Goal: Information Seeking & Learning: Learn about a topic

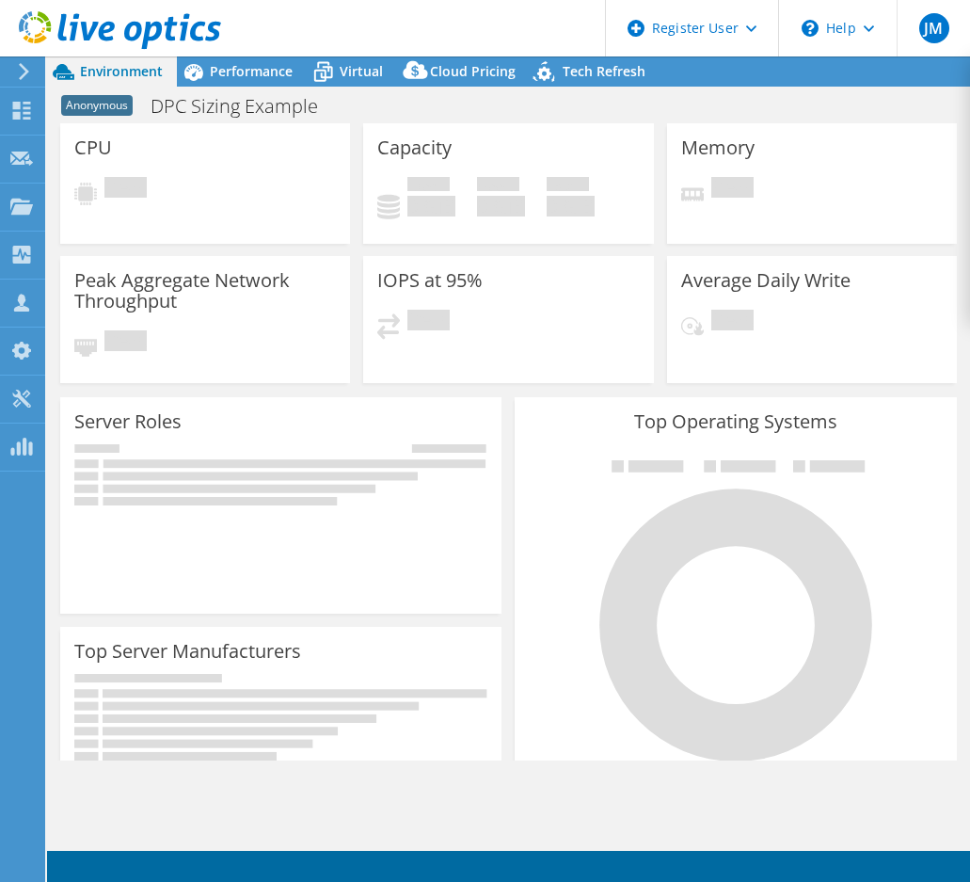
select select "USWest"
select select "USD"
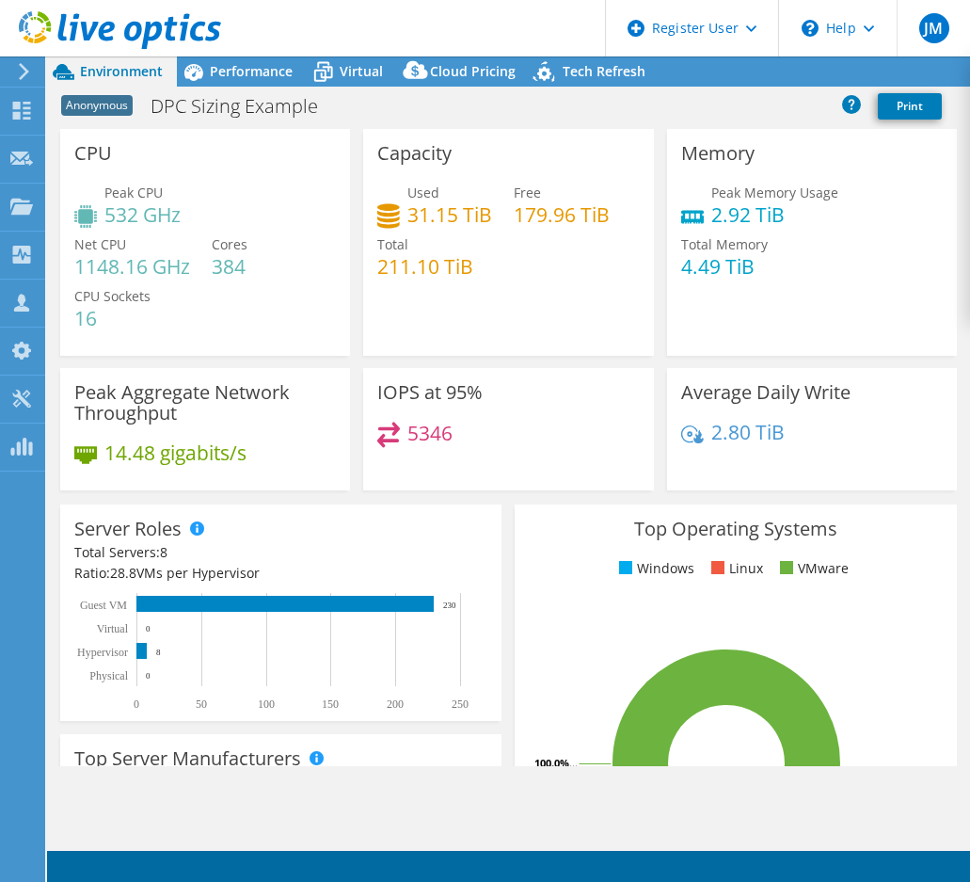
select select "USWest"
select select "USD"
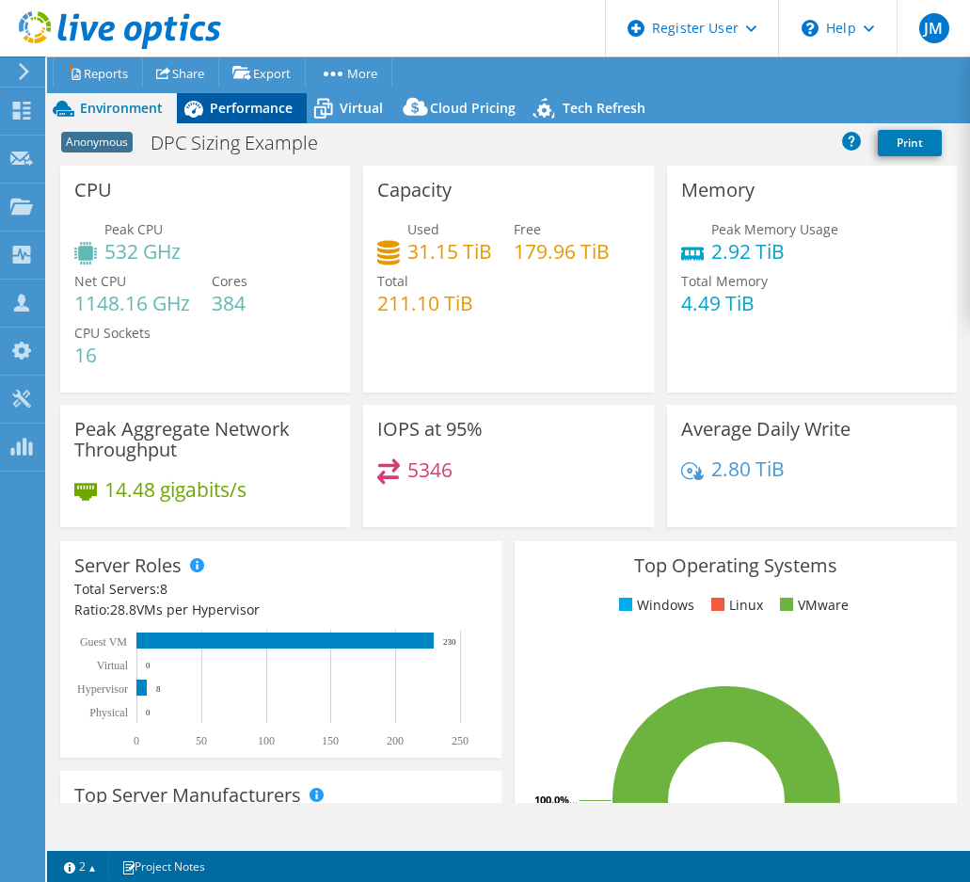
click at [253, 109] on span "Performance" at bounding box center [251, 108] width 83 height 18
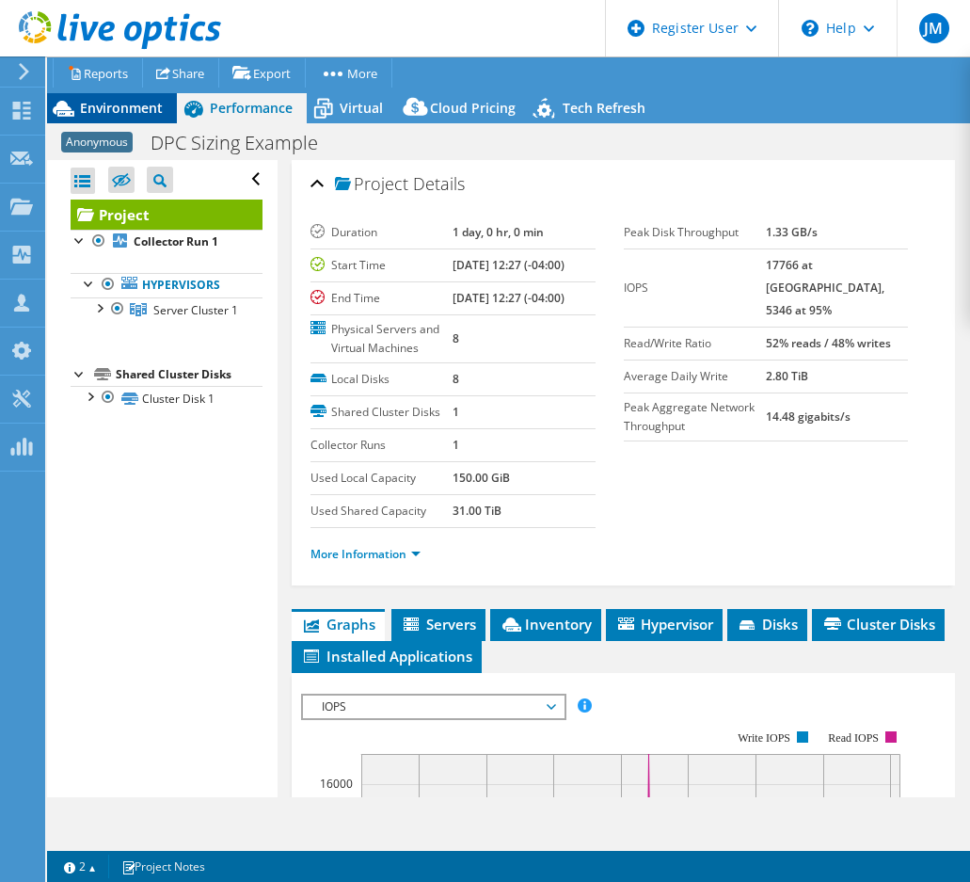
click at [125, 108] on span "Environment" at bounding box center [121, 108] width 83 height 18
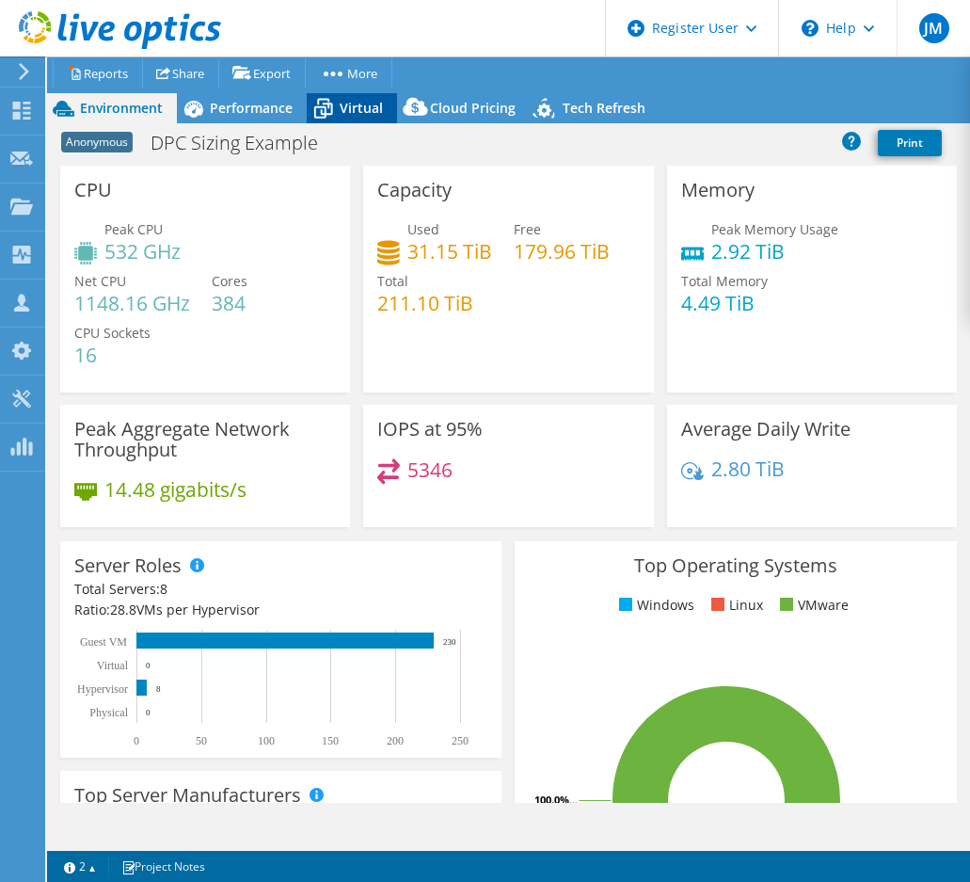
click at [326, 115] on icon at bounding box center [323, 110] width 19 height 15
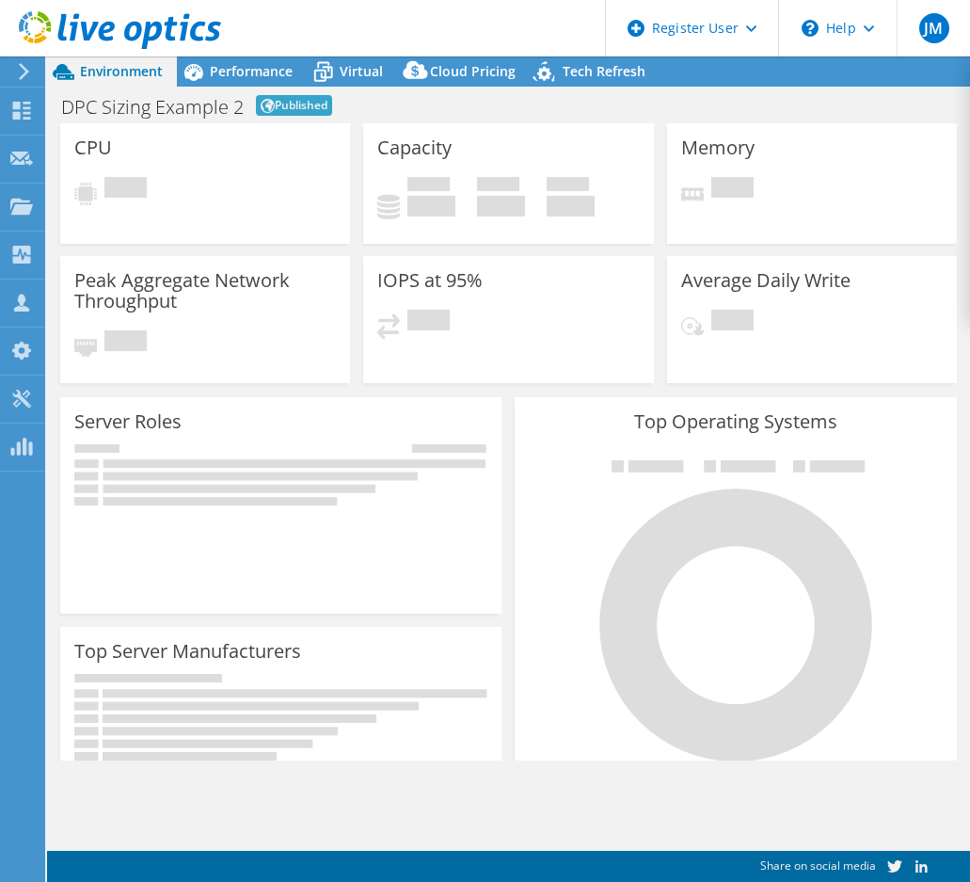
select select "Tokyo"
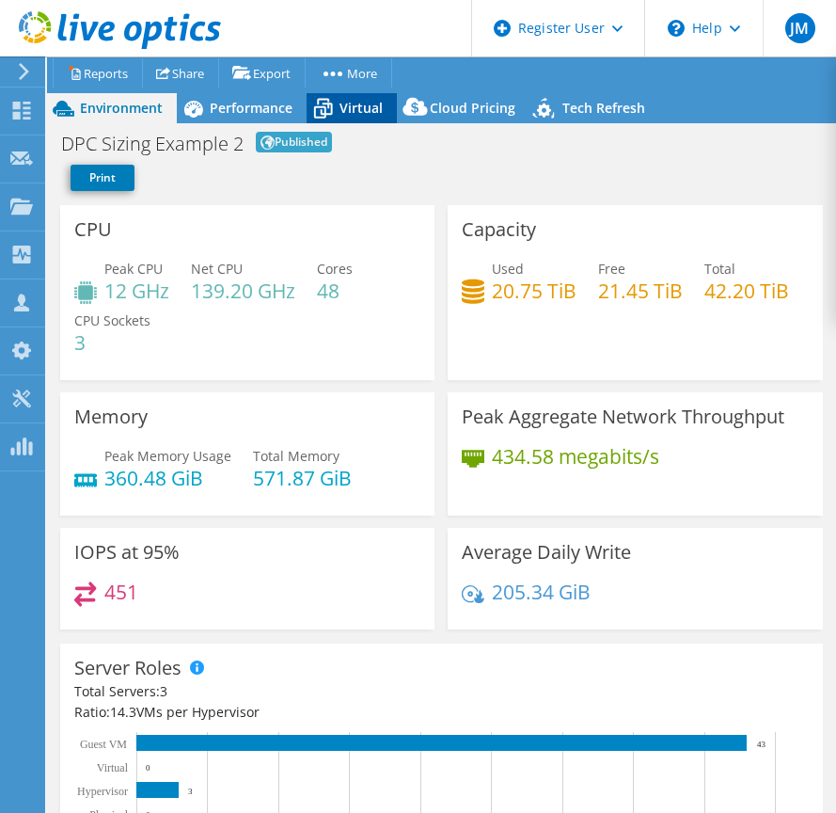
click at [347, 109] on span "Virtual" at bounding box center [361, 108] width 43 height 18
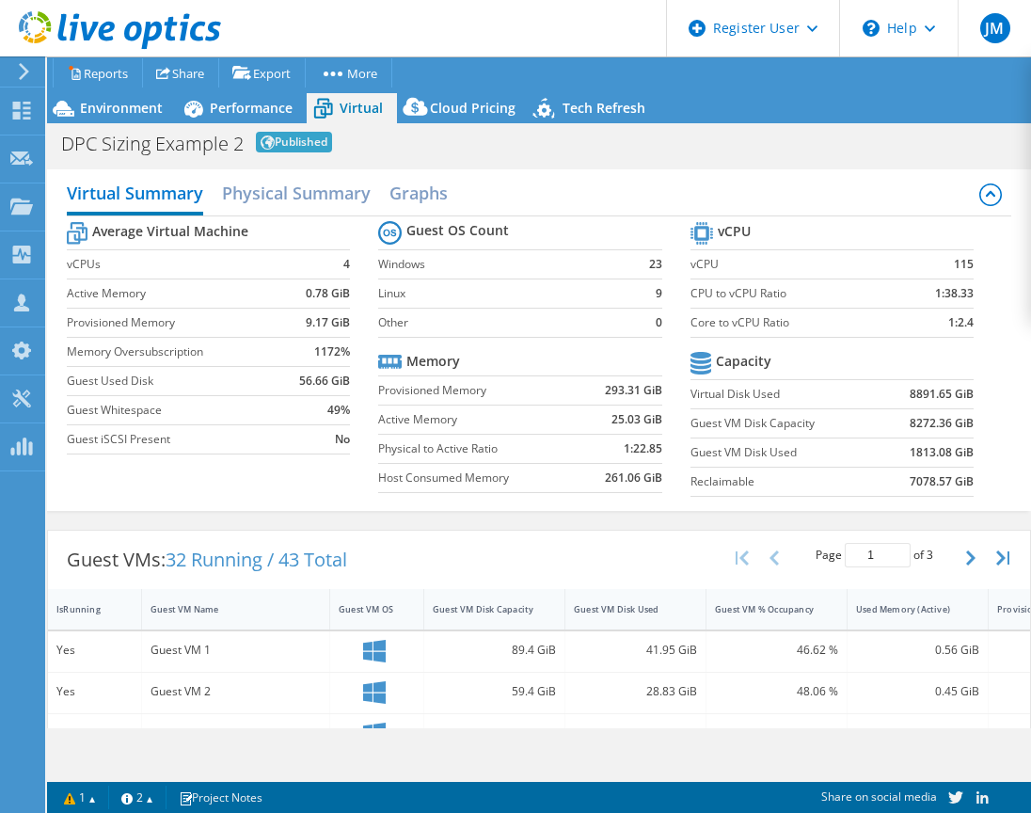
click at [309, 495] on div "Average Virtual Machine vCPUs 4 Active Memory 0.78 GiB Provisioned Memory 9.17 …" at bounding box center [539, 361] width 945 height 290
click at [247, 479] on div "Average Virtual Machine vCPUs 4 Active Memory 0.78 GiB Provisioned Memory 9.17 …" at bounding box center [539, 361] width 945 height 290
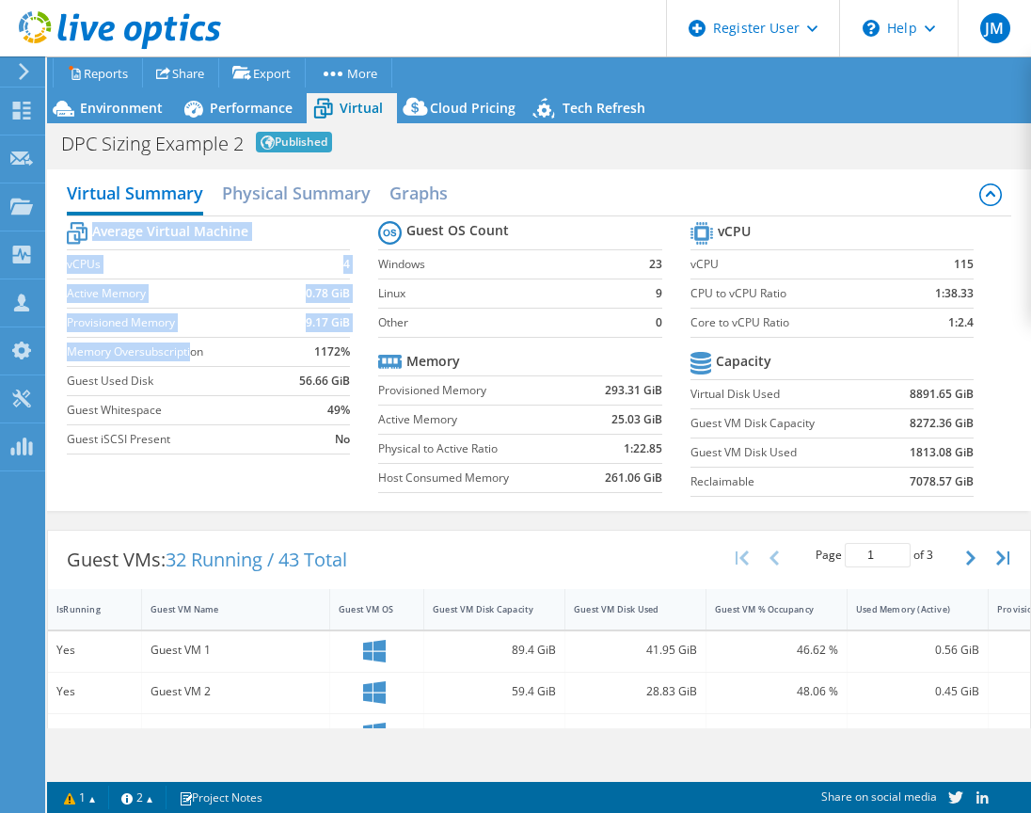
drag, startPoint x: 342, startPoint y: 349, endPoint x: 190, endPoint y: 353, distance: 152.5
click at [190, 352] on section "Average Virtual Machine vCPUs 4 Active Memory 0.78 GiB Provisioned Memory 9.17 …" at bounding box center [222, 340] width 311 height 247
click at [191, 355] on label "Memory Oversubscription" at bounding box center [178, 351] width 222 height 19
drag, startPoint x: 349, startPoint y: 354, endPoint x: 184, endPoint y: 353, distance: 164.7
click at [196, 353] on section "Average Virtual Machine vCPUs 4 Active Memory 0.78 GiB Provisioned Memory 9.17 …" at bounding box center [222, 340] width 311 height 247
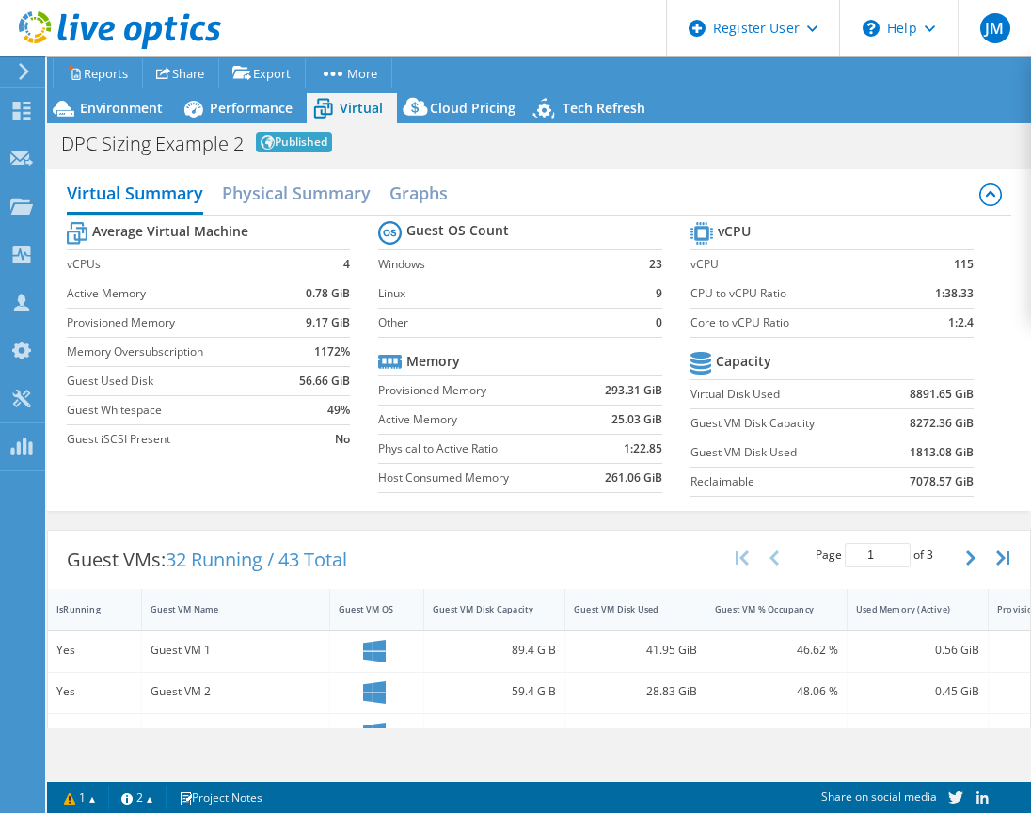
click at [184, 353] on label "Memory Oversubscription" at bounding box center [178, 351] width 222 height 19
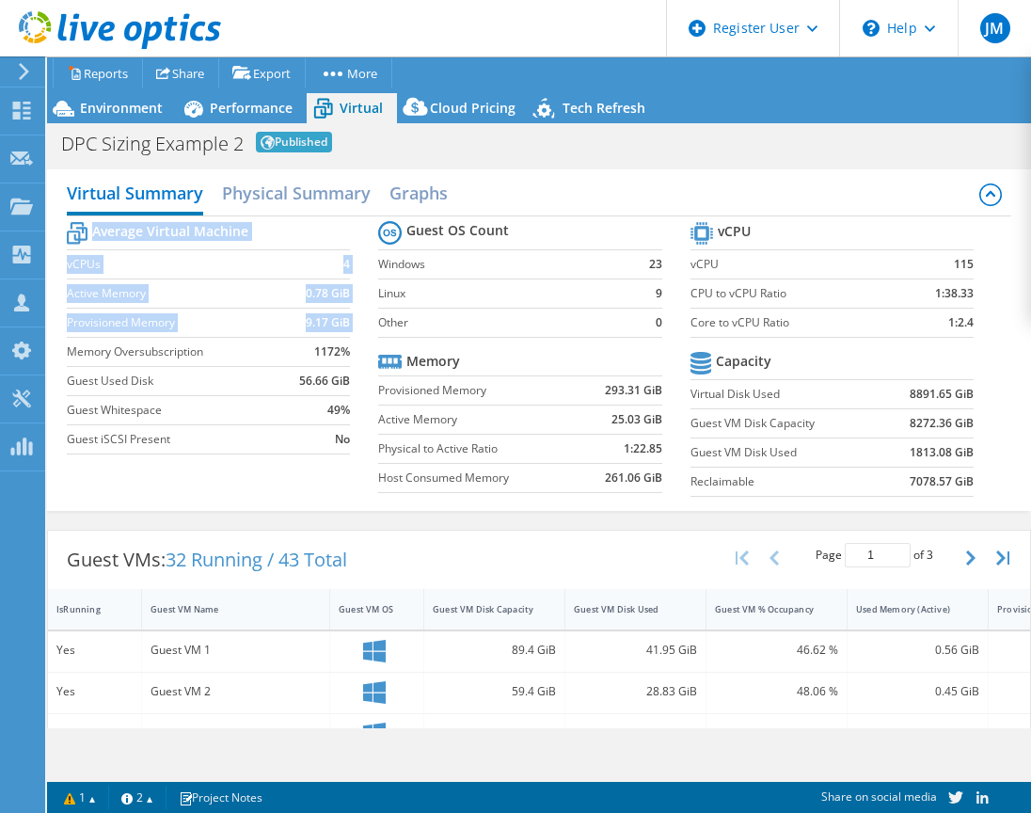
drag, startPoint x: 71, startPoint y: 351, endPoint x: 358, endPoint y: 352, distance: 287.9
click at [358, 352] on section "Average Virtual Machine vCPUs 4 Active Memory 0.78 GiB Provisioned Memory 9.17 …" at bounding box center [222, 340] width 311 height 247
click at [350, 352] on section "Average Virtual Machine vCPUs 4 Active Memory 0.78 GiB Provisioned Memory 9.17 …" at bounding box center [222, 340] width 311 height 247
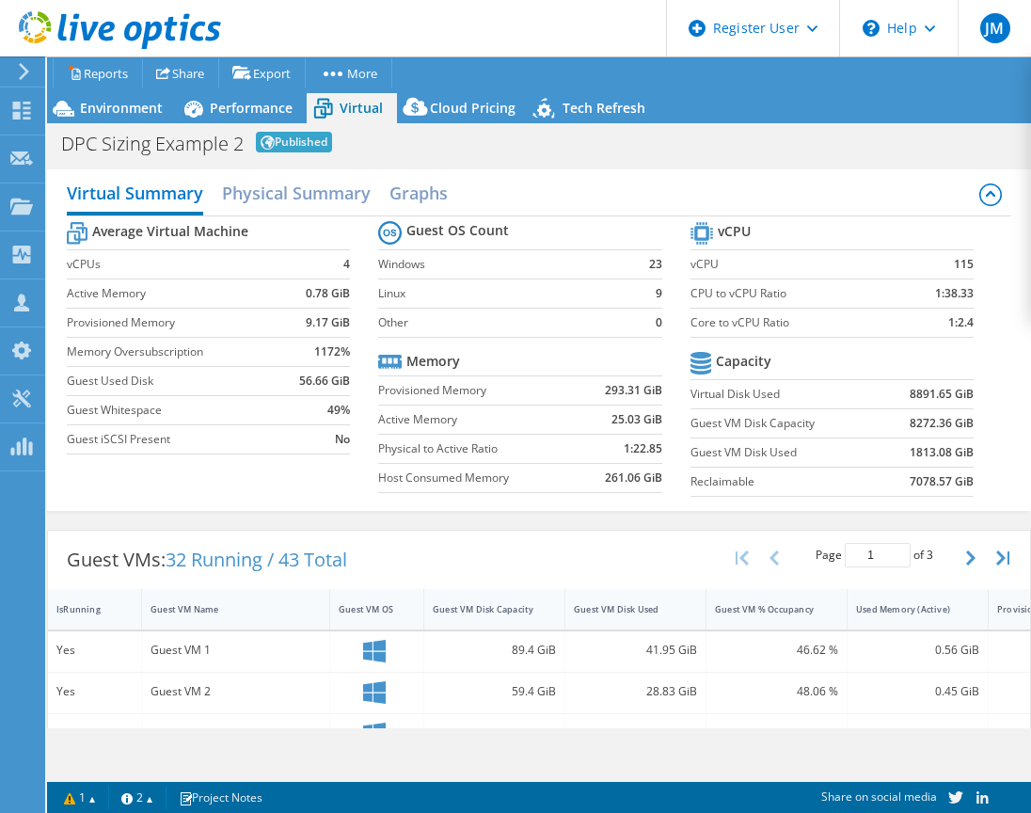
click at [77, 356] on label "Memory Oversubscription" at bounding box center [178, 351] width 222 height 19
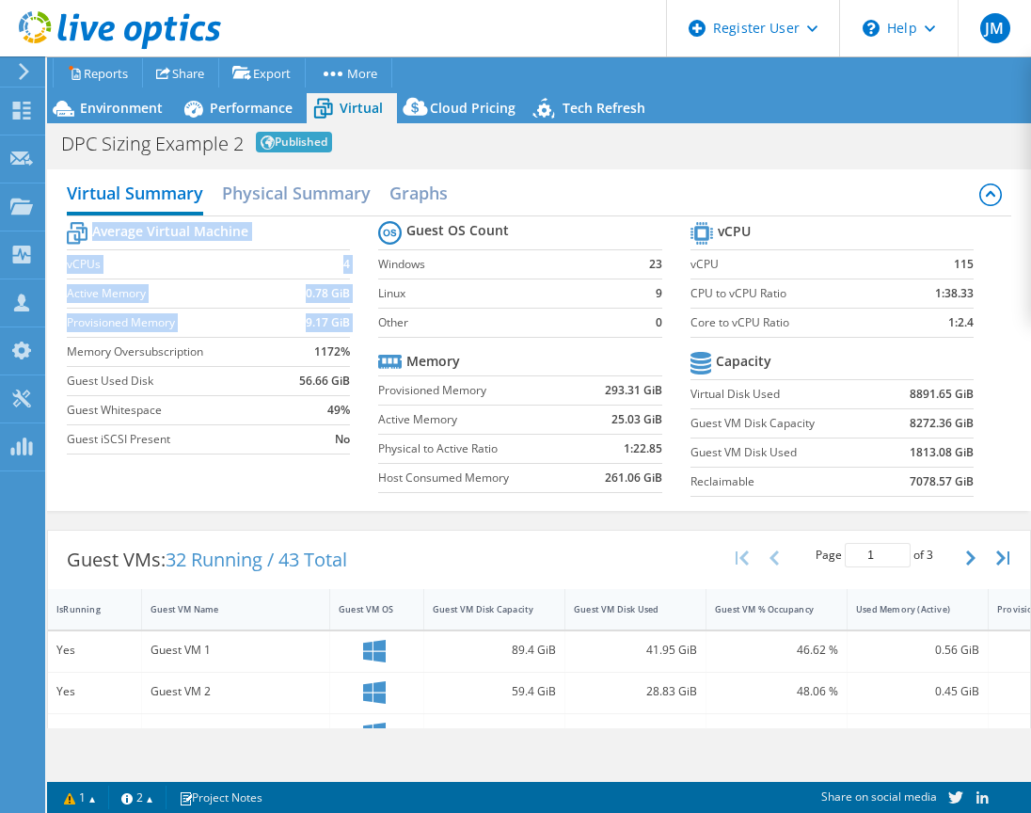
drag, startPoint x: 68, startPoint y: 352, endPoint x: 349, endPoint y: 348, distance: 281.4
click at [349, 348] on section "Average Virtual Machine vCPUs 4 Active Memory 0.78 GiB Provisioned Memory 9.17 …" at bounding box center [222, 340] width 311 height 247
click at [345, 360] on b "1172%" at bounding box center [332, 351] width 36 height 19
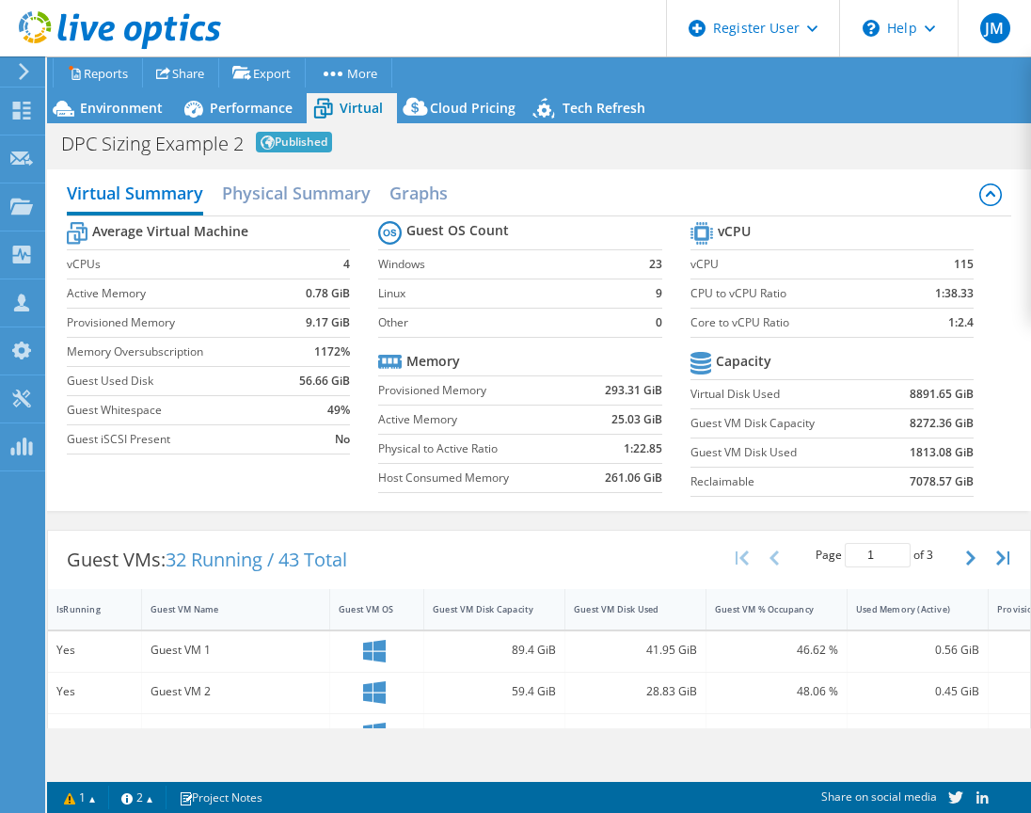
click at [347, 355] on section "Average Virtual Machine vCPUs 4 Active Memory 0.78 GiB Provisioned Memory 9.17 …" at bounding box center [222, 340] width 311 height 247
click at [357, 358] on section "Average Virtual Machine vCPUs 4 Active Memory 0.78 GiB Provisioned Memory 9.17 …" at bounding box center [222, 340] width 311 height 247
click at [352, 347] on section "Average Virtual Machine vCPUs 4 Active Memory 0.78 GiB Provisioned Memory 9.17 …" at bounding box center [222, 340] width 311 height 247
click at [363, 438] on section "Average Virtual Machine vCPUs 4 Active Memory 0.78 GiB Provisioned Memory 9.17 …" at bounding box center [222, 340] width 311 height 247
click at [358, 439] on section "Average Virtual Machine vCPUs 4 Active Memory 0.78 GiB Provisioned Memory 9.17 …" at bounding box center [222, 340] width 311 height 247
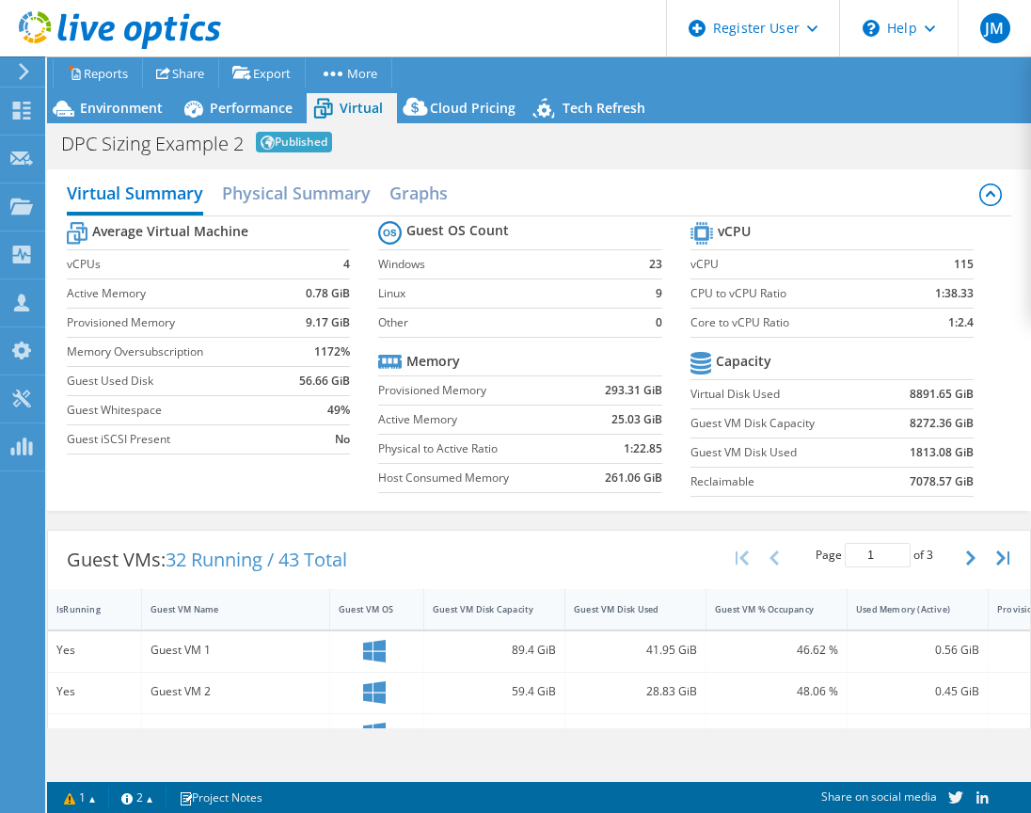
click at [667, 320] on section "Guest OS Count Windows 23 Linux 9 Other 0 Memory Provisioned Memory 293.31 GiB …" at bounding box center [533, 359] width 311 height 286
click at [969, 310] on section "vCPU vCPU 115 CPU to vCPU Ratio 1:38.33 Core to vCPU Ratio 1:2.4 Capacity Virtu…" at bounding box center [846, 361] width 311 height 289
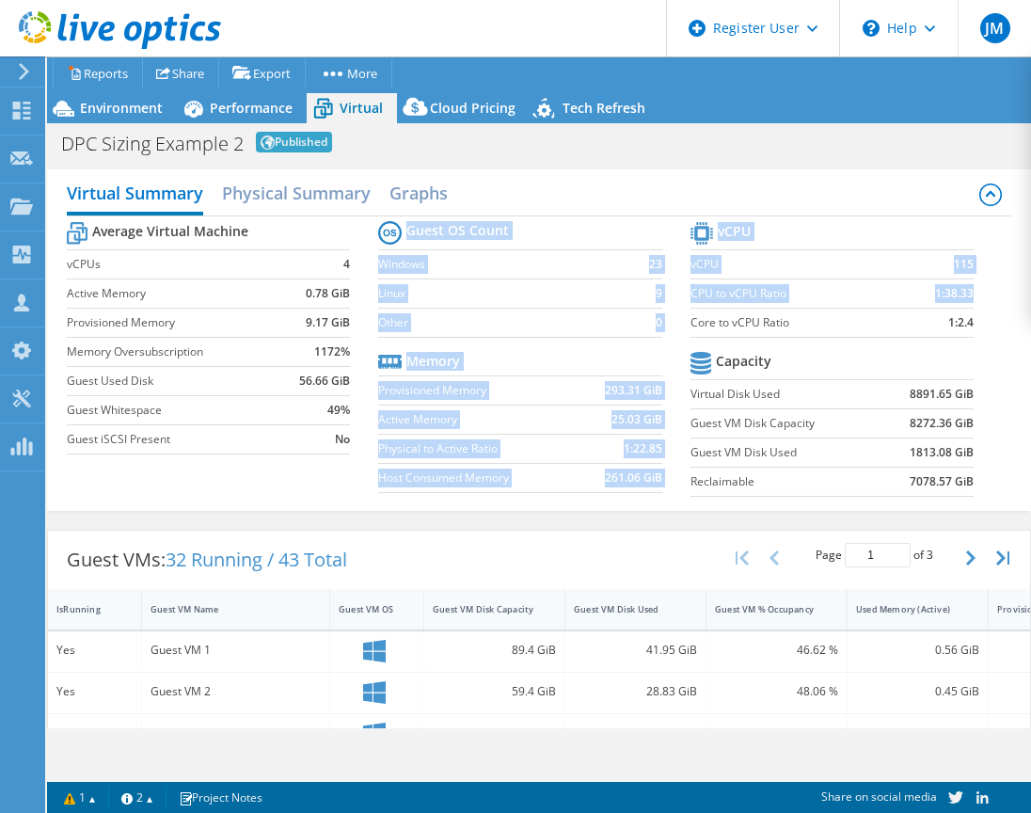
drag, startPoint x: 959, startPoint y: 292, endPoint x: 677, endPoint y: 295, distance: 282.3
click at [677, 295] on div "Average Virtual Machine vCPUs 4 Active Memory 0.78 GiB Provisioned Memory 9.17 …" at bounding box center [539, 361] width 945 height 290
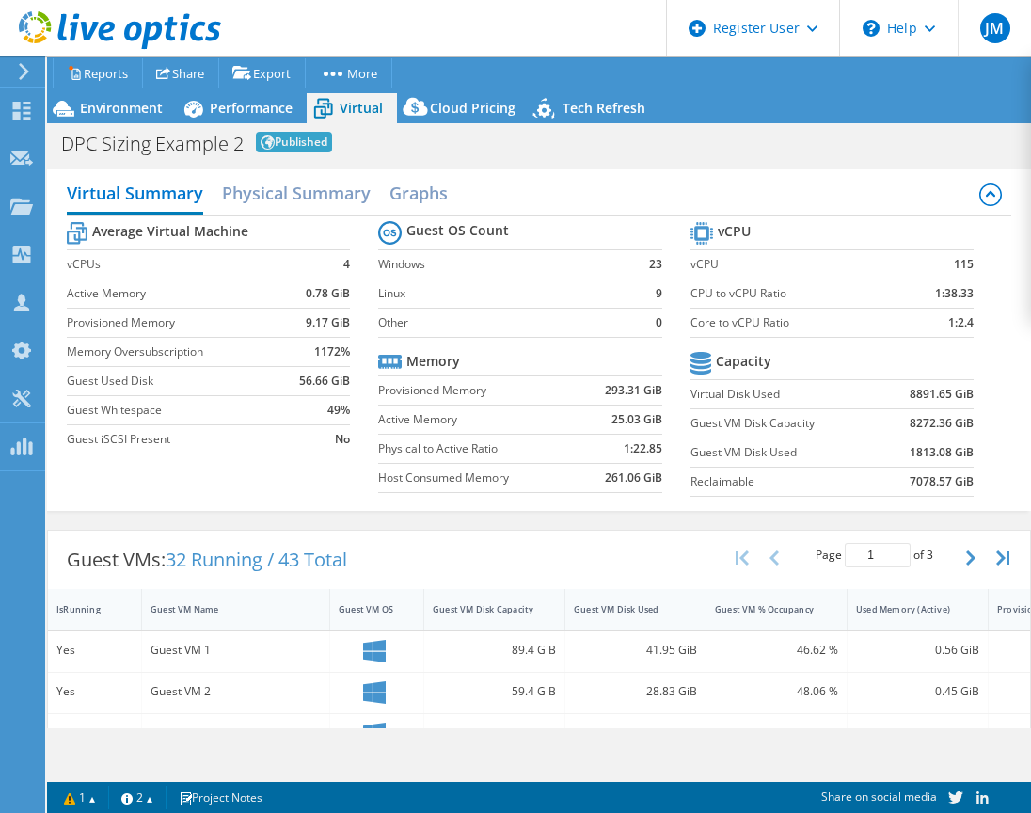
click at [677, 295] on section "Guest OS Count Windows 23 Linux 9 Other 0 Memory Provisioned Memory 293.31 GiB …" at bounding box center [533, 359] width 311 height 286
click at [961, 293] on section "vCPU vCPU 115 CPU to vCPU Ratio 1:38.33 Core to vCPU Ratio 1:2.4 Capacity Virtu…" at bounding box center [846, 361] width 311 height 289
click at [962, 294] on section "vCPU vCPU 115 CPU to vCPU Ratio 1:38.33 Core to vCPU Ratio 1:2.4 Capacity Virtu…" at bounding box center [846, 361] width 311 height 289
click at [282, 193] on h2 "Physical Summary" at bounding box center [296, 194] width 149 height 41
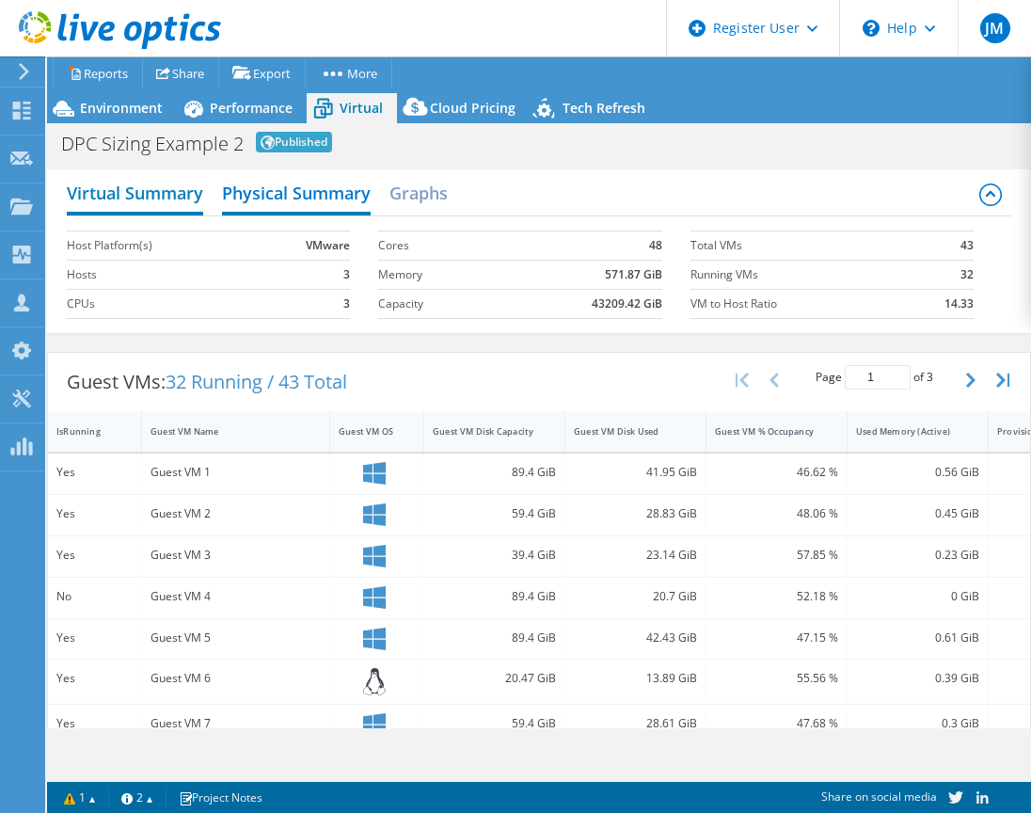
click at [139, 194] on h2 "Virtual Summary" at bounding box center [135, 194] width 136 height 41
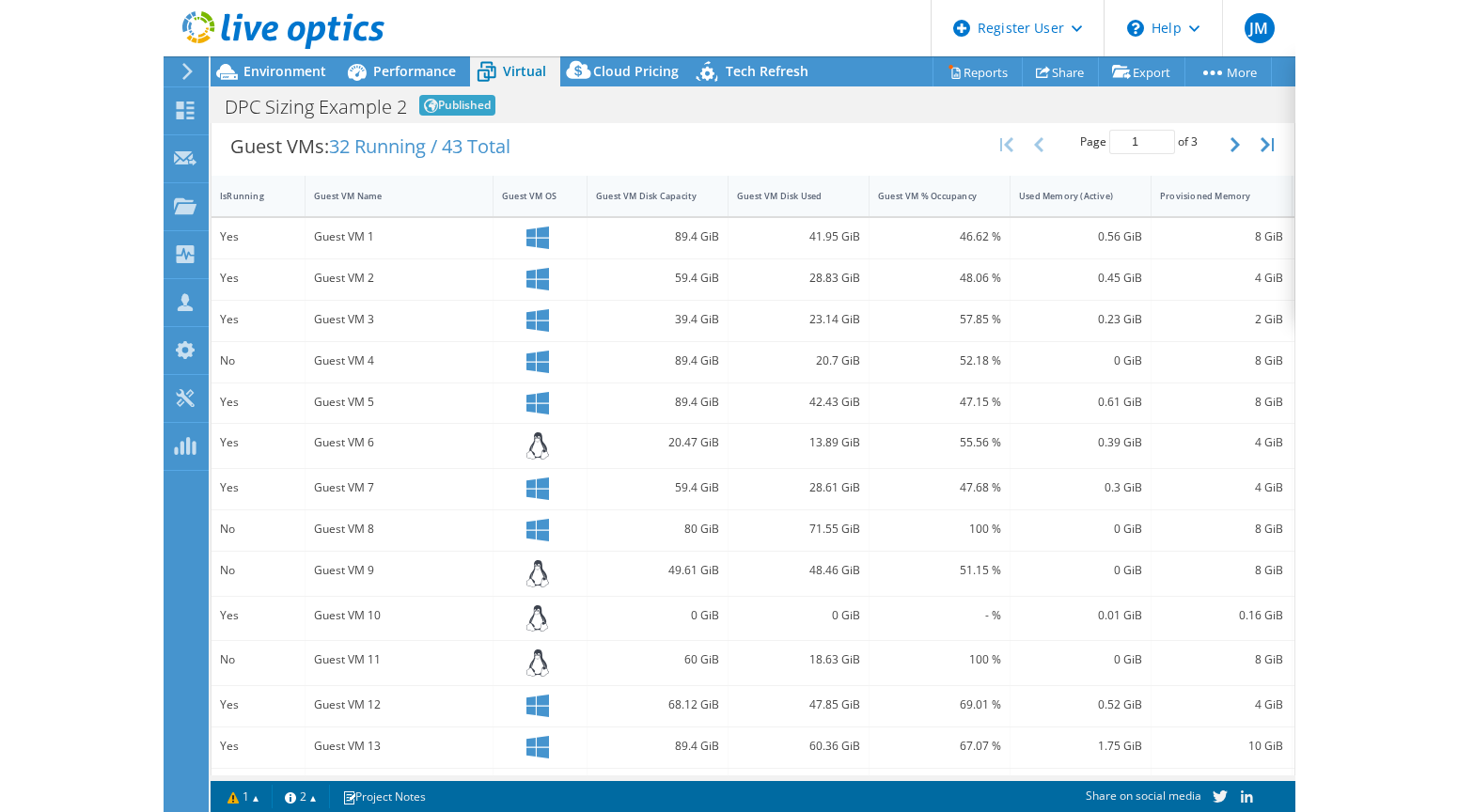
scroll to position [357, 0]
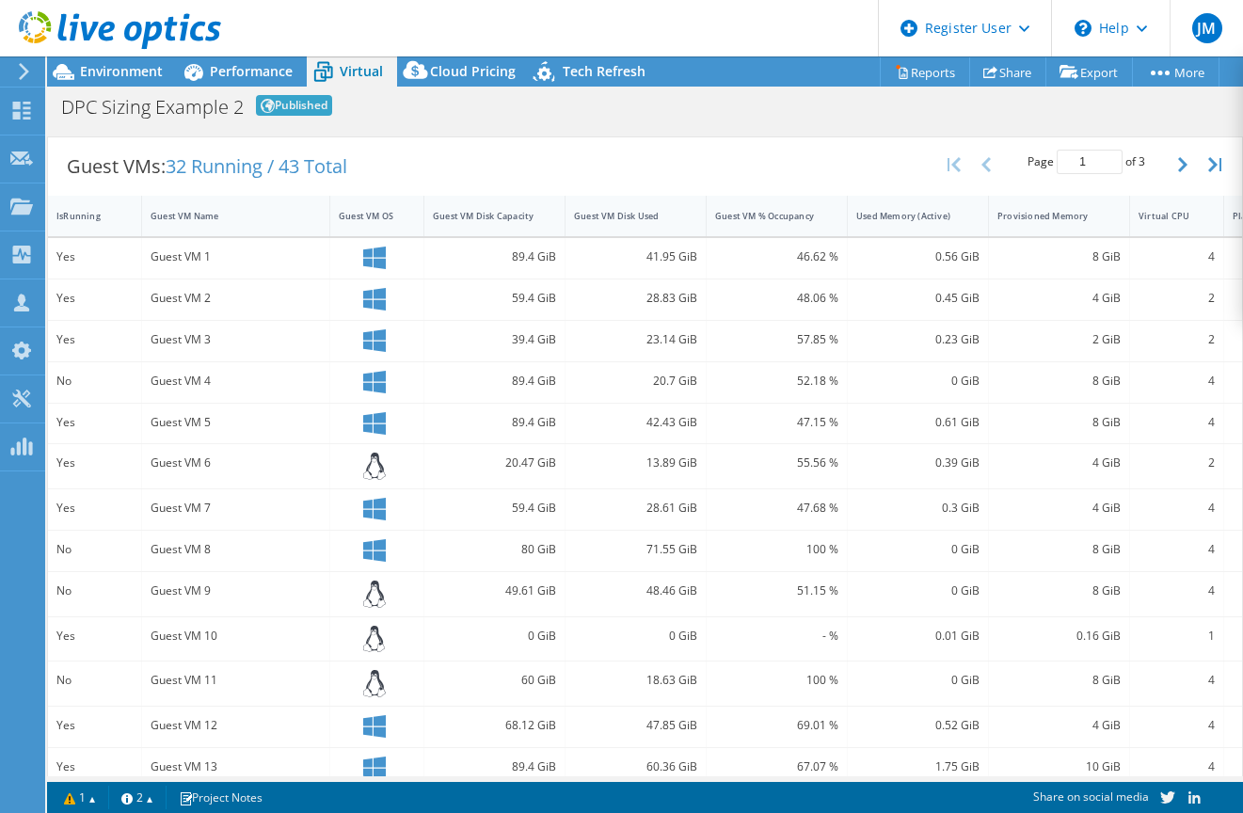
drag, startPoint x: 776, startPoint y: 777, endPoint x: 865, endPoint y: 777, distance: 88.4
click at [865, 777] on div "Project Actions Project Actions Reports Share Export vSAN ReadyNode Sizer" at bounding box center [645, 434] width 1196 height 756
click at [0, 701] on html "JM Dell User John Mensik John.Mensik@dell.com Dell My Profile Log Out \n Help E…" at bounding box center [621, 406] width 1243 height 813
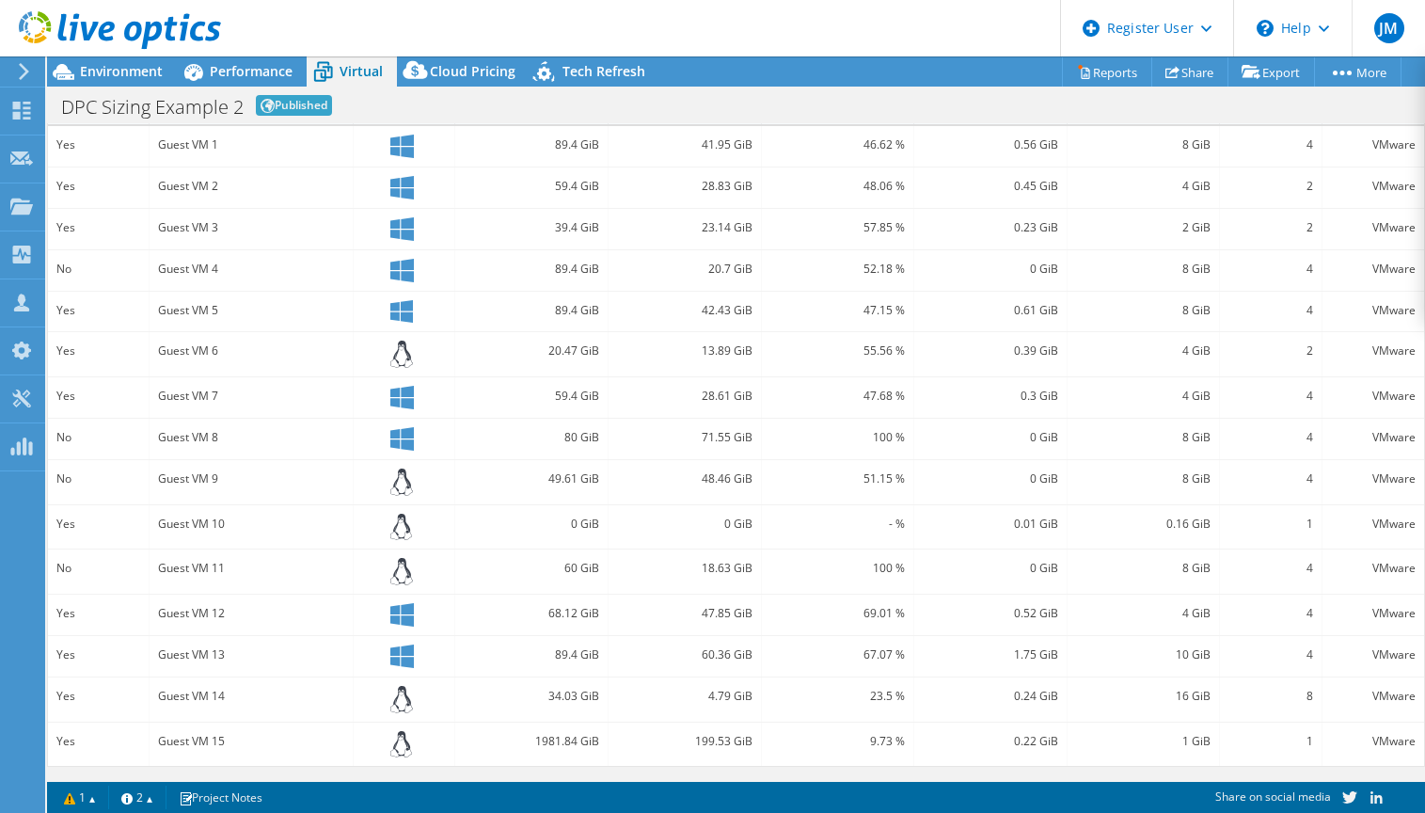
scroll to position [0, 0]
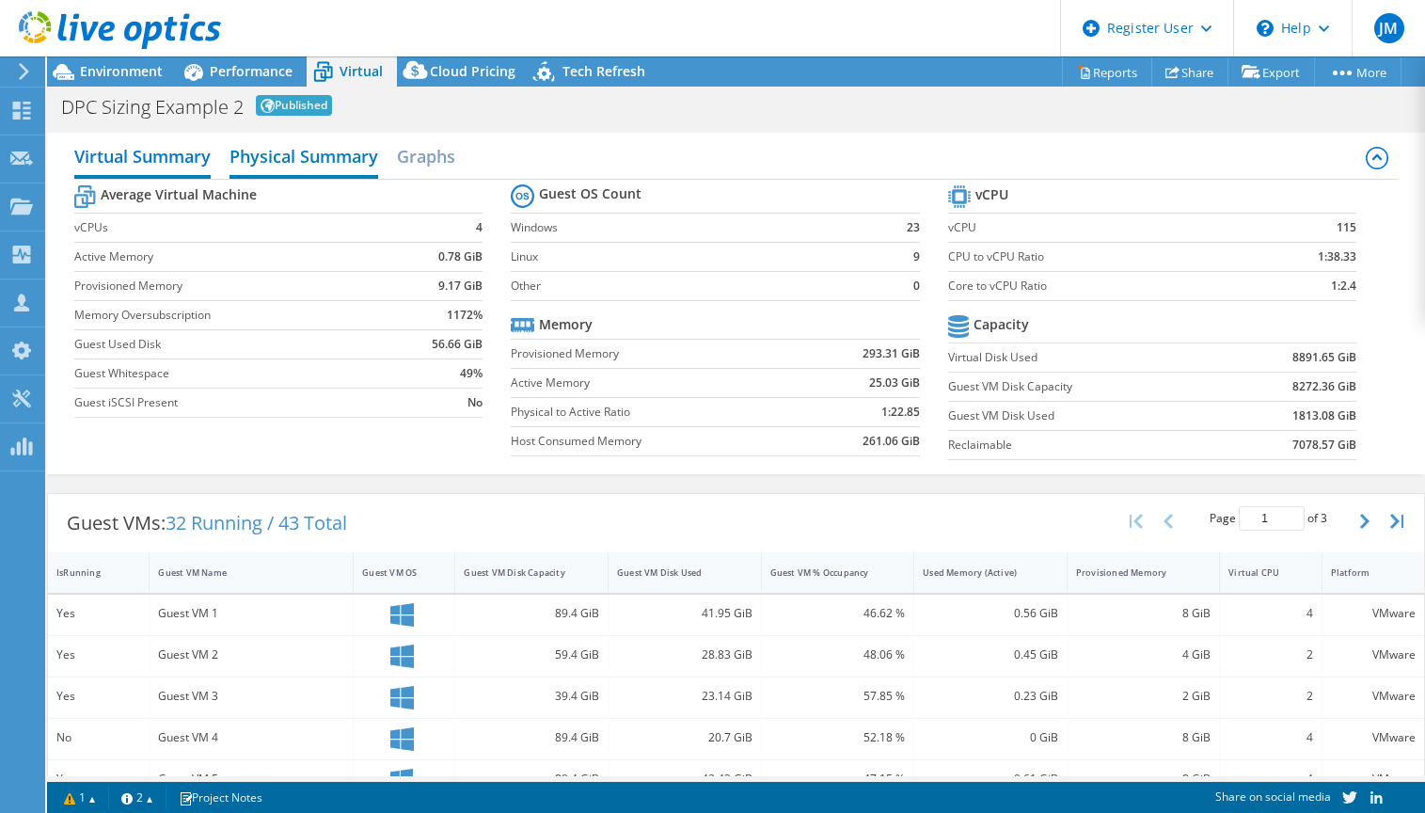
click at [295, 156] on h2 "Physical Summary" at bounding box center [304, 157] width 149 height 41
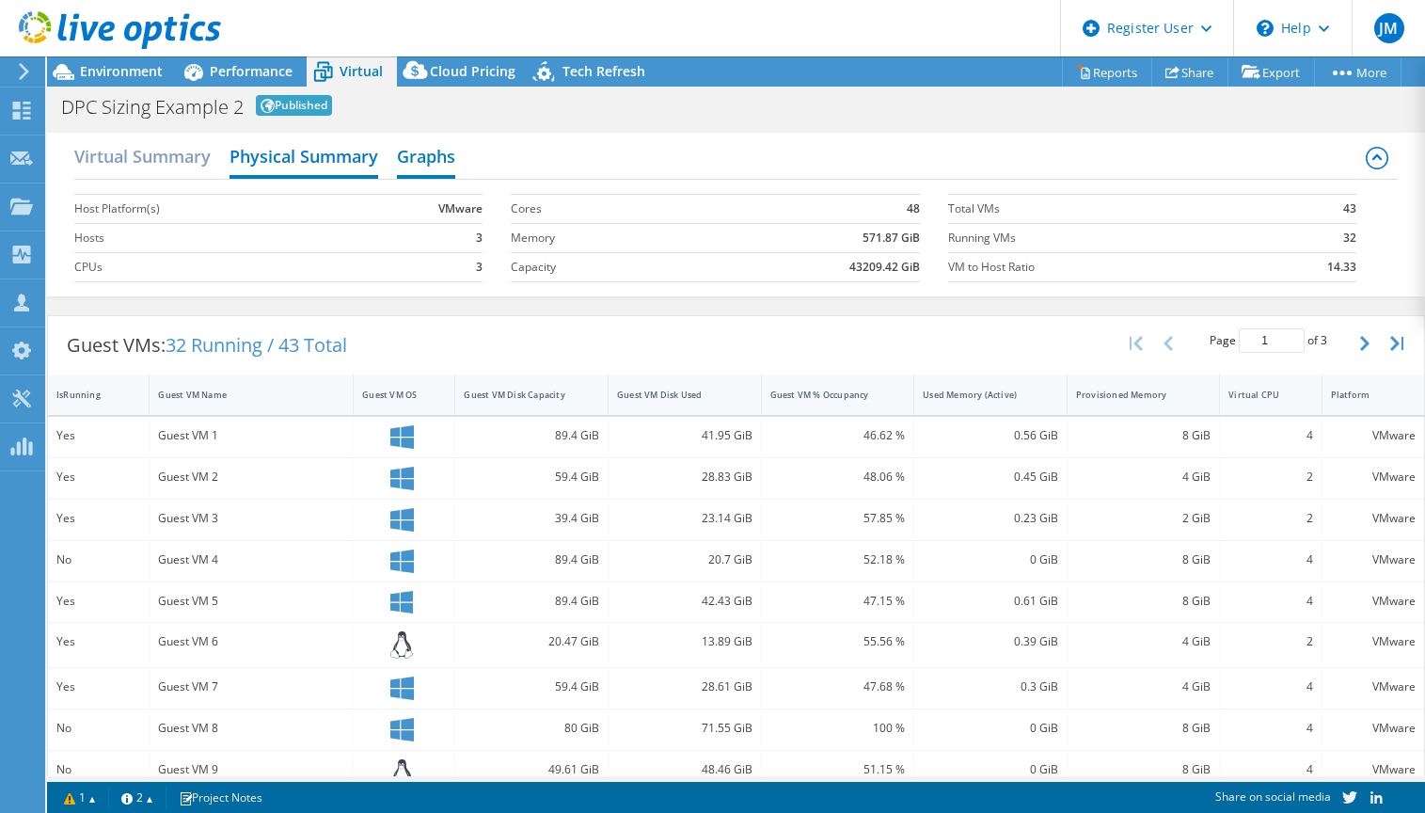
click at [407, 164] on h2 "Graphs" at bounding box center [426, 157] width 58 height 41
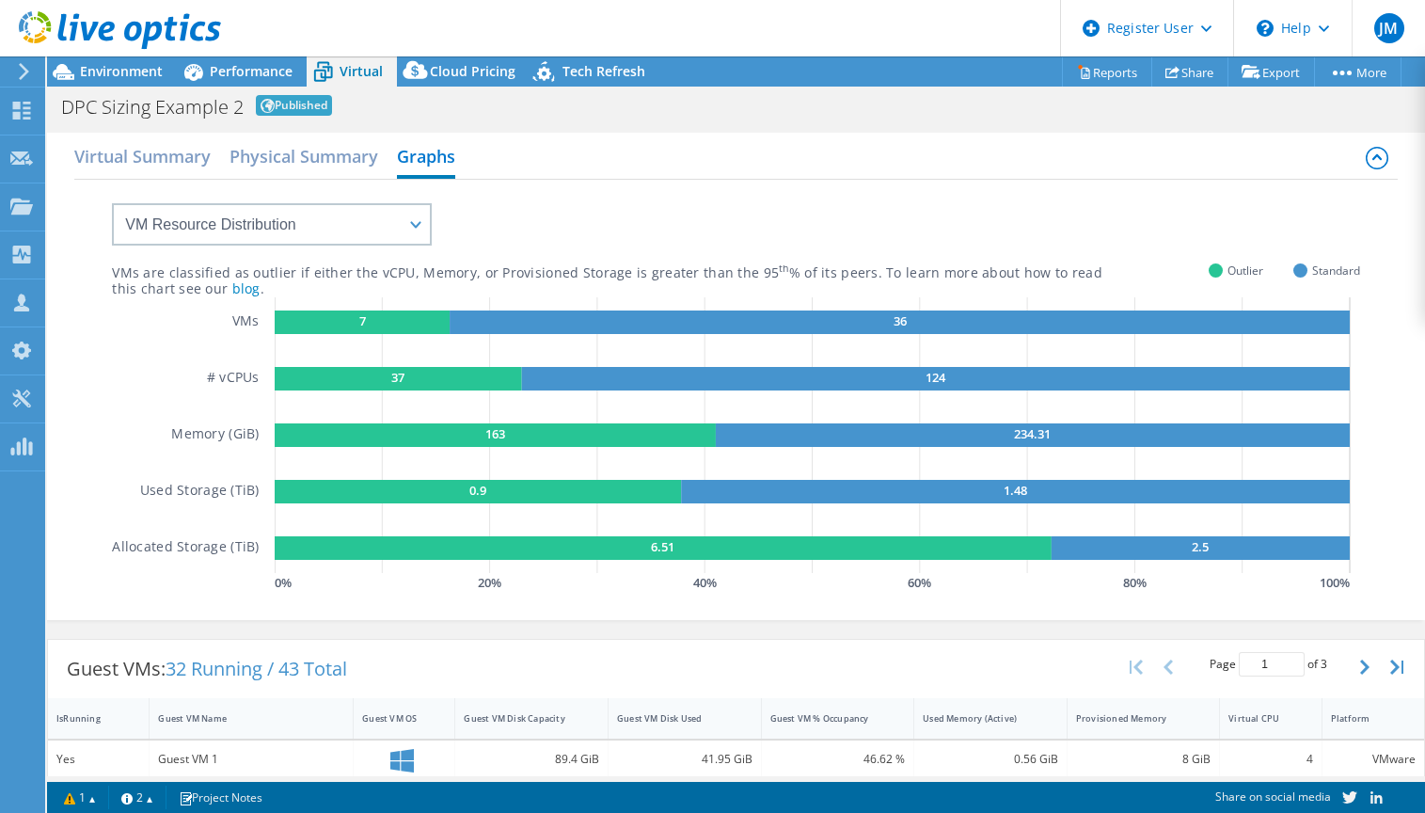
click at [832, 168] on div "Virtual Summary Physical Summary Graphs" at bounding box center [735, 158] width 1323 height 42
click at [143, 77] on span "Environment" at bounding box center [121, 71] width 83 height 18
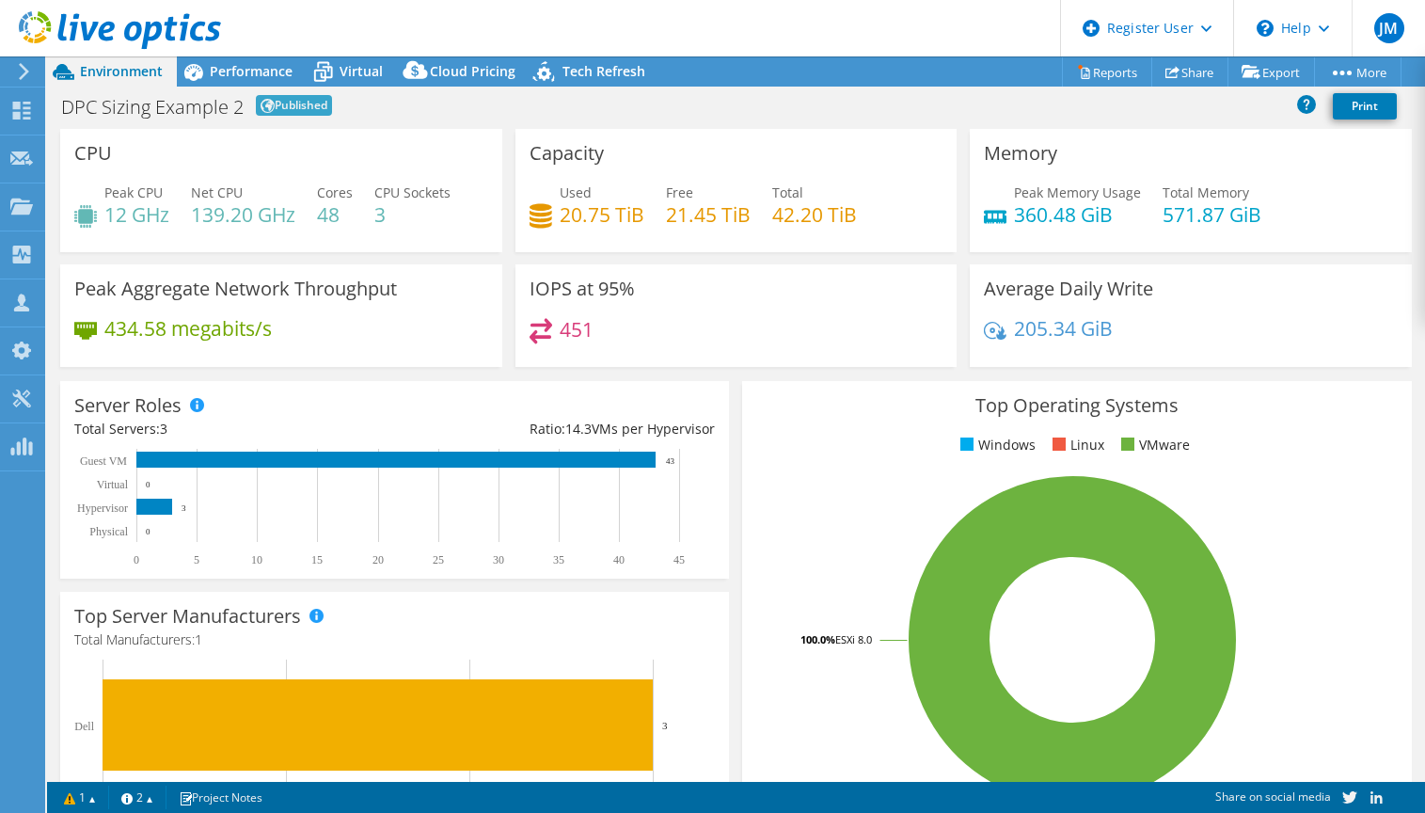
click at [516, 331] on div "IOPS at 95% 451" at bounding box center [737, 315] width 442 height 103
drag, startPoint x: 797, startPoint y: 338, endPoint x: 767, endPoint y: 338, distance: 30.1
click at [797, 338] on div "451" at bounding box center [737, 338] width 414 height 40
click at [732, 340] on div "451" at bounding box center [737, 338] width 414 height 40
click at [786, 456] on div "Top Operating Systems Windows Linux VMware 100.0% ESXi 8.0" at bounding box center [1076, 606] width 669 height 451
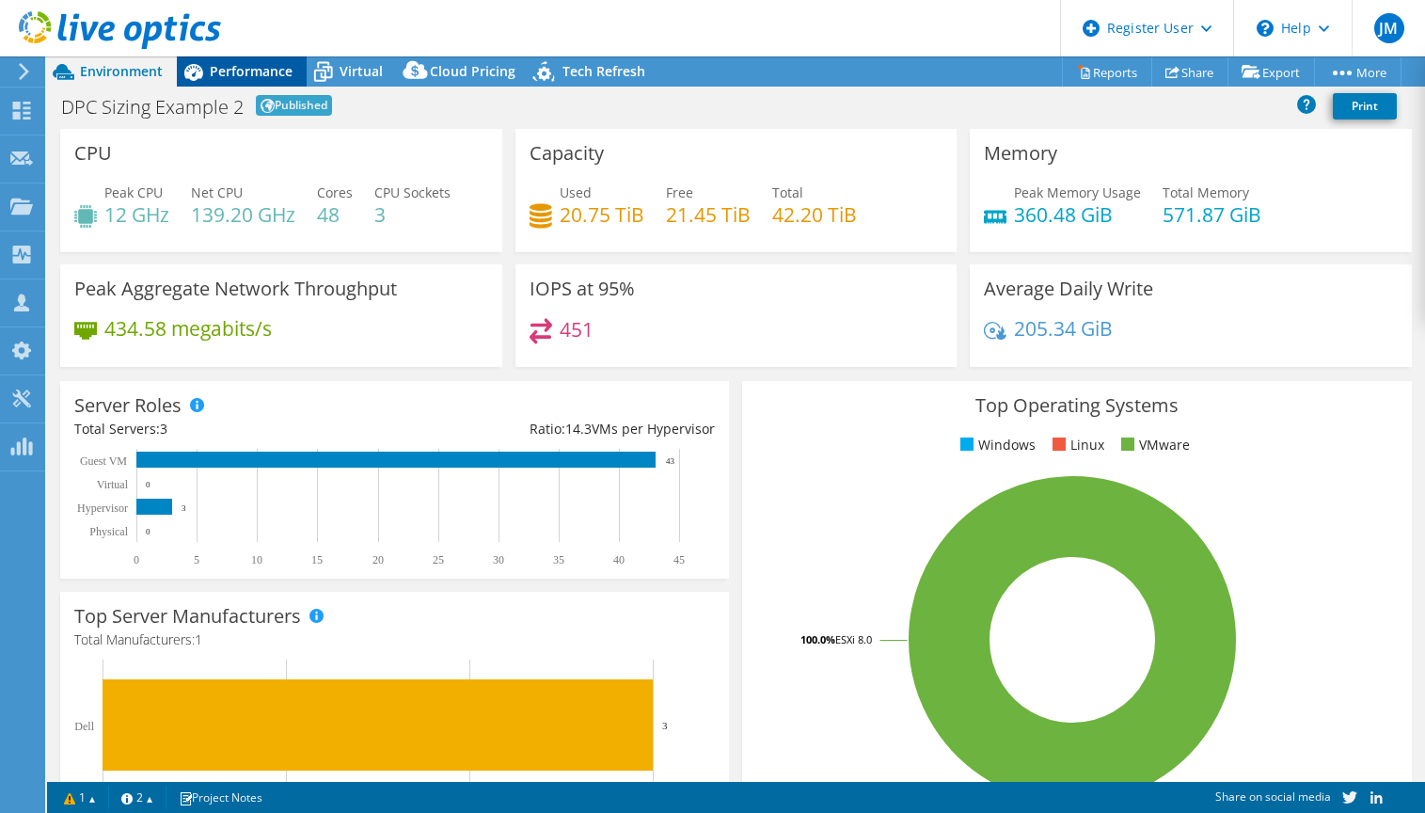
click at [249, 75] on span "Performance" at bounding box center [251, 71] width 83 height 18
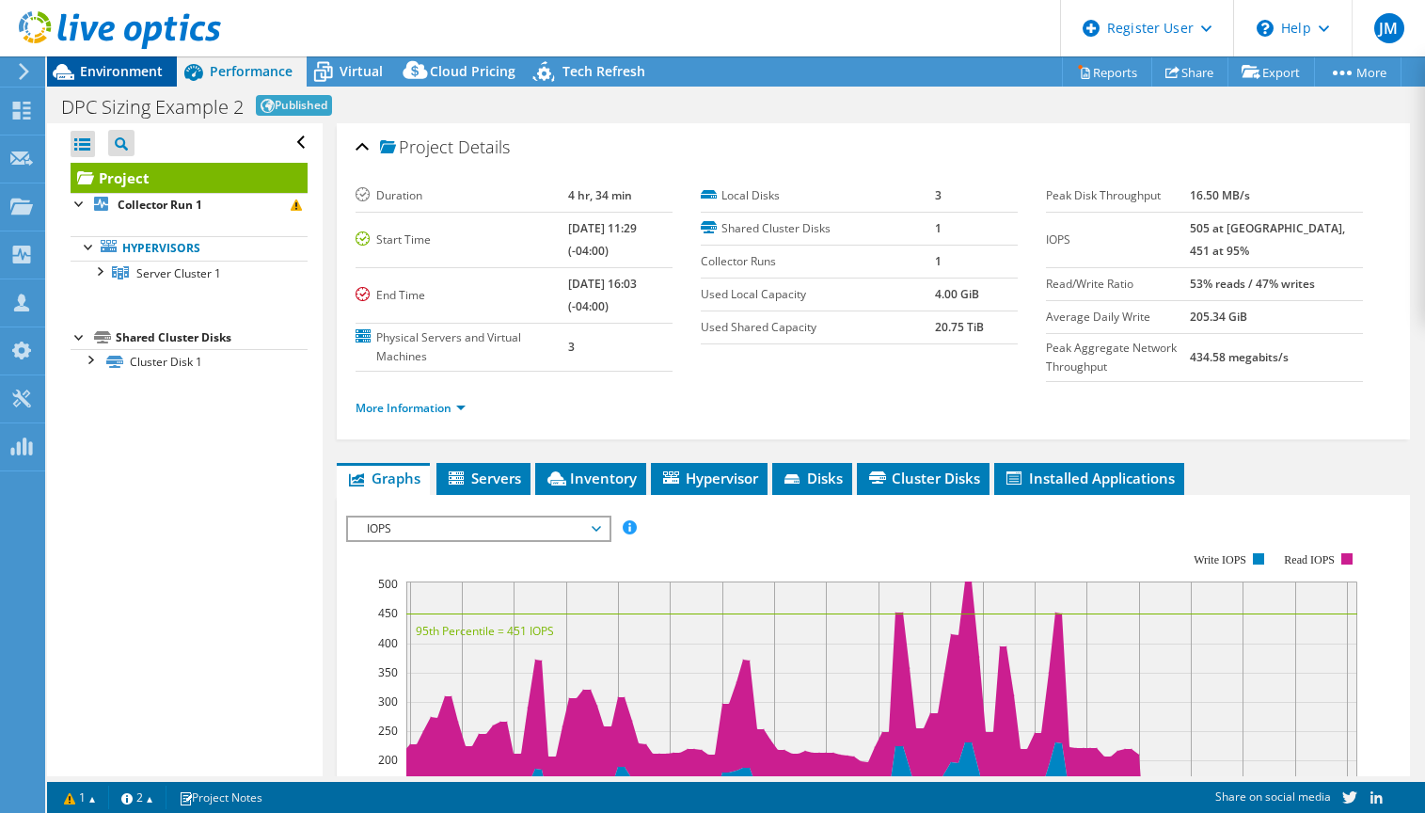
click at [110, 76] on span "Environment" at bounding box center [121, 71] width 83 height 18
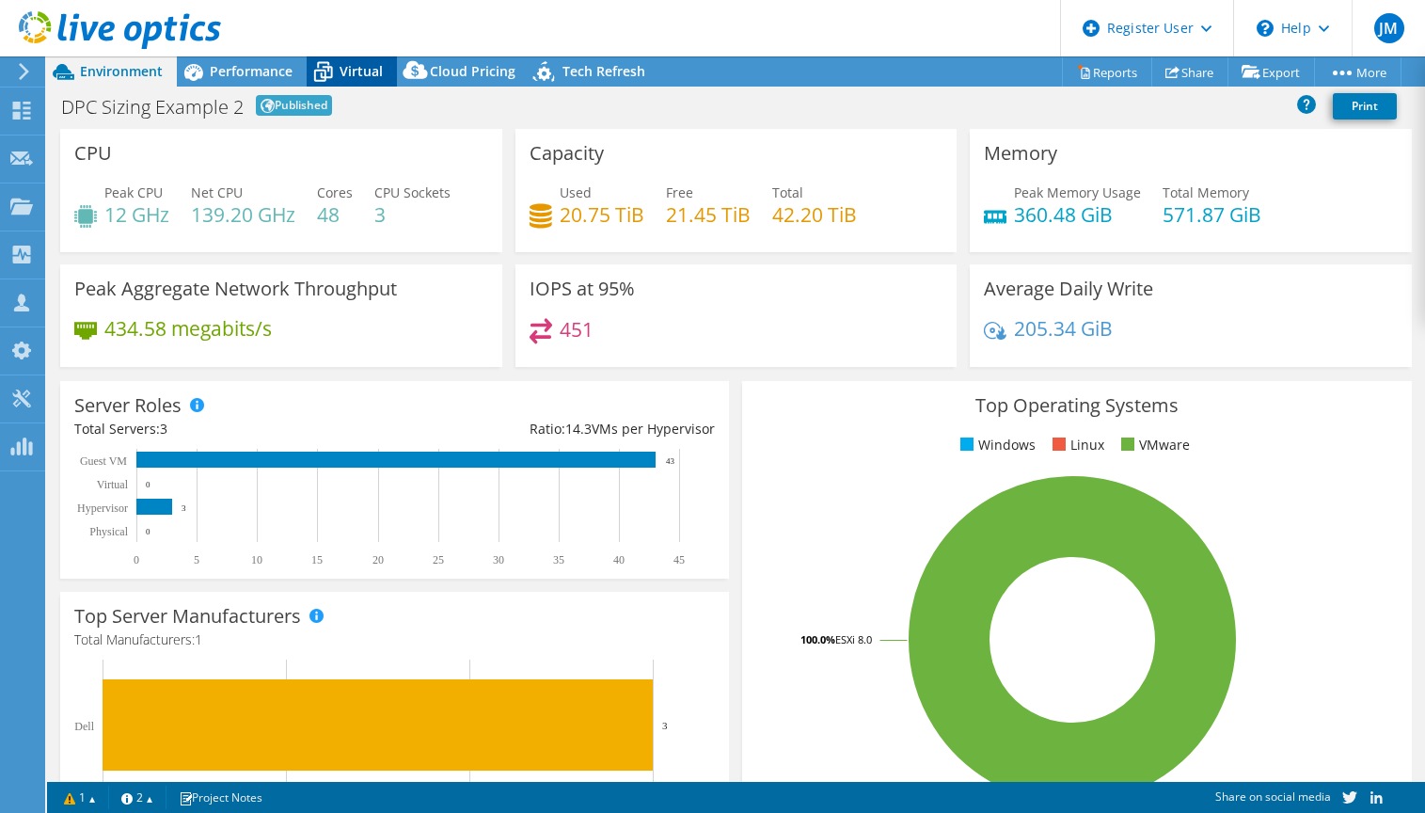
click at [362, 75] on span "Virtual" at bounding box center [361, 71] width 43 height 18
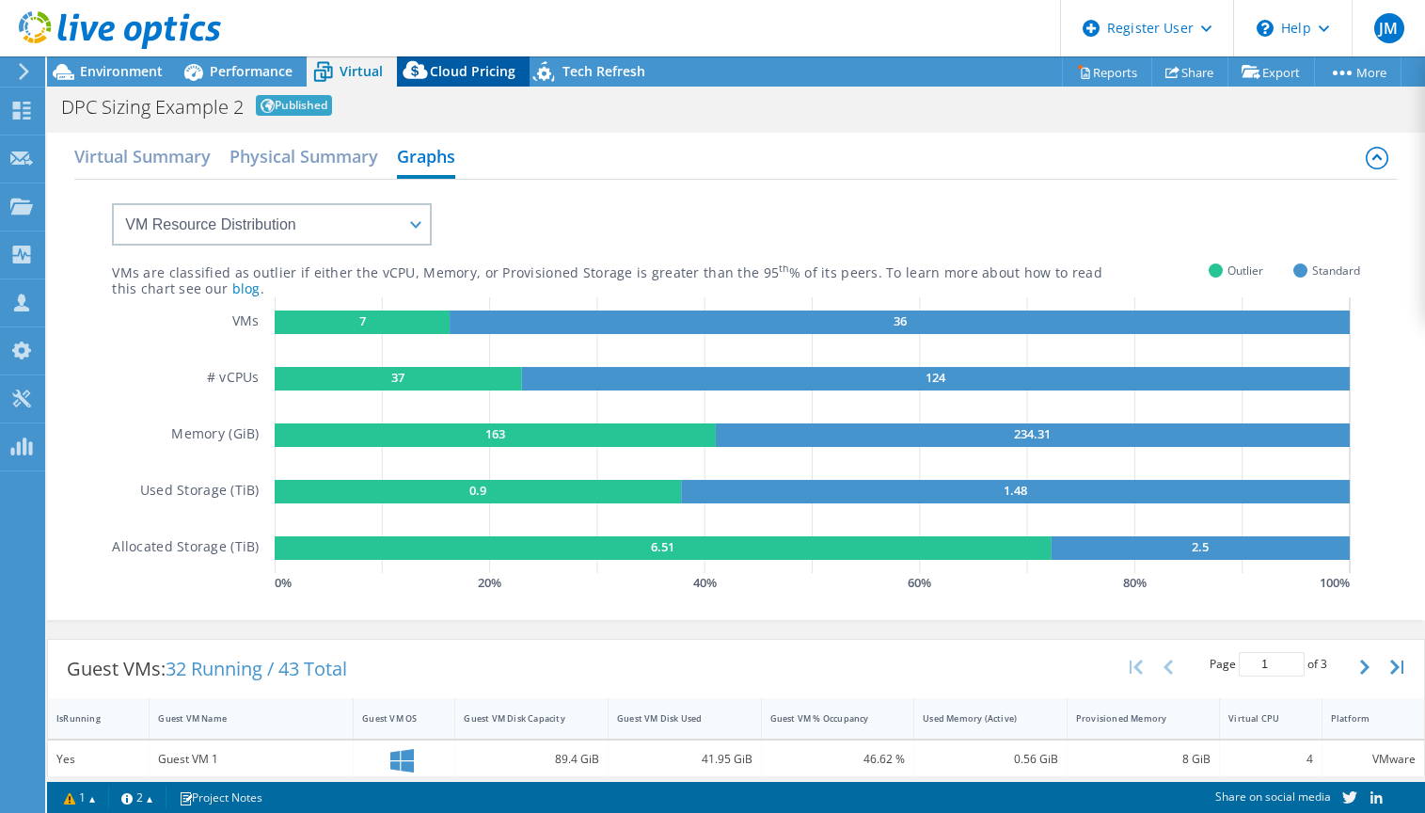
click at [475, 72] on span "Cloud Pricing" at bounding box center [473, 71] width 86 height 18
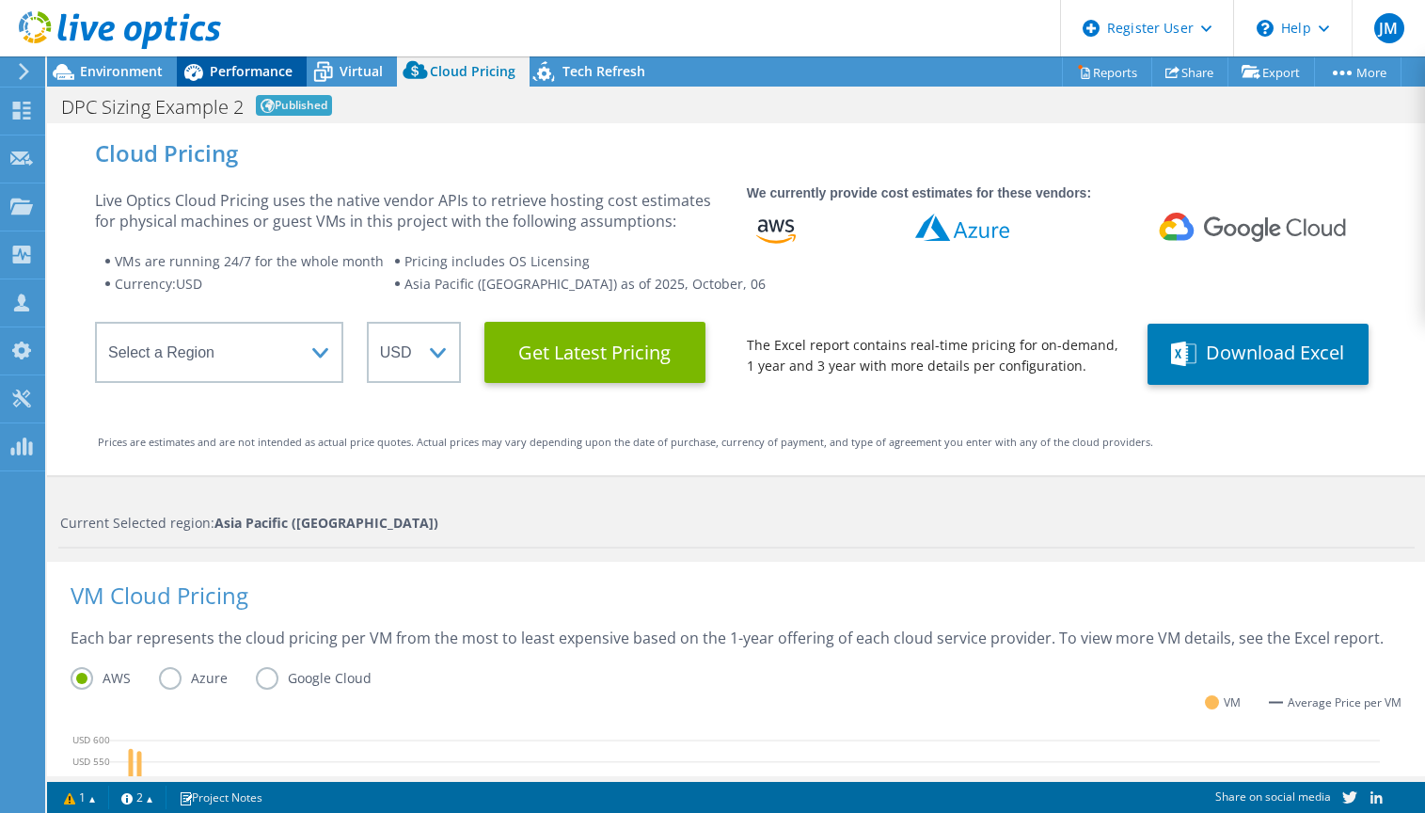
click at [250, 71] on span "Performance" at bounding box center [251, 71] width 83 height 18
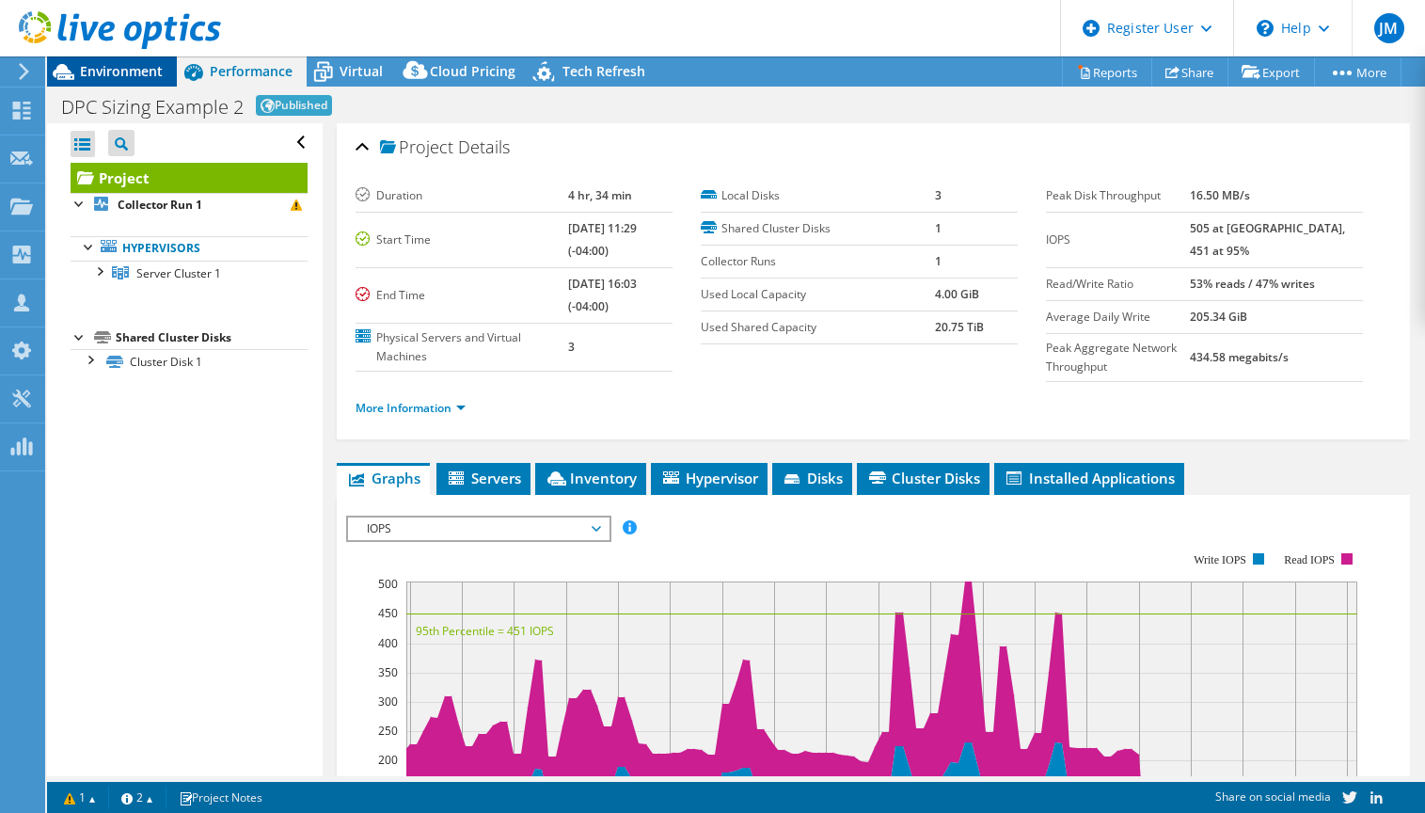
click at [106, 70] on span "Environment" at bounding box center [121, 71] width 83 height 18
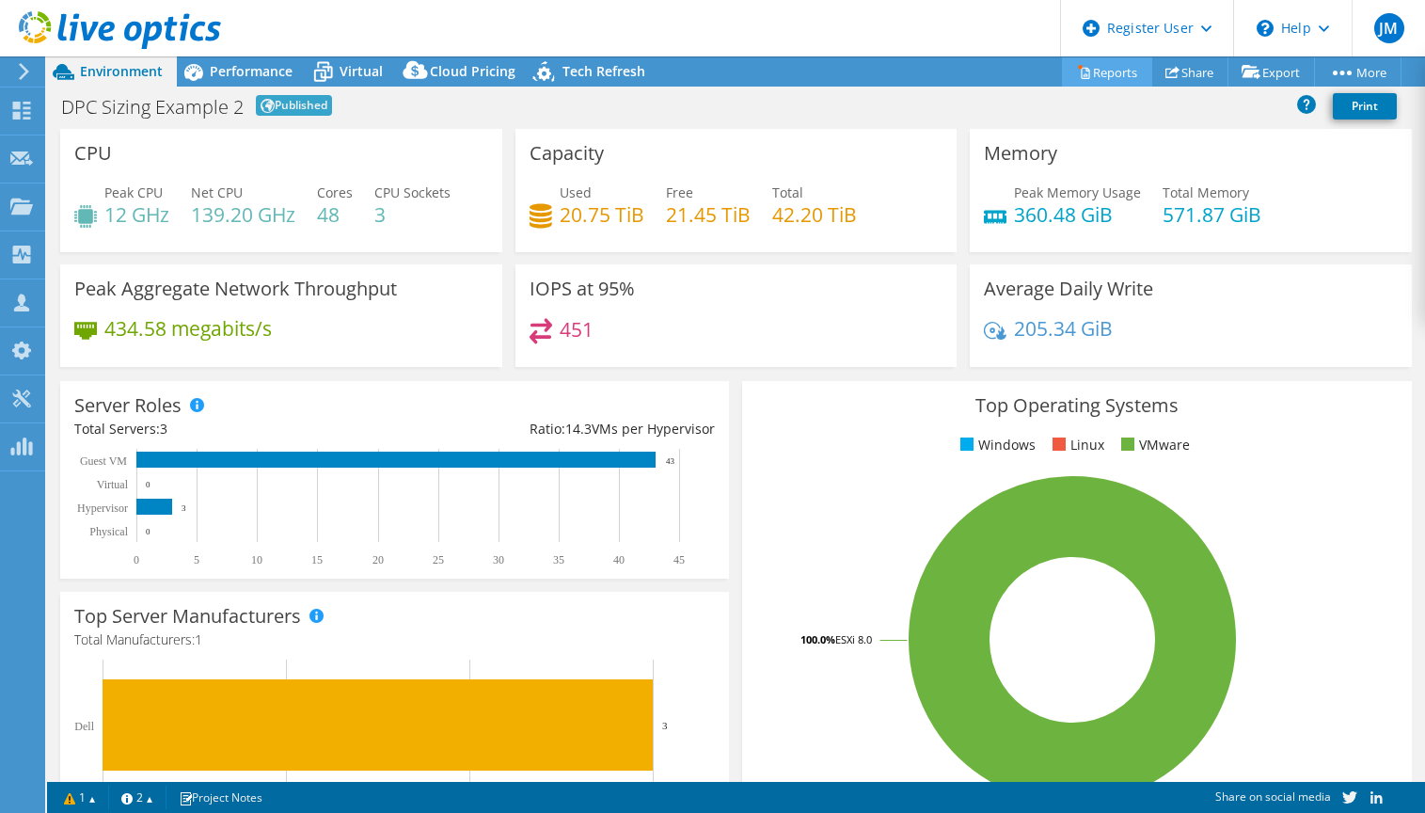
click at [969, 77] on link "Reports" at bounding box center [1107, 71] width 90 height 29
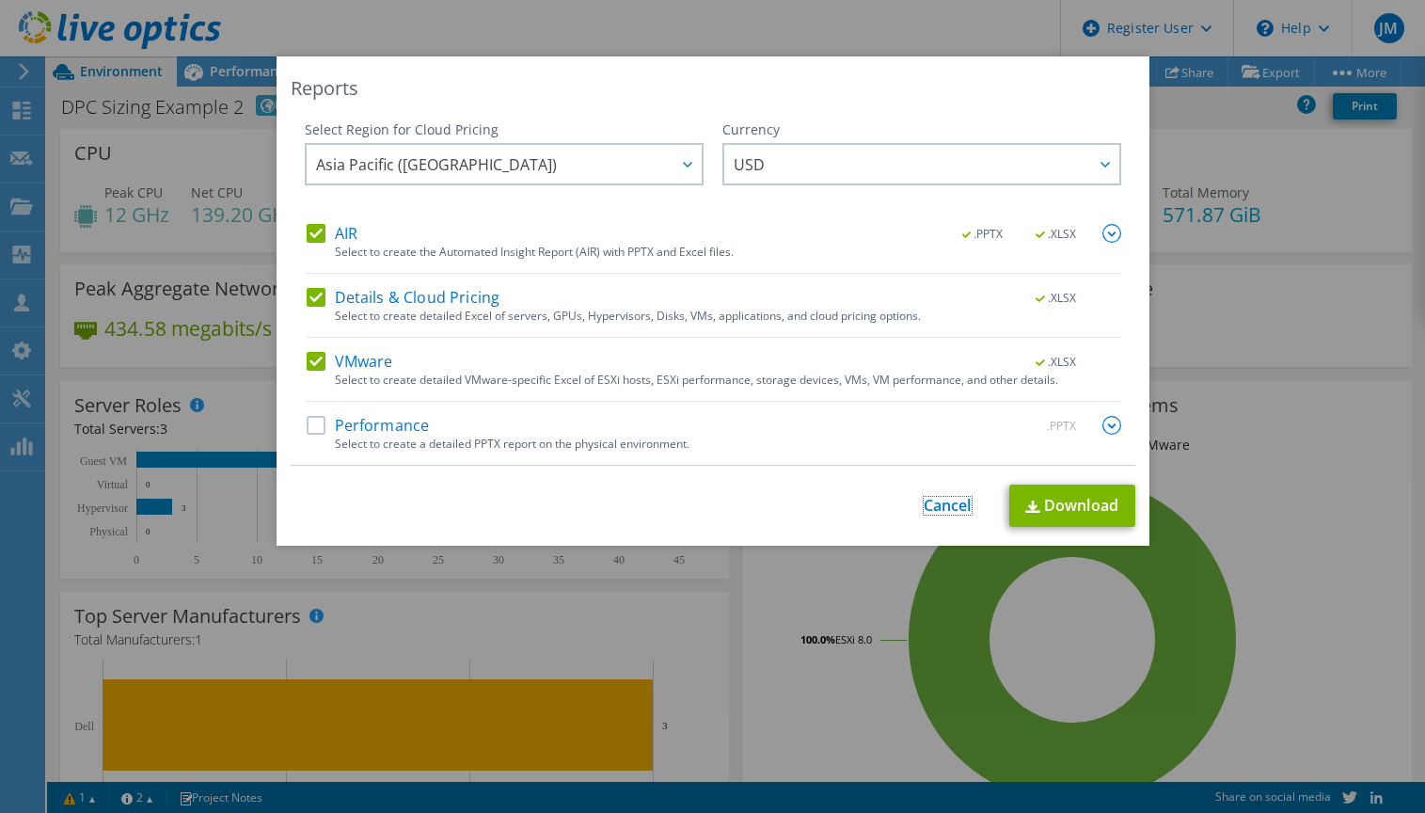
click at [946, 506] on link "Cancel" at bounding box center [948, 506] width 48 height 18
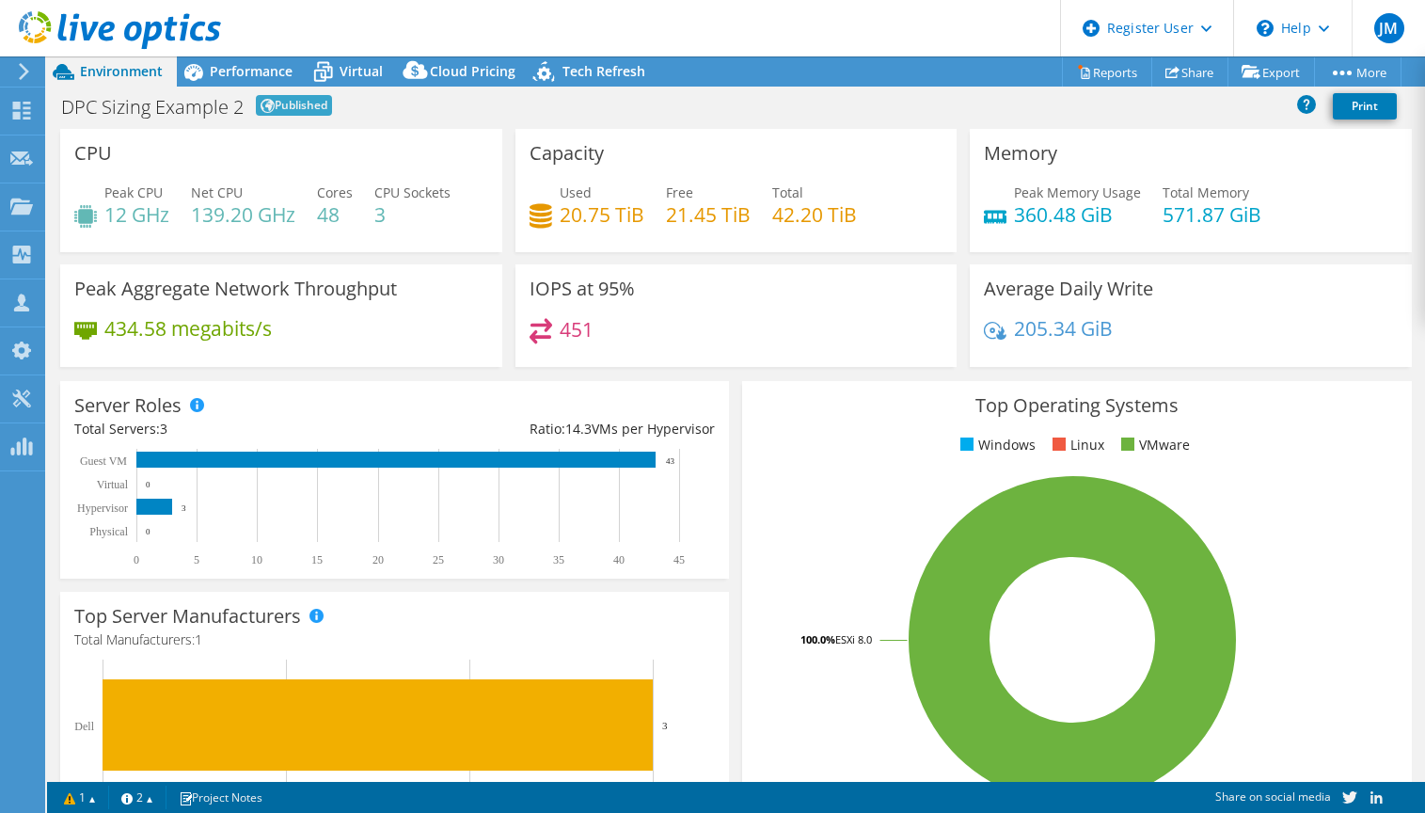
click at [734, 373] on div "IOPS at 95% 451" at bounding box center [736, 321] width 455 height 115
click at [724, 375] on div "Server Roles Physical Servers represent bare metal servers that were targets of…" at bounding box center [395, 479] width 682 height 211
drag, startPoint x: 865, startPoint y: 410, endPoint x: 849, endPoint y: 408, distance: 16.1
click at [865, 410] on h3 "Top Operating Systems" at bounding box center [1076, 405] width 641 height 21
click at [249, 67] on span "Performance" at bounding box center [251, 71] width 83 height 18
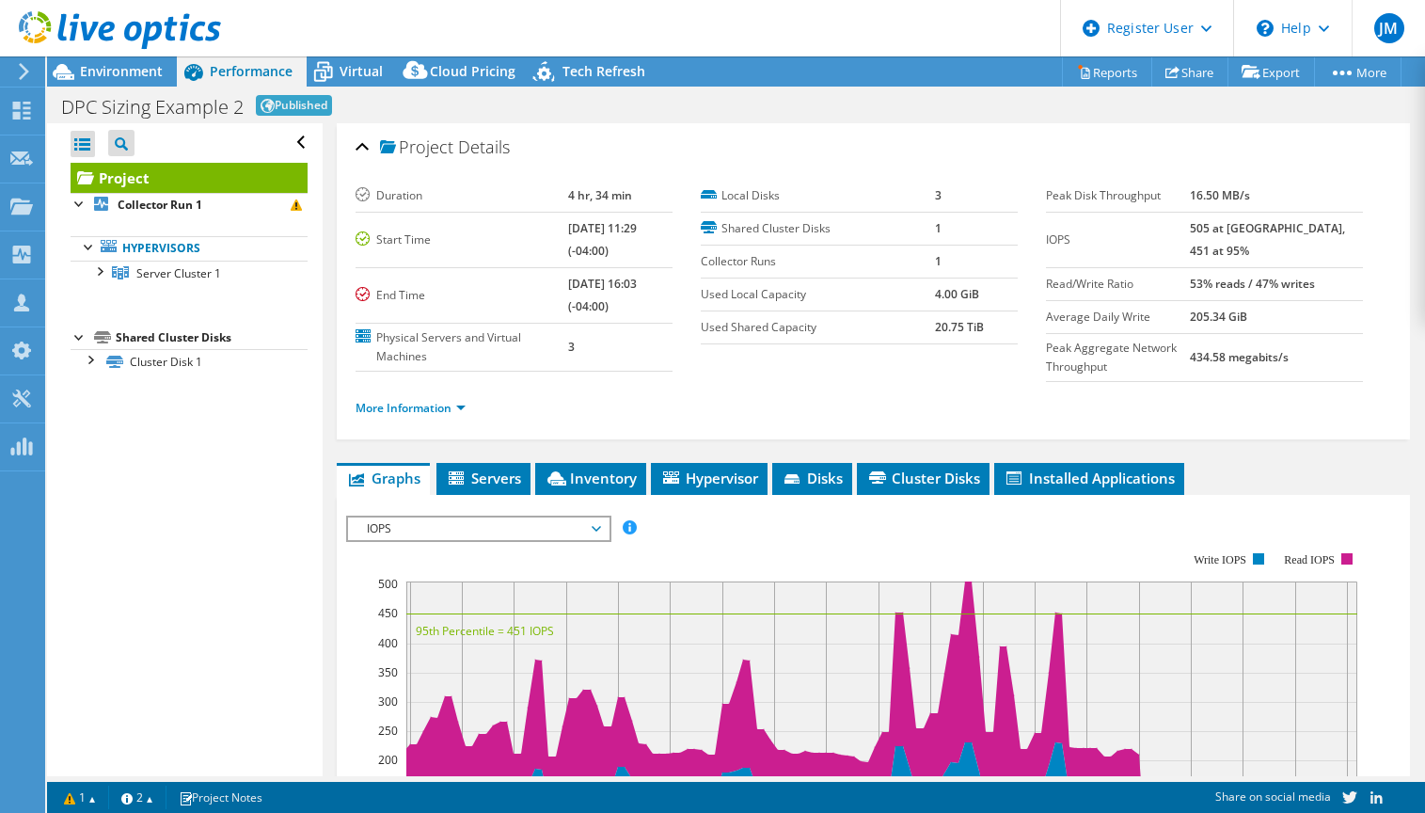
click at [774, 350] on section "Duration 4 hr, 34 min Start Time 07/15/2025, 11:29 (-04:00) End Time 07/15/2025…" at bounding box center [701, 276] width 691 height 192
click at [356, 77] on span "Virtual" at bounding box center [361, 71] width 43 height 18
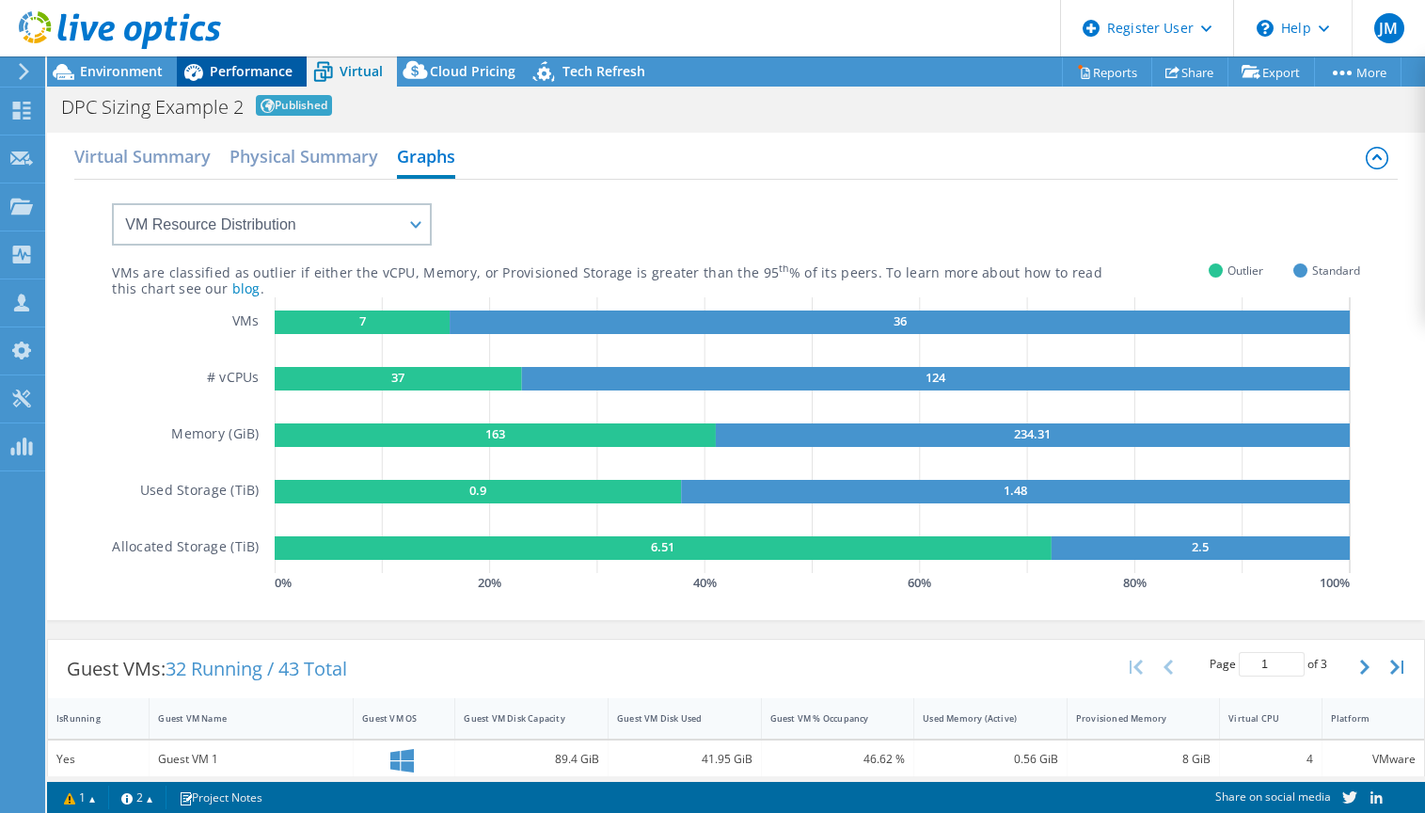
click at [255, 73] on span "Performance" at bounding box center [251, 71] width 83 height 18
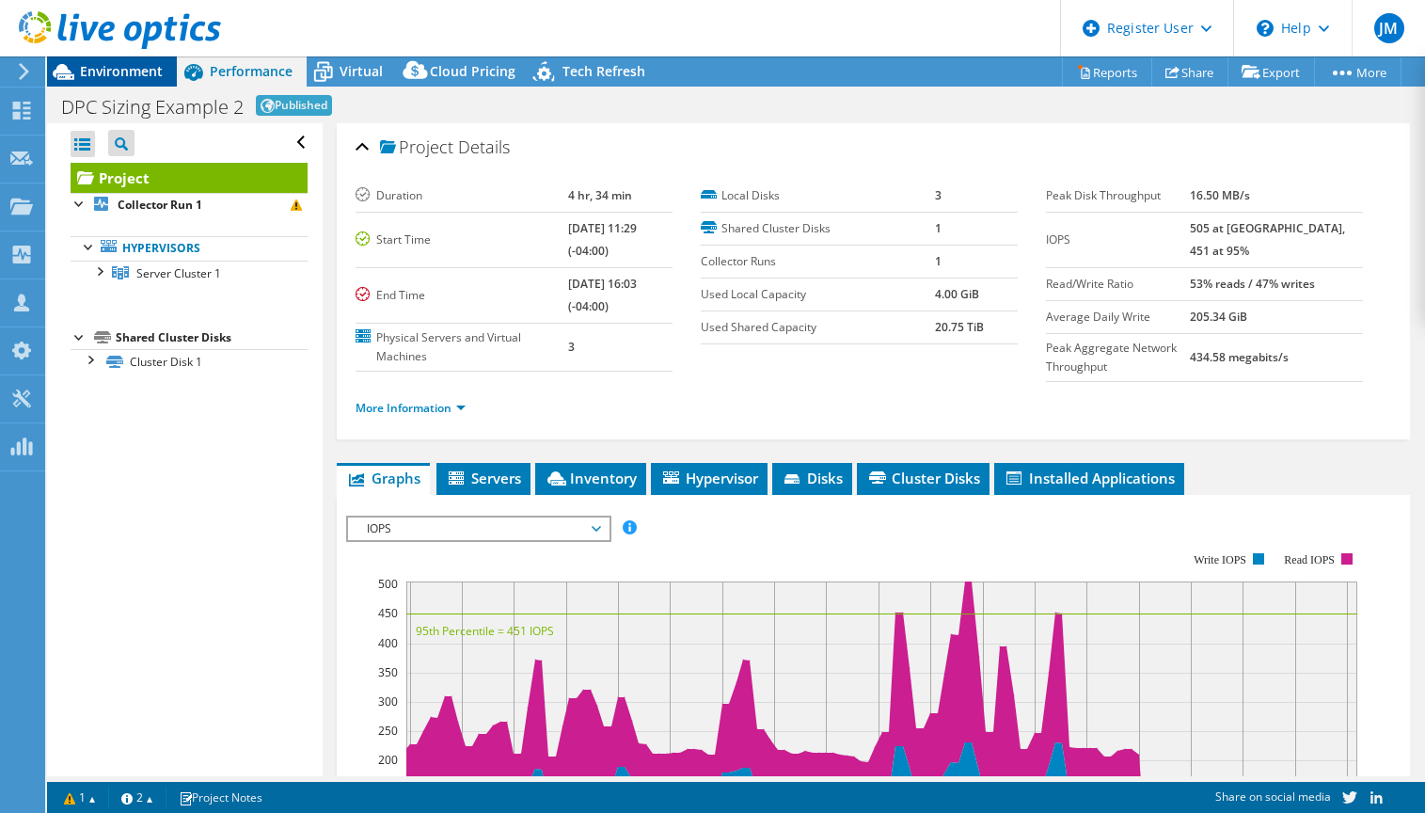
click at [157, 73] on span "Environment" at bounding box center [121, 71] width 83 height 18
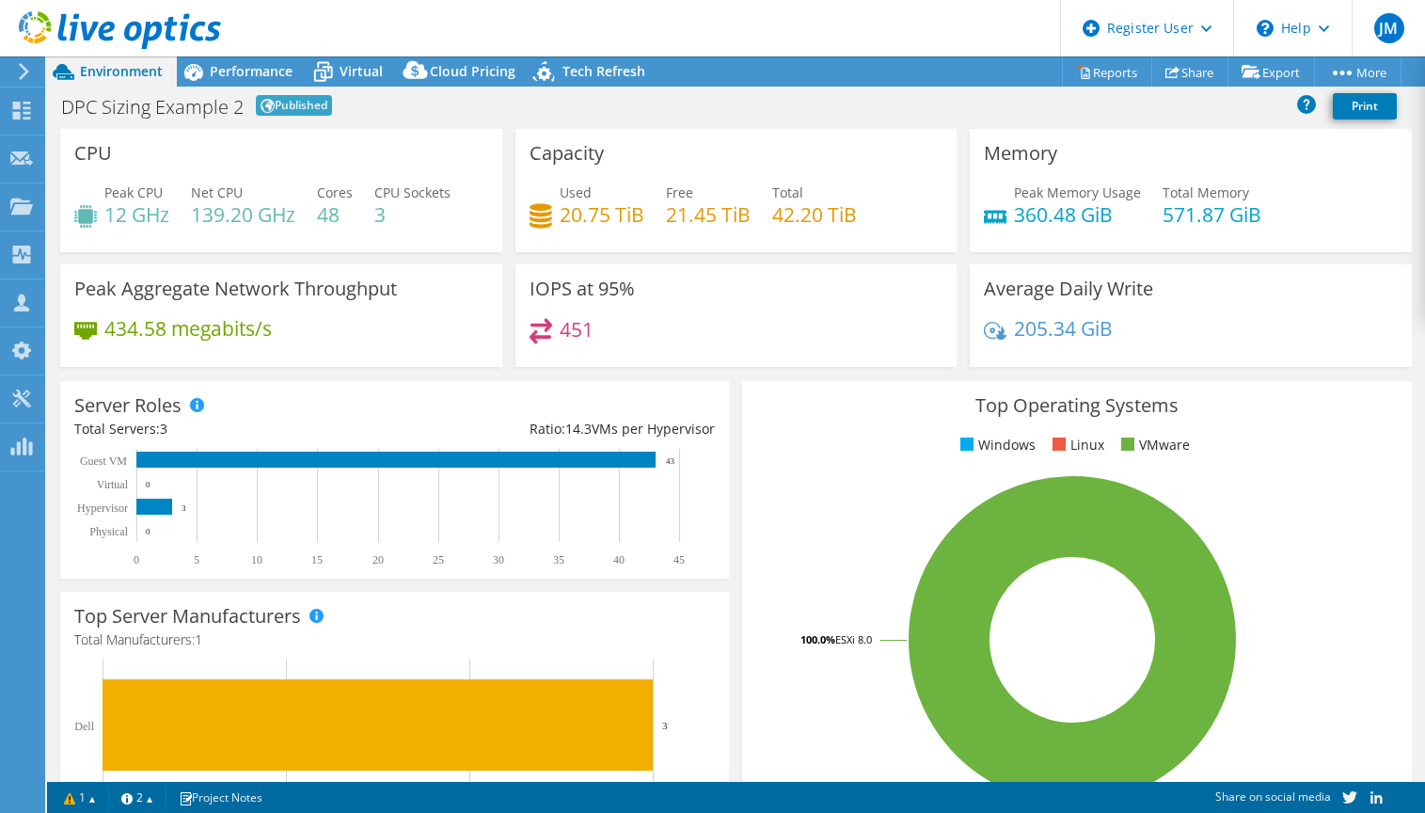
click at [585, 294] on h3 "IOPS at 95%" at bounding box center [582, 289] width 105 height 21
click at [565, 345] on div "451" at bounding box center [737, 338] width 414 height 40
click at [772, 323] on div "451" at bounding box center [737, 338] width 414 height 40
click at [817, 362] on div "IOPS at 95% 451" at bounding box center [737, 315] width 442 height 103
click at [231, 68] on span "Performance" at bounding box center [251, 71] width 83 height 18
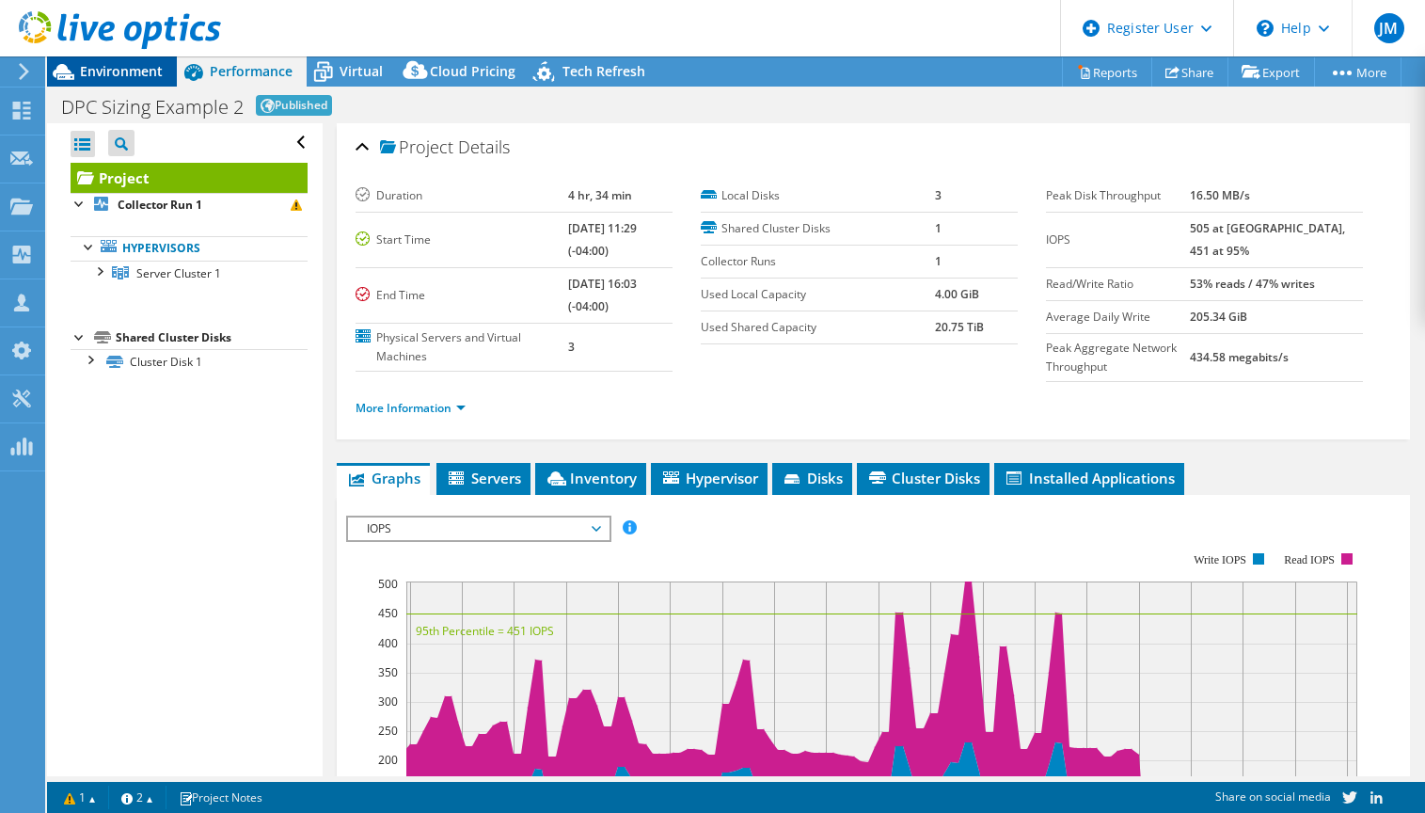
click at [129, 72] on span "Environment" at bounding box center [121, 71] width 83 height 18
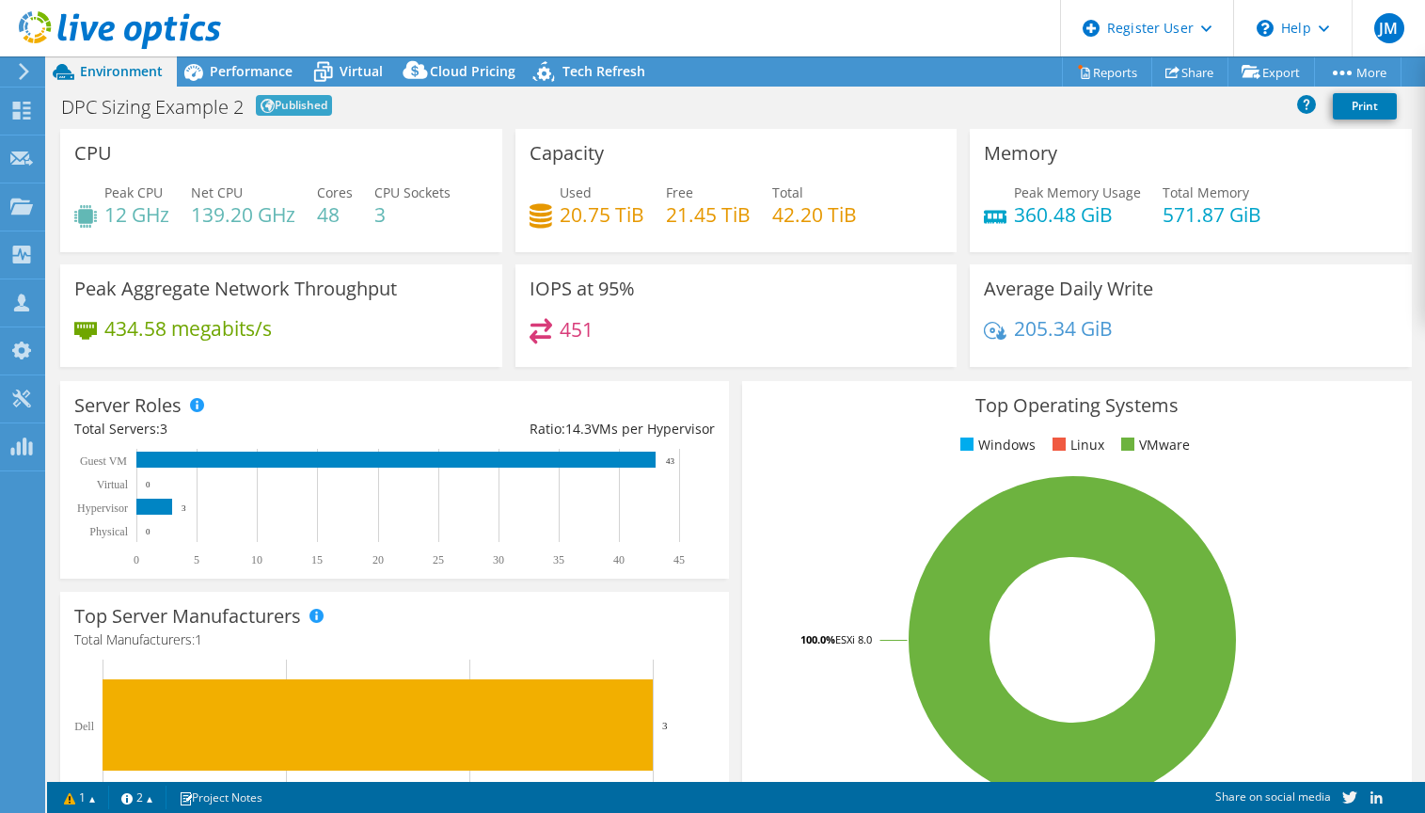
click at [736, 386] on div "Top Operating Systems Windows Linux VMware 100.0% ESXi 8.0" at bounding box center [1077, 606] width 682 height 464
click at [736, 388] on div "Top Operating Systems Windows Linux VMware 100.0% ESXi 8.0" at bounding box center [1077, 606] width 682 height 464
click at [367, 74] on span "Virtual" at bounding box center [361, 71] width 43 height 18
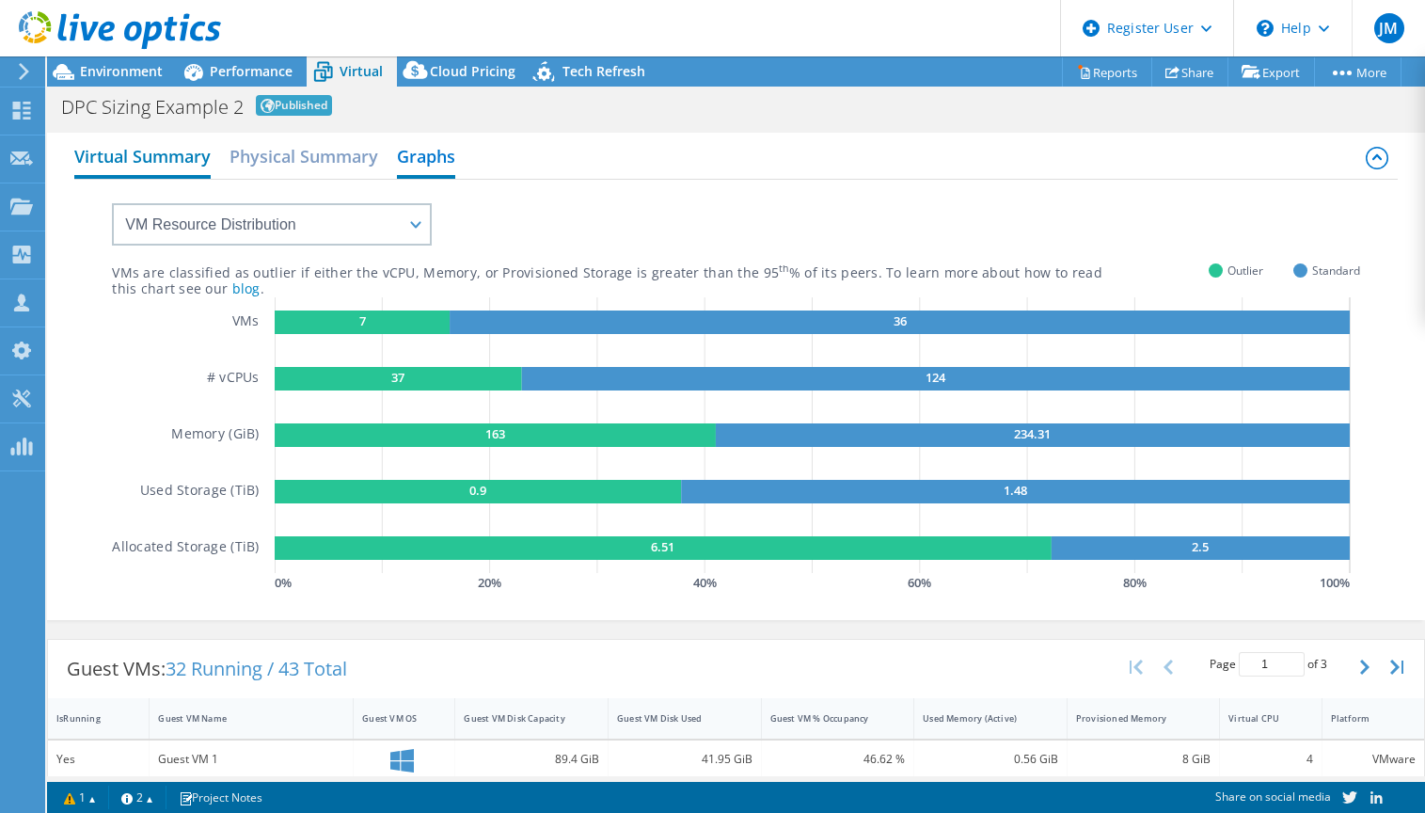
click at [138, 157] on h2 "Virtual Summary" at bounding box center [142, 157] width 136 height 41
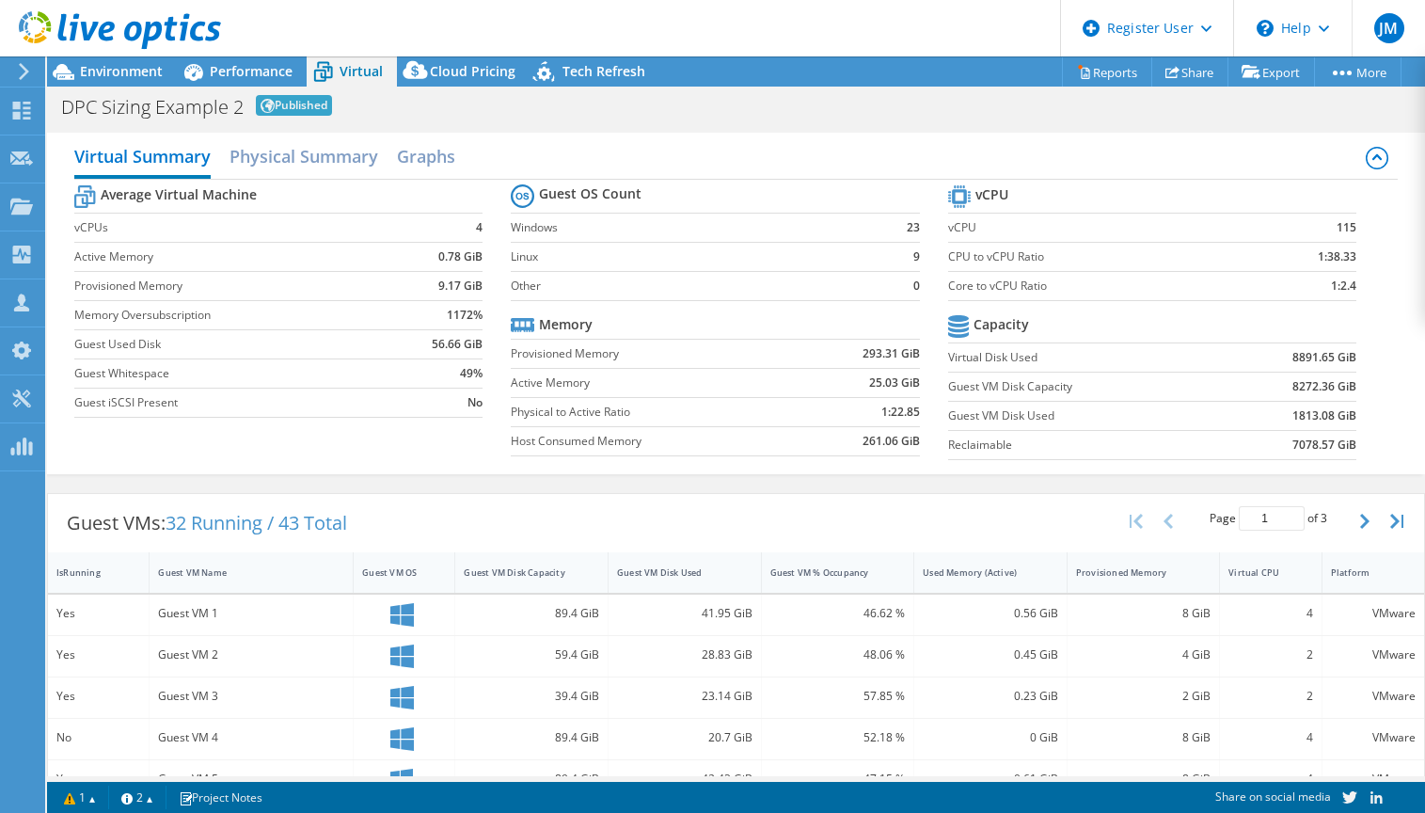
click at [486, 286] on section "Average Virtual Machine vCPUs 4 Active Memory 0.78 GiB Provisioned Memory 9.17 …" at bounding box center [292, 304] width 437 height 247
click at [863, 471] on div "Virtual Summary Physical Summary Graphs Average Virtual Machine vCPUs 4 Active …" at bounding box center [736, 304] width 1378 height 342
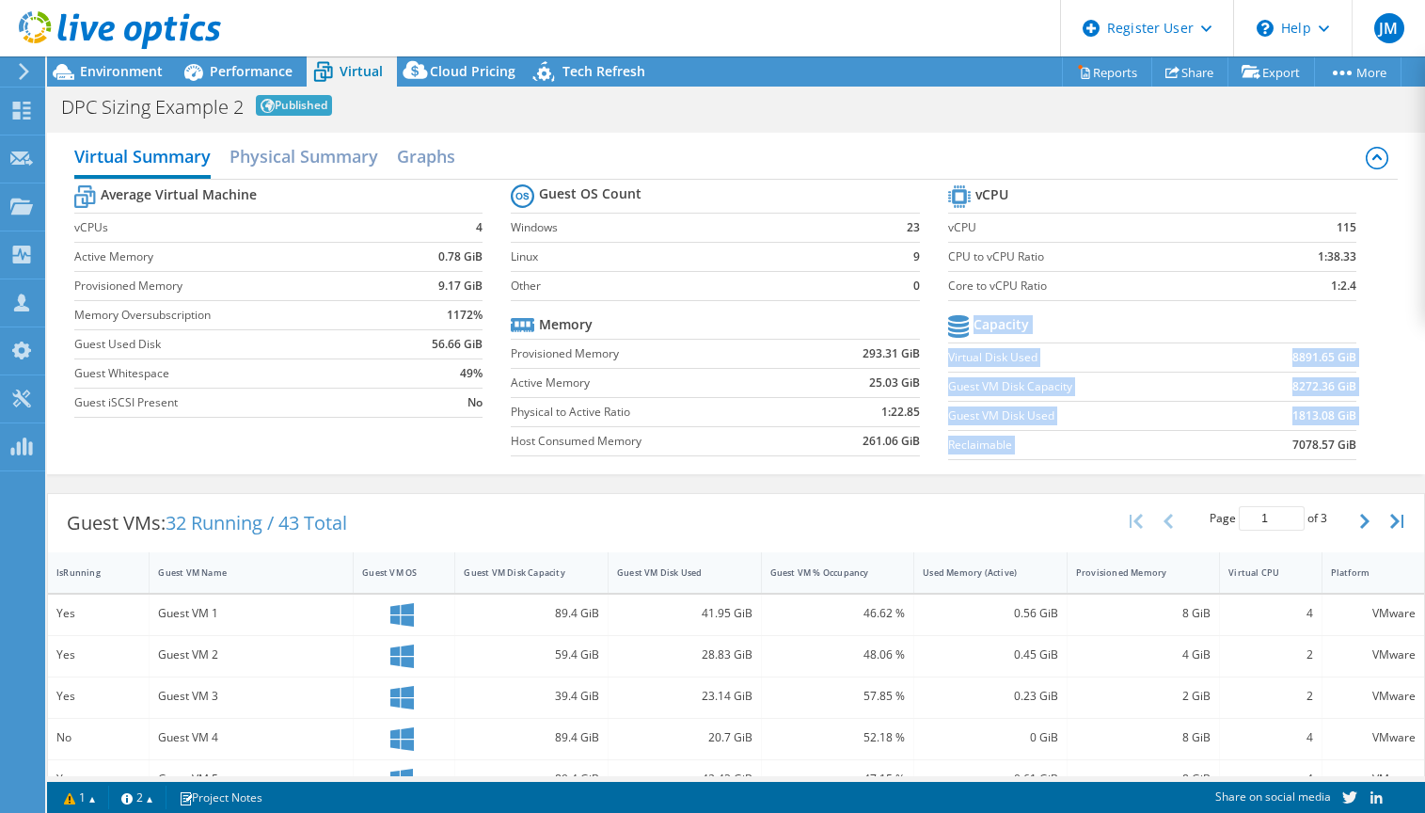
drag, startPoint x: 1317, startPoint y: 445, endPoint x: 1256, endPoint y: 445, distance: 61.2
click at [969, 445] on section "vCPU vCPU 115 CPU to vCPU Ratio 1:38.33 Core to vCPU Ratio 1:2.4 Capacity Virtu…" at bounding box center [1166, 325] width 437 height 289
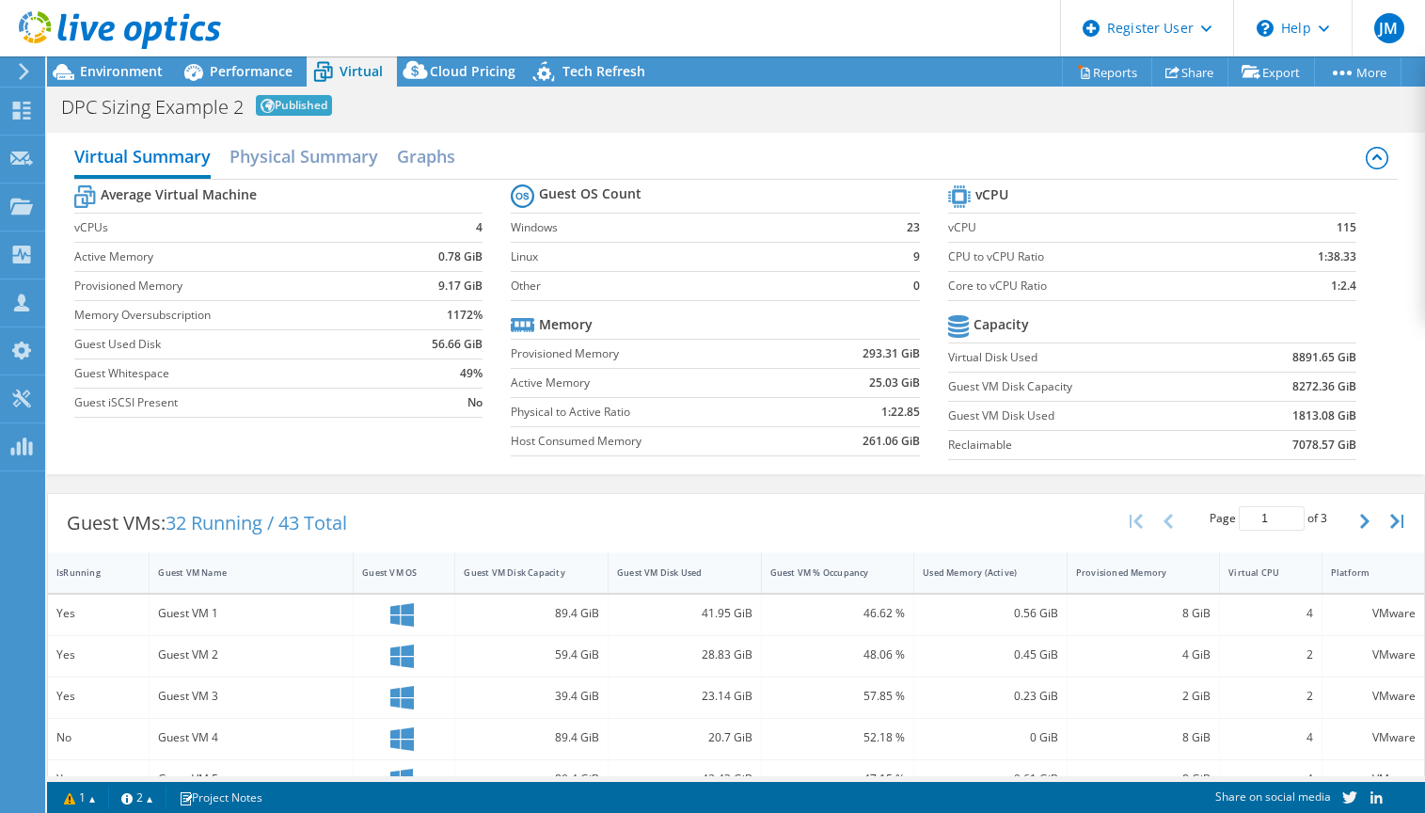
click at [969, 445] on td "7078.57 GiB" at bounding box center [1290, 444] width 133 height 29
click at [314, 153] on h2 "Physical Summary" at bounding box center [304, 157] width 149 height 41
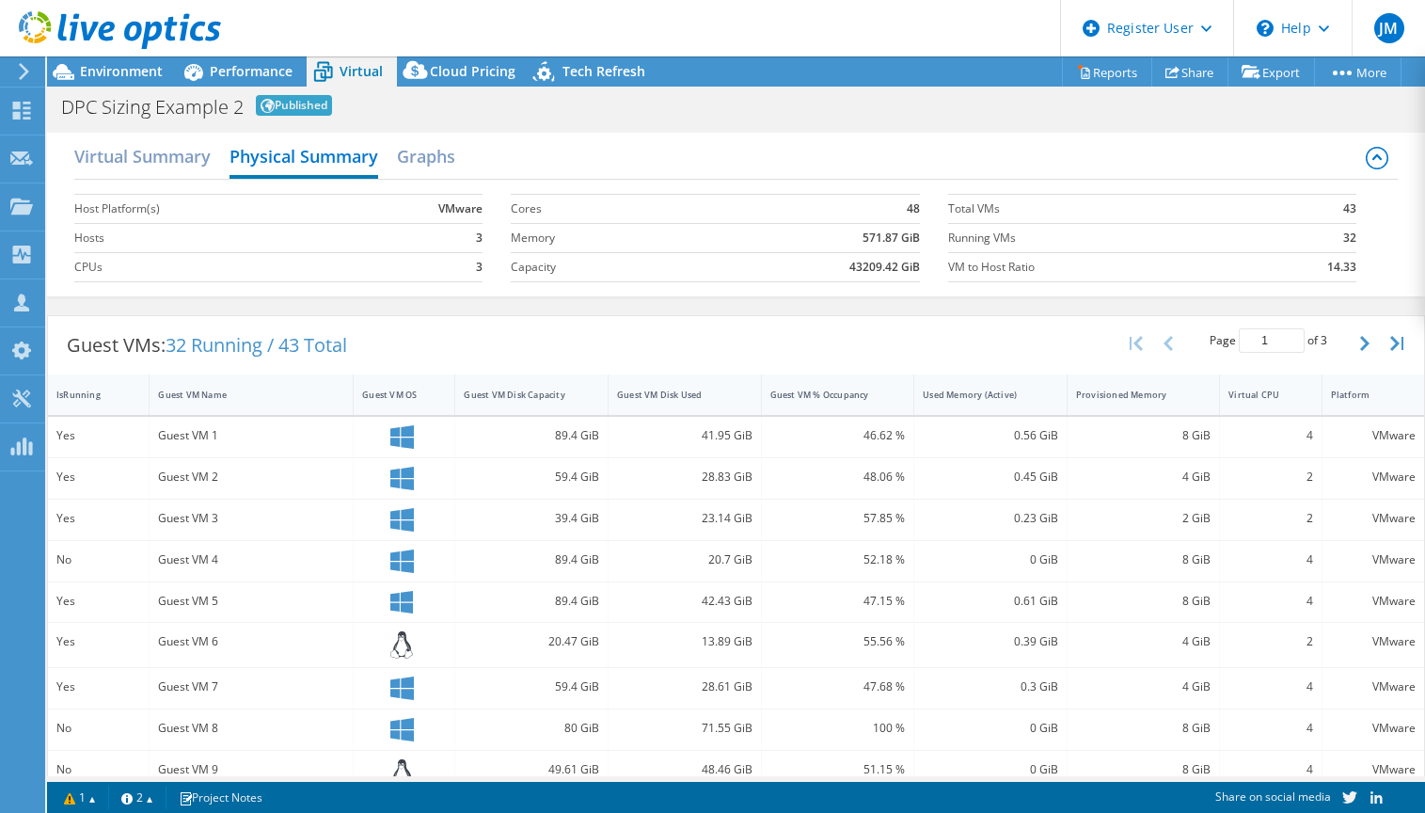
drag, startPoint x: 813, startPoint y: 295, endPoint x: 617, endPoint y: 249, distance: 200.9
click at [813, 295] on div "Virtual Summary Physical Summary Graphs Host Platform(s) VMware Hosts 3 CPUs 3 …" at bounding box center [736, 215] width 1378 height 164
click at [120, 160] on h2 "Virtual Summary" at bounding box center [142, 157] width 136 height 41
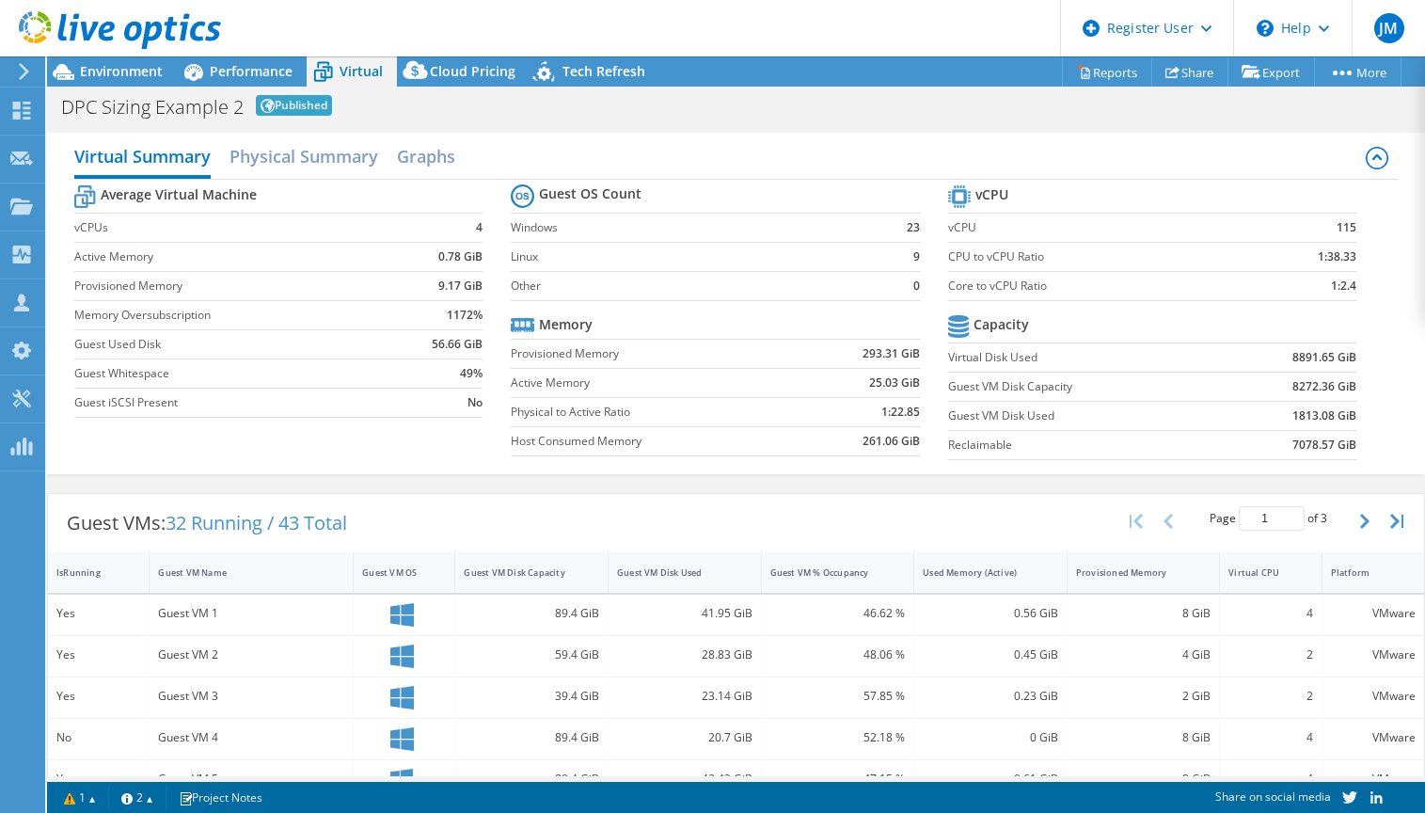
click at [673, 475] on div "Virtual Summary Physical Summary Graphs Average Virtual Machine vCPUs 4 Active …" at bounding box center [736, 303] width 1378 height 360
click at [726, 41] on header "JM Dell User John Mensik John.Mensik@dell.com Dell My Profile Log Out \n Help E…" at bounding box center [712, 28] width 1425 height 56
click at [751, 138] on div "Virtual Summary Physical Summary Graphs" at bounding box center [735, 158] width 1323 height 42
click at [133, 72] on span "Environment" at bounding box center [121, 71] width 83 height 18
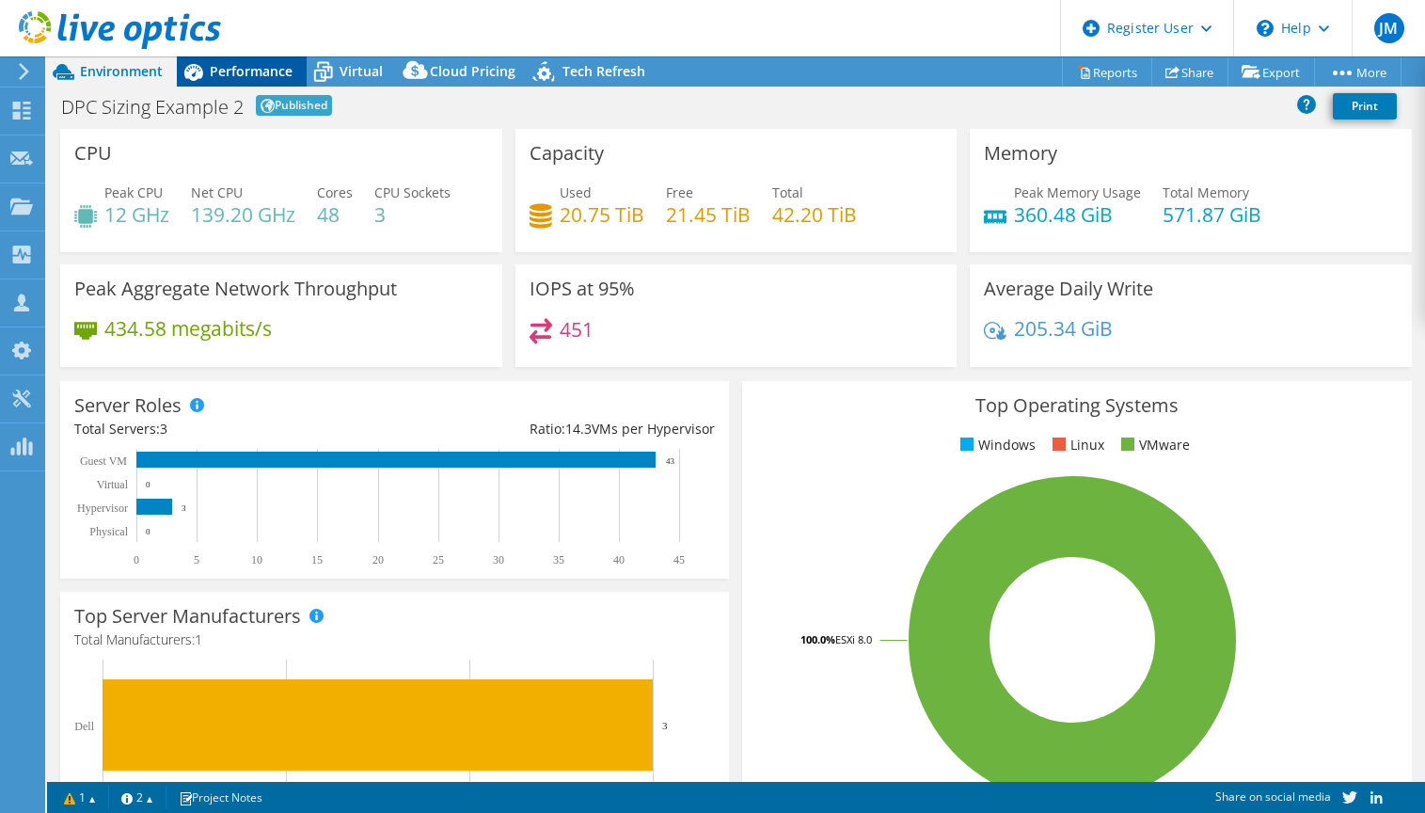
click at [268, 71] on span "Performance" at bounding box center [251, 71] width 83 height 18
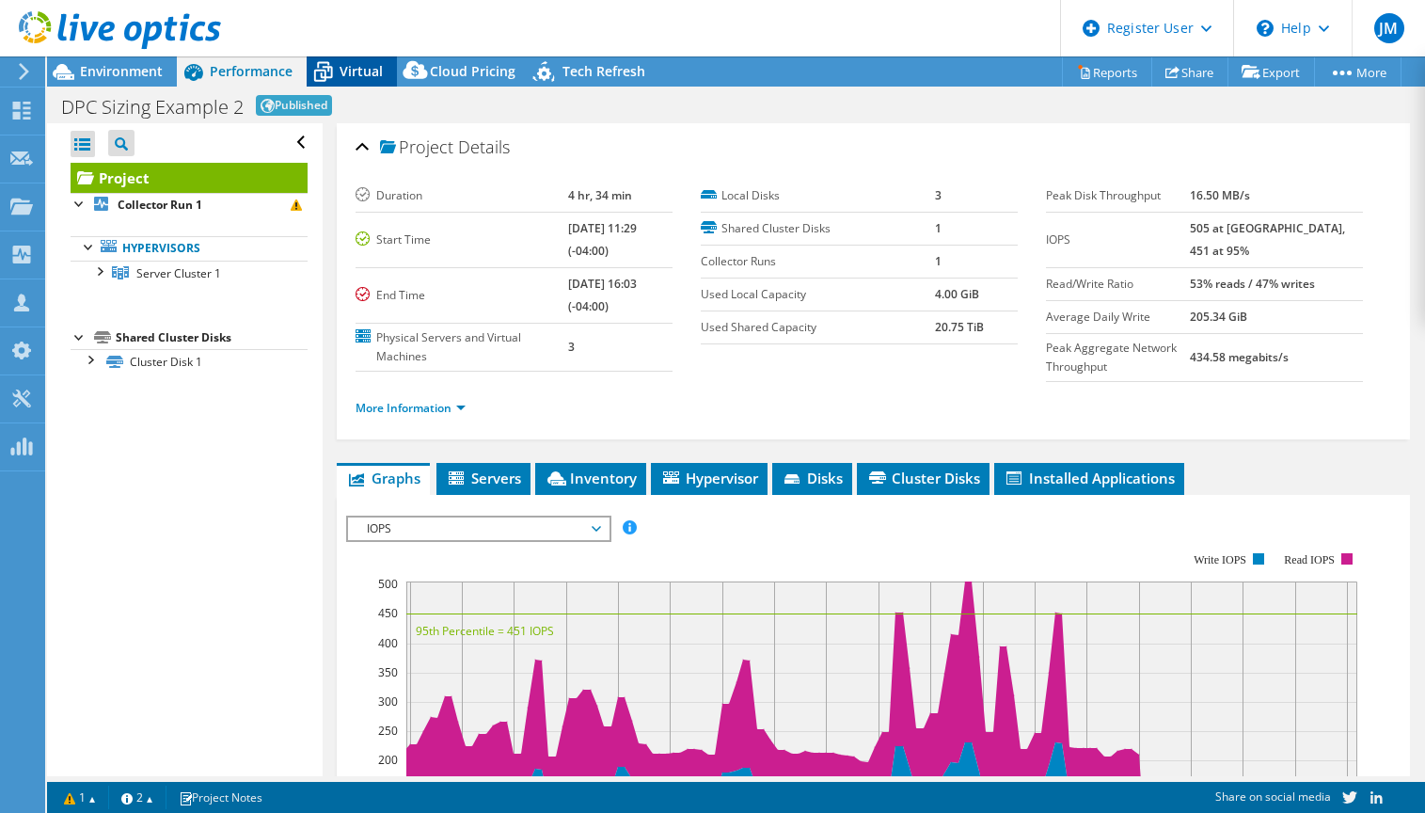
click at [354, 70] on span "Virtual" at bounding box center [361, 71] width 43 height 18
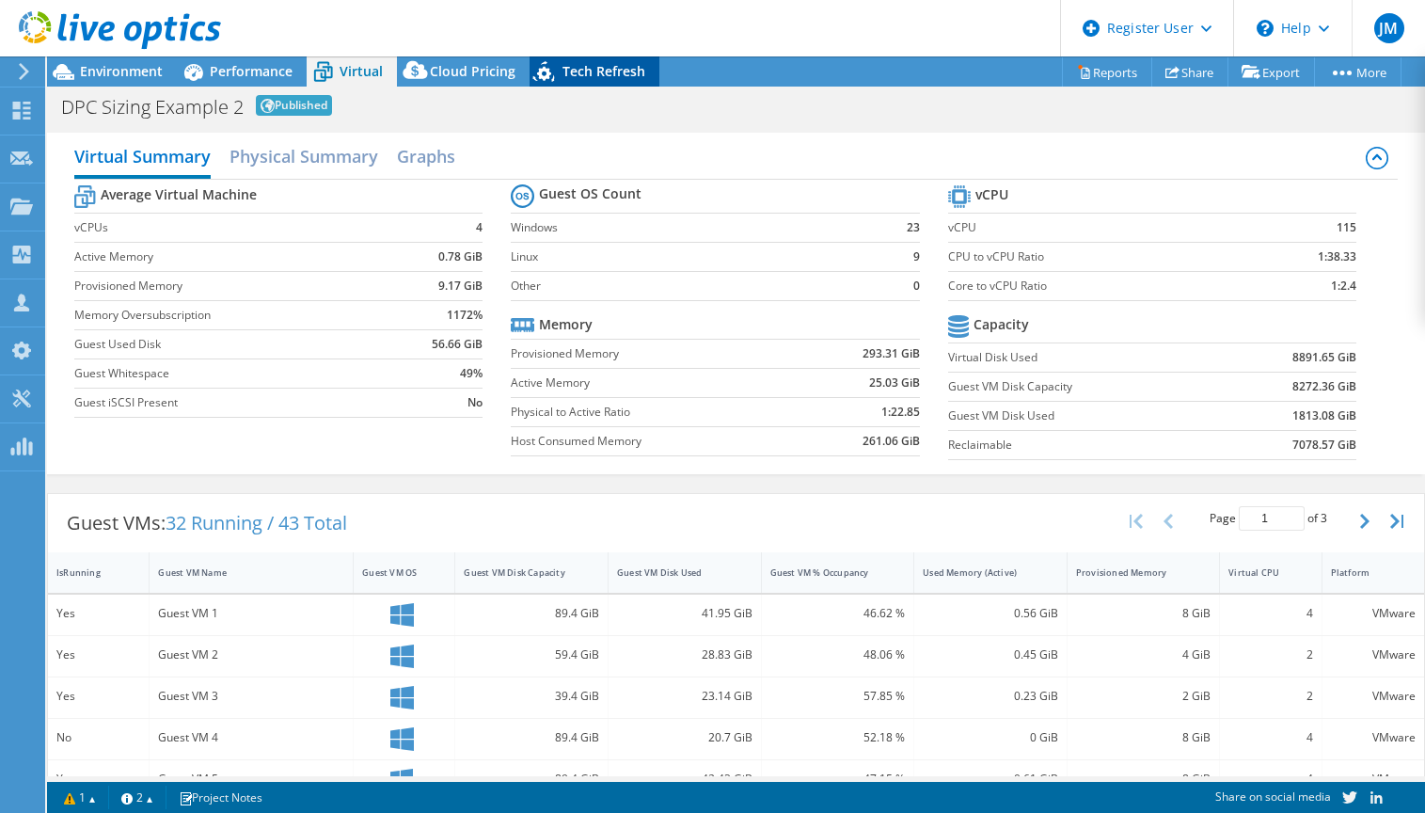
click at [563, 68] on span "Tech Refresh" at bounding box center [604, 71] width 83 height 18
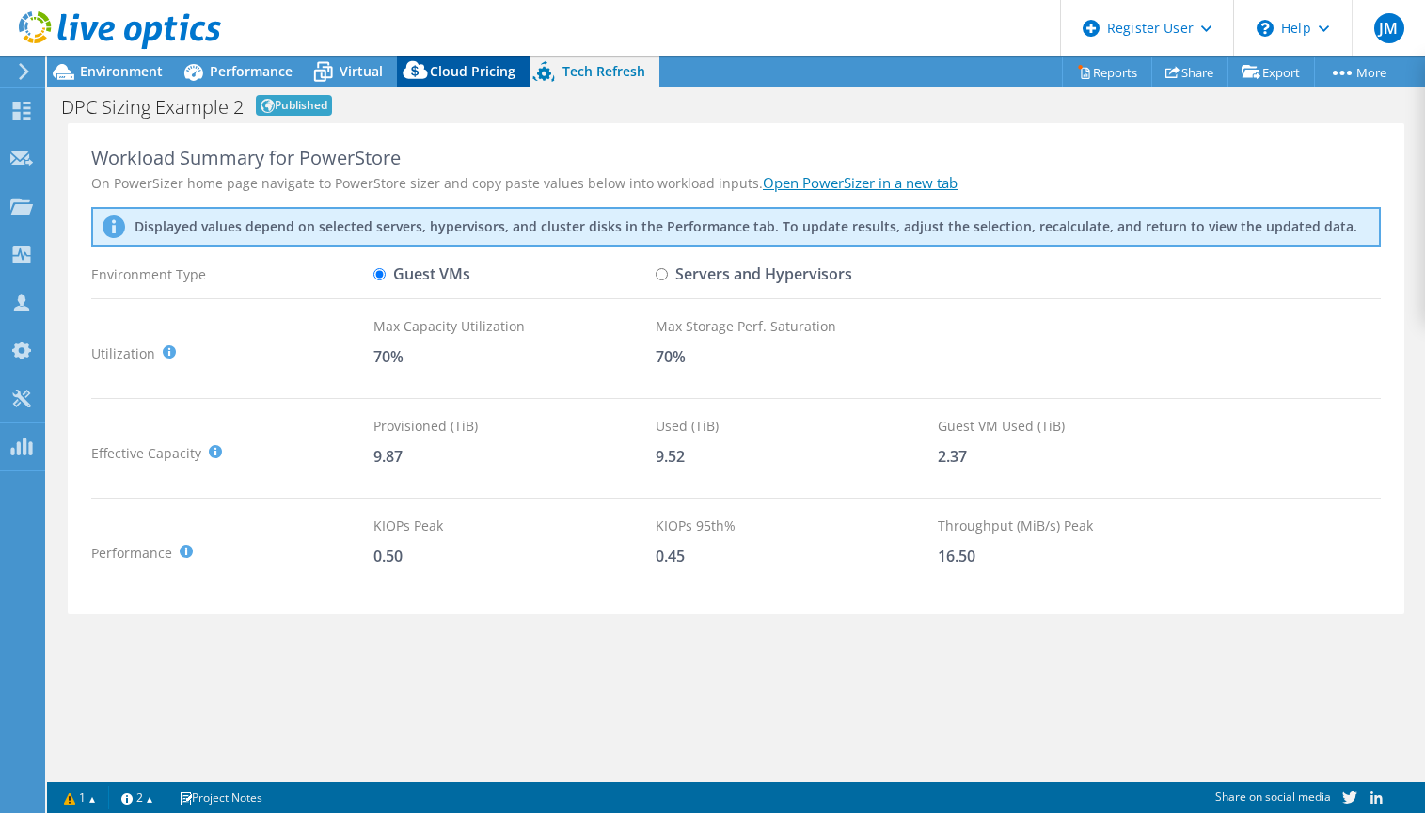
click at [465, 68] on span "Cloud Pricing" at bounding box center [473, 71] width 86 height 18
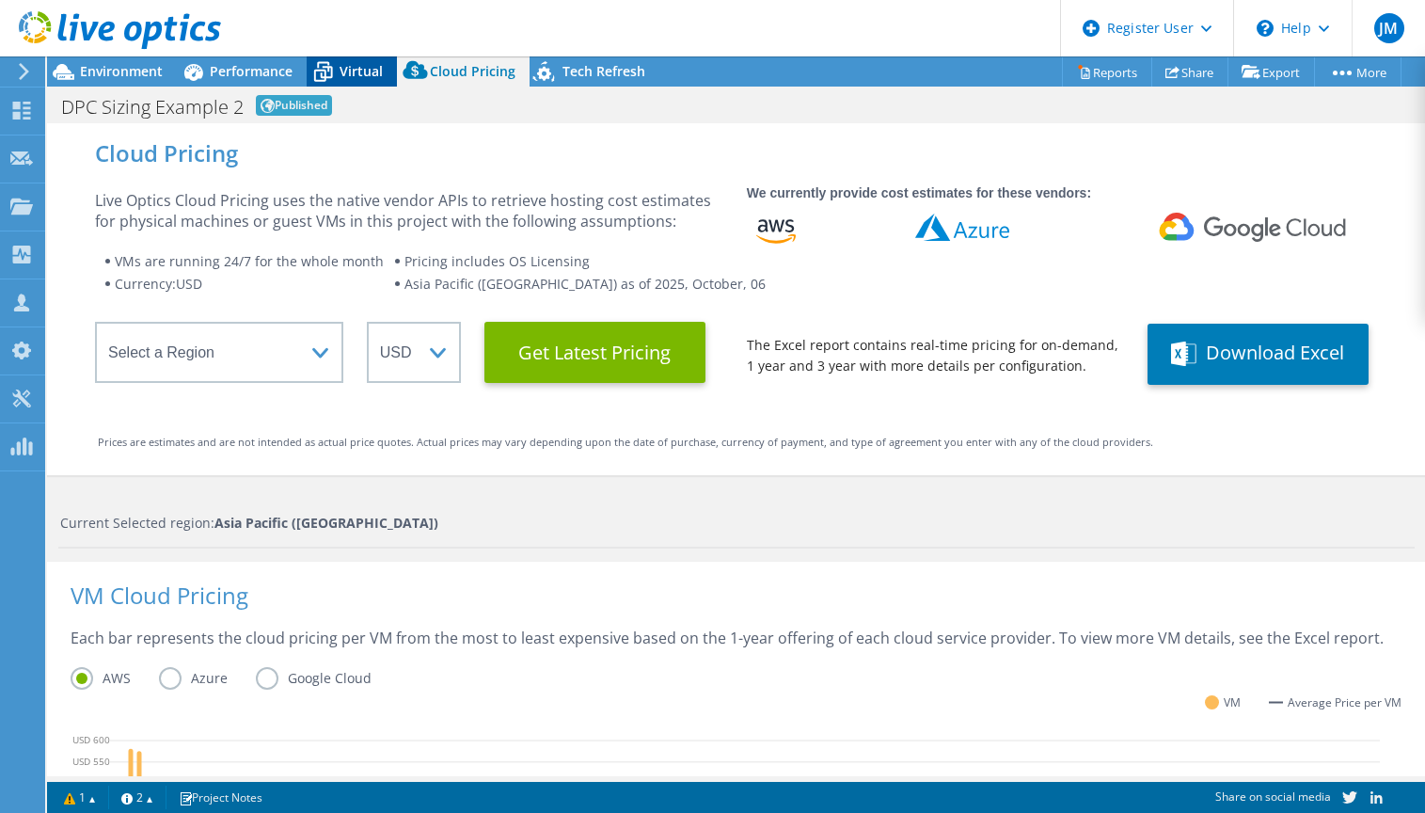
click at [336, 69] on icon at bounding box center [323, 72] width 33 height 33
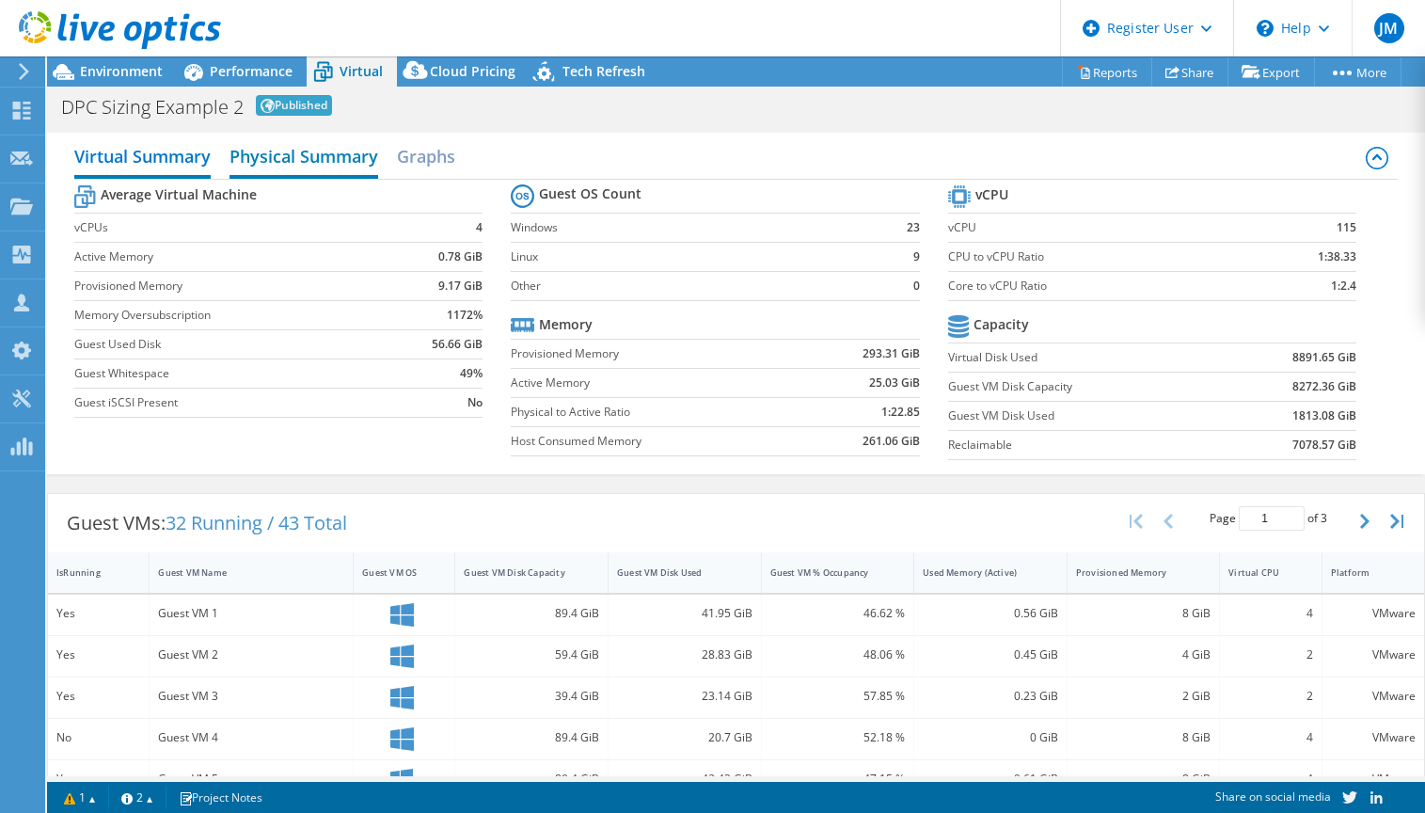
click at [341, 152] on h2 "Physical Summary" at bounding box center [304, 157] width 149 height 41
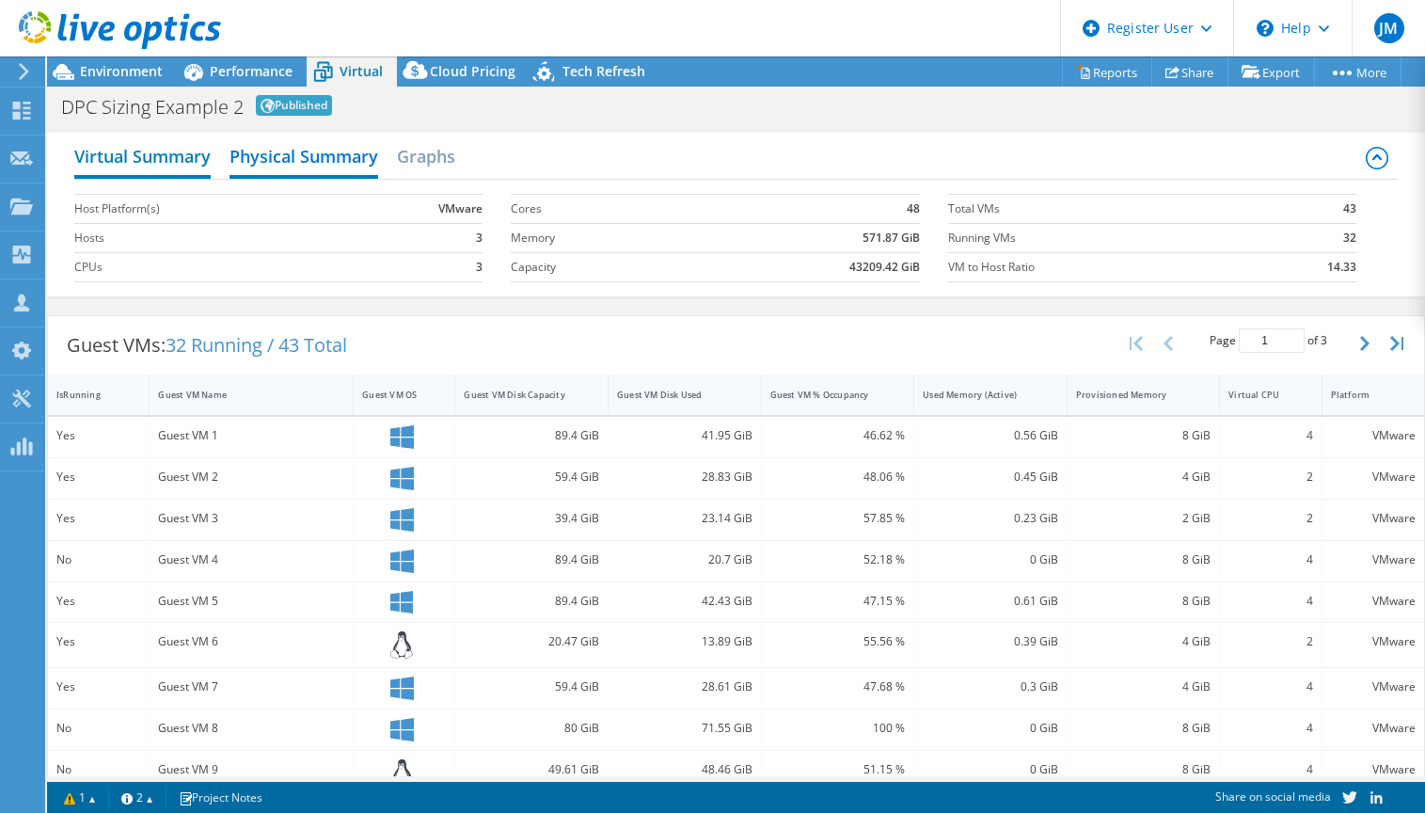
click at [158, 156] on h2 "Virtual Summary" at bounding box center [142, 157] width 136 height 41
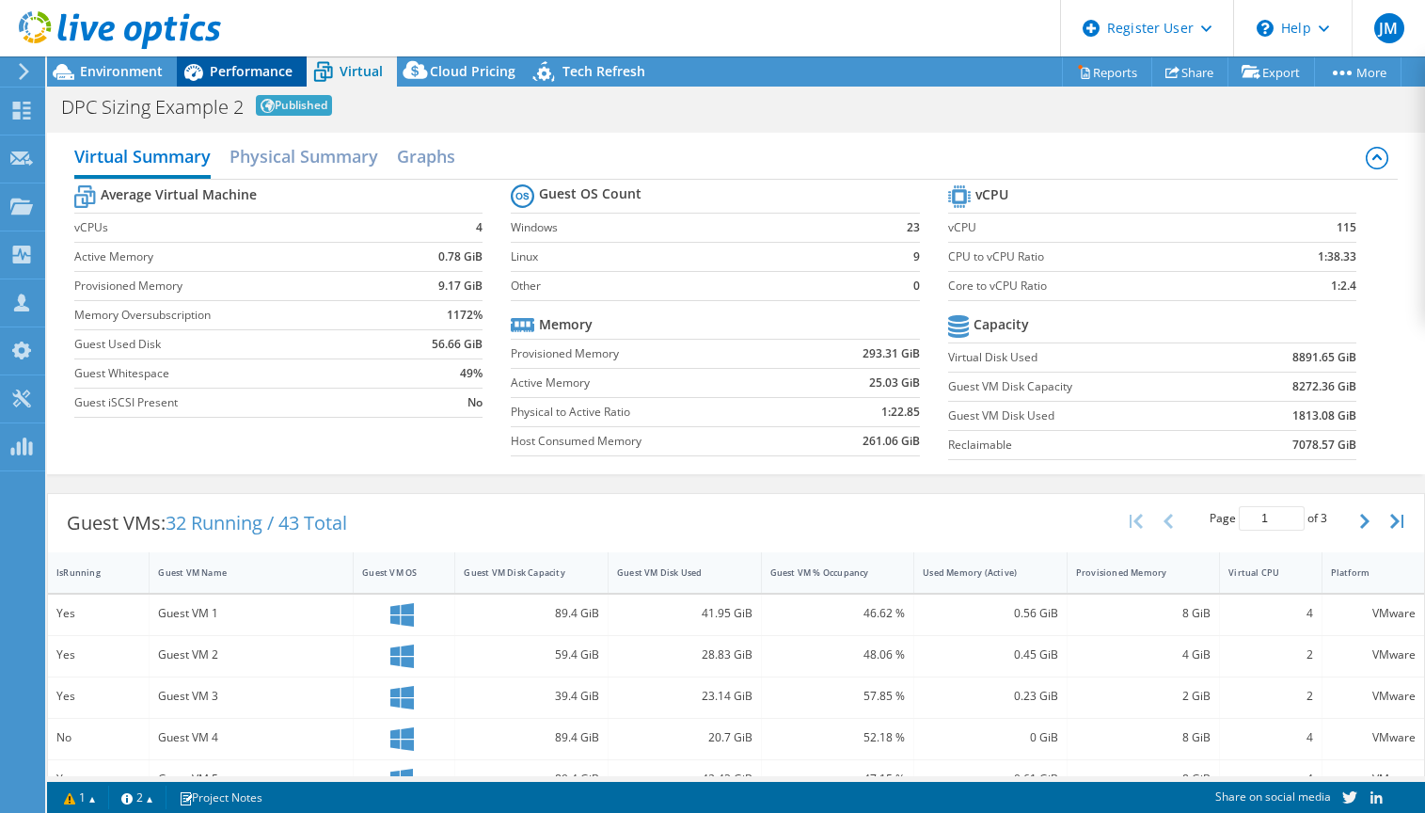
click at [255, 69] on span "Performance" at bounding box center [251, 71] width 83 height 18
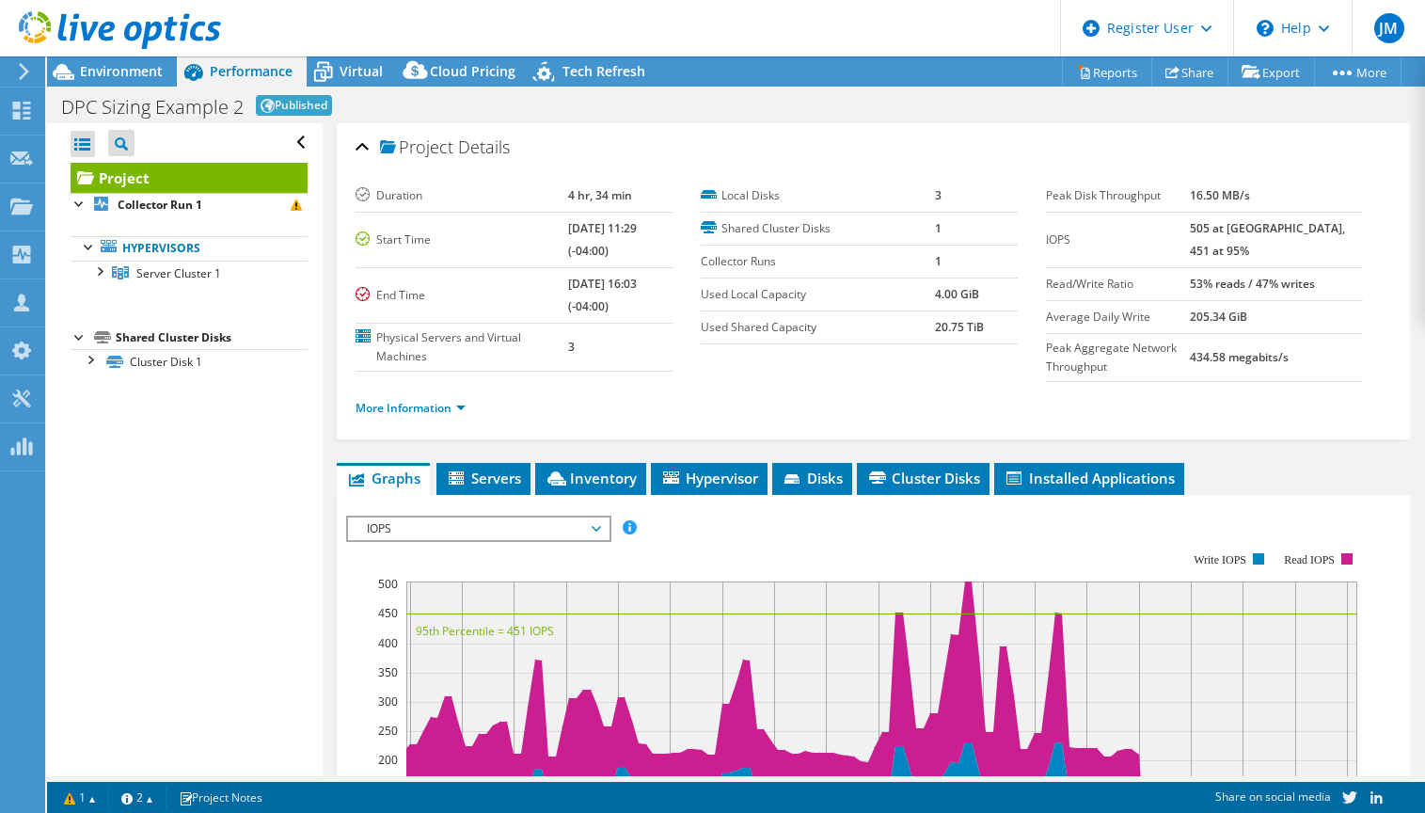
click at [820, 349] on section "Duration 4 hr, 34 min Start Time 07/15/2025, 11:29 (-04:00) End Time 07/15/2025…" at bounding box center [701, 276] width 691 height 192
click at [674, 187] on div "Duration 4 hr, 34 min Start Time 07/15/2025, 11:29 (-04:00) End Time 07/15/2025…" at bounding box center [528, 276] width 345 height 192
drag, startPoint x: 729, startPoint y: 400, endPoint x: 720, endPoint y: 401, distance: 9.5
click at [729, 400] on section "Duration 4 hr, 34 min Start Time 07/15/2025, 11:29 (-04:00) End Time 07/15/2025…" at bounding box center [874, 307] width 1036 height 255
click at [339, 70] on icon at bounding box center [323, 72] width 33 height 33
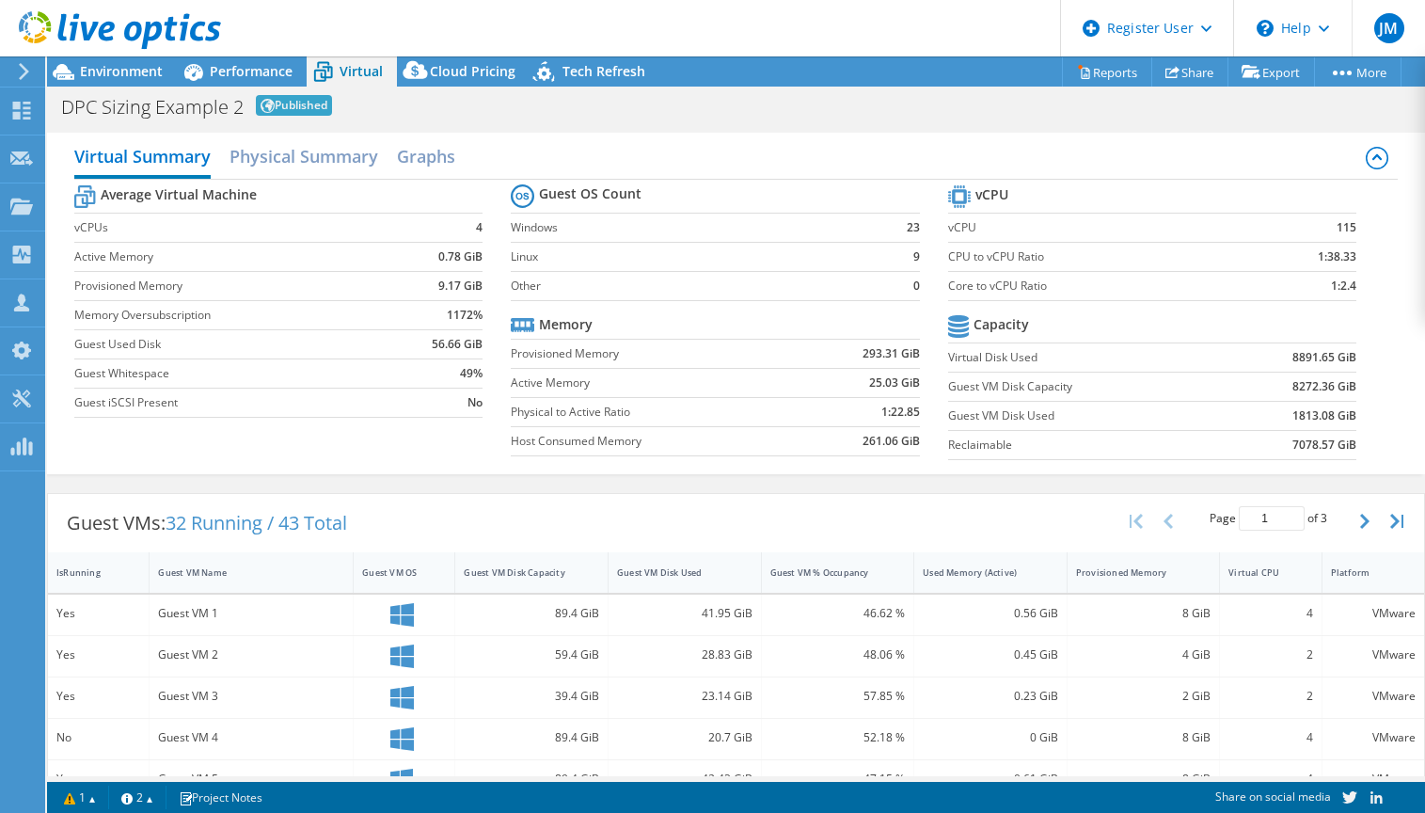
click at [920, 329] on section "Guest OS Count Windows 23 Linux 9 Other 0 Memory Provisioned Memory 293.31 GiB …" at bounding box center [729, 323] width 437 height 286
click at [290, 158] on h2 "Physical Summary" at bounding box center [304, 157] width 149 height 41
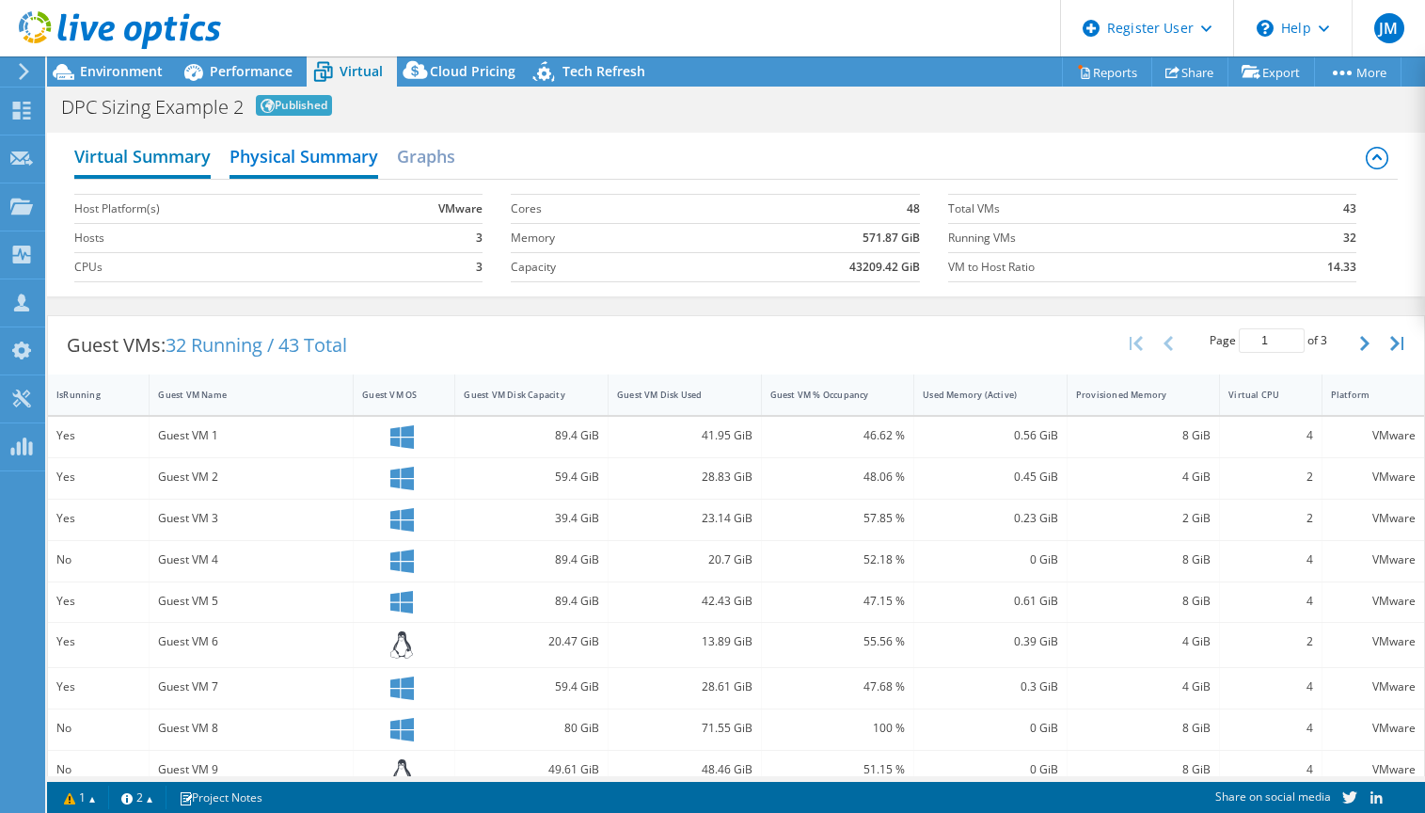
click at [148, 163] on h2 "Virtual Summary" at bounding box center [142, 157] width 136 height 41
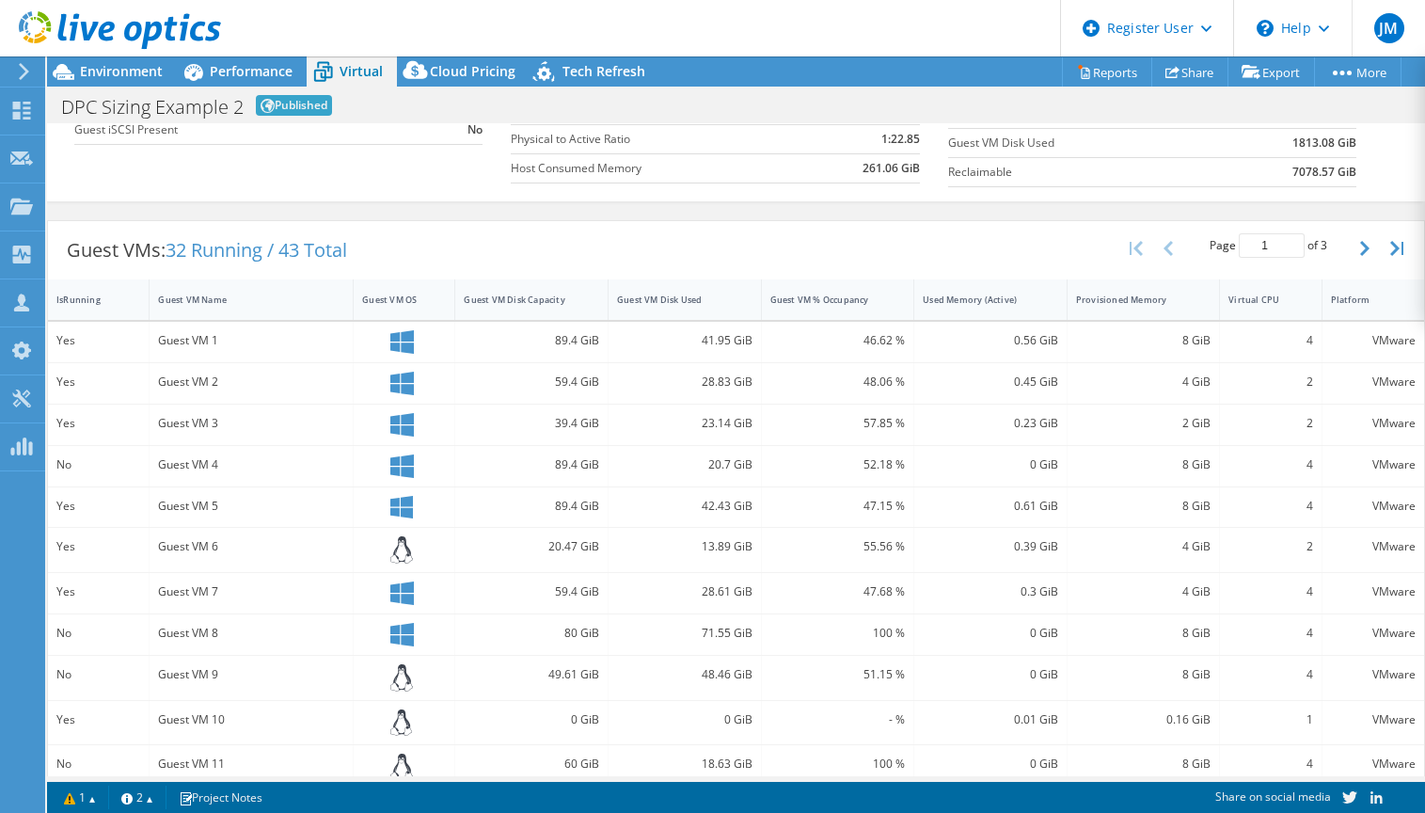
scroll to position [92, 0]
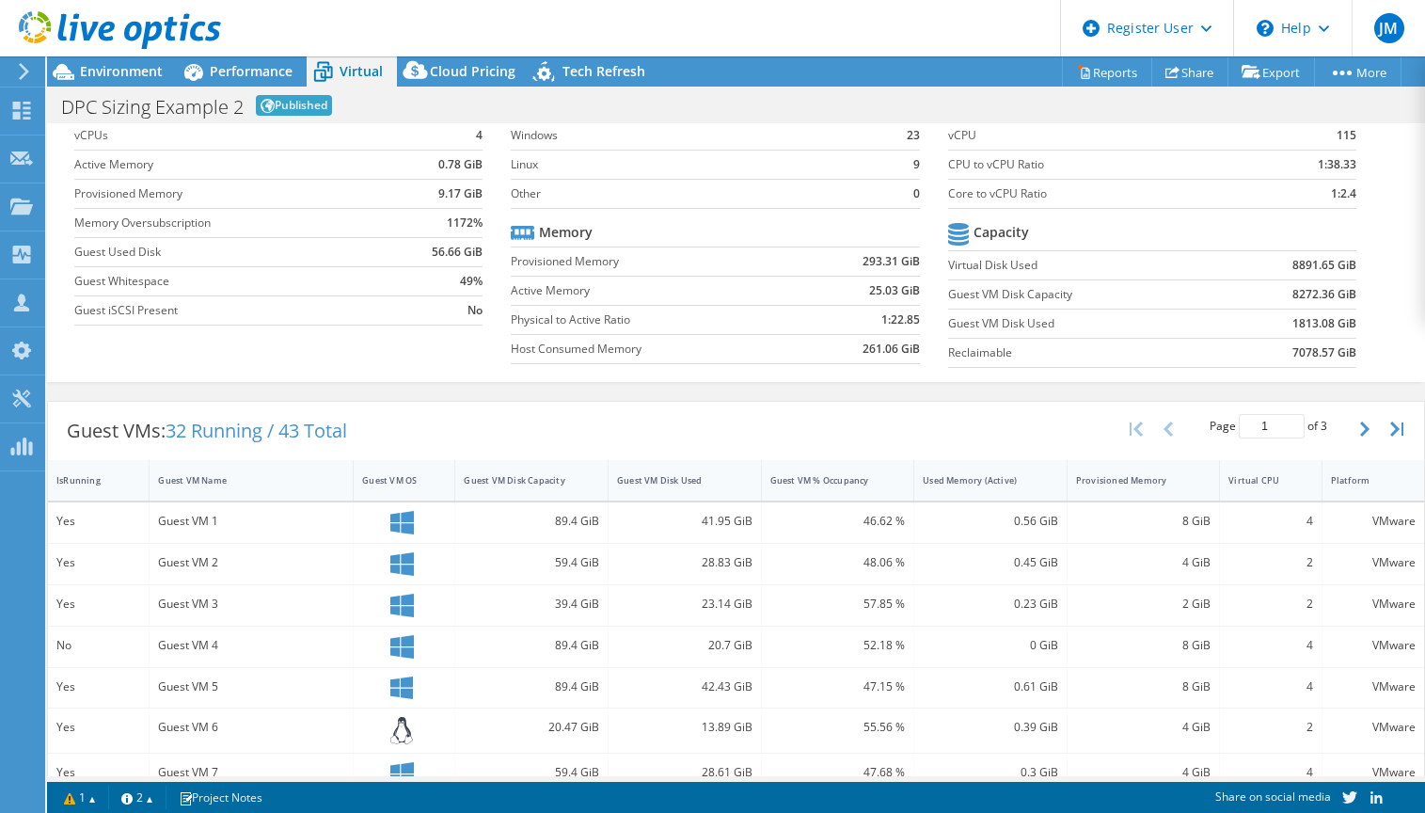
click at [969, 402] on div "Guest VMs: 32 Running / 43 Total Page 1 of 3 5 rows 10 rows 20 rows 25 rows 50 …" at bounding box center [736, 431] width 1377 height 58
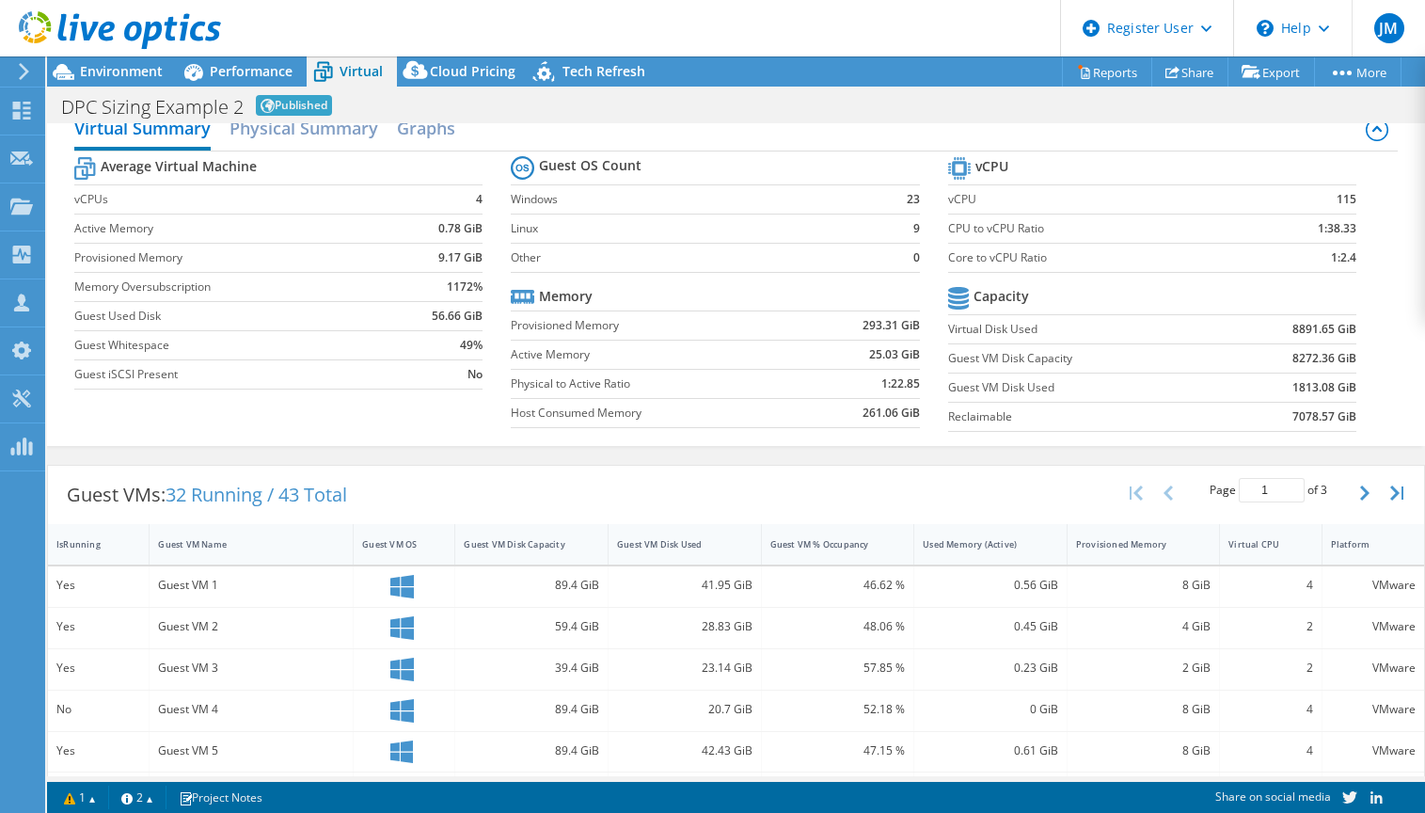
scroll to position [0, 0]
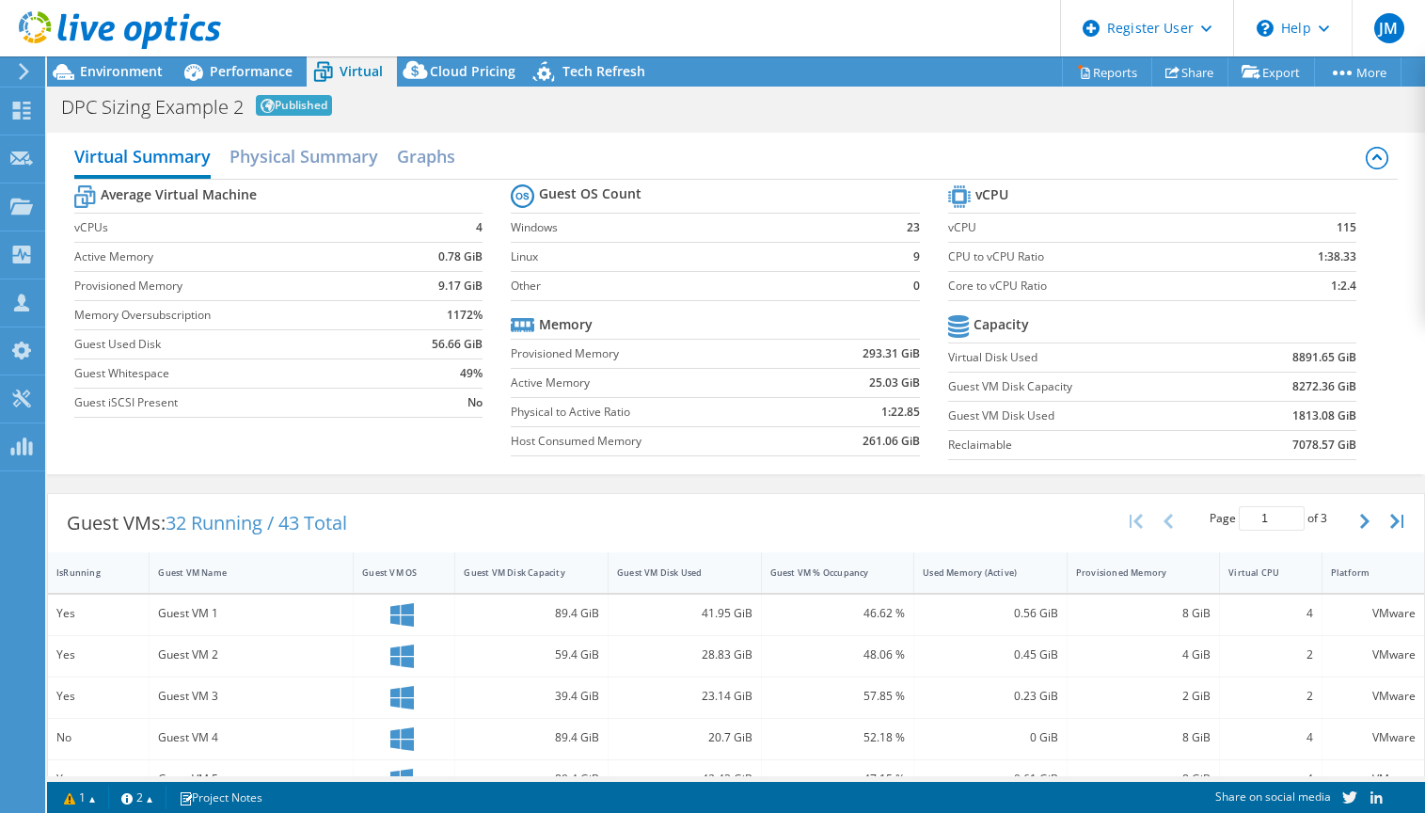
click at [823, 509] on div "Guest VMs: 32 Running / 43 Total Page 1 of 3 5 rows 10 rows 20 rows 25 rows 50 …" at bounding box center [736, 523] width 1377 height 58
click at [447, 511] on div "Guest VMs: 32 Running / 43 Total Page 1 of 3 5 rows 10 rows 20 rows 25 rows 50 …" at bounding box center [736, 523] width 1377 height 58
click at [728, 511] on div "Guest VMs: 32 Running / 43 Total Page 1 of 3 5 rows 10 rows 20 rows 25 rows 50 …" at bounding box center [736, 523] width 1377 height 58
click at [709, 517] on div "Guest VMs: 32 Running / 43 Total Page 1 of 3 5 rows 10 rows 20 rows 25 rows 50 …" at bounding box center [736, 523] width 1377 height 58
click at [671, 508] on div "Guest VMs: 32 Running / 43 Total Page 1 of 3 5 rows 10 rows 20 rows 25 rows 50 …" at bounding box center [736, 523] width 1377 height 58
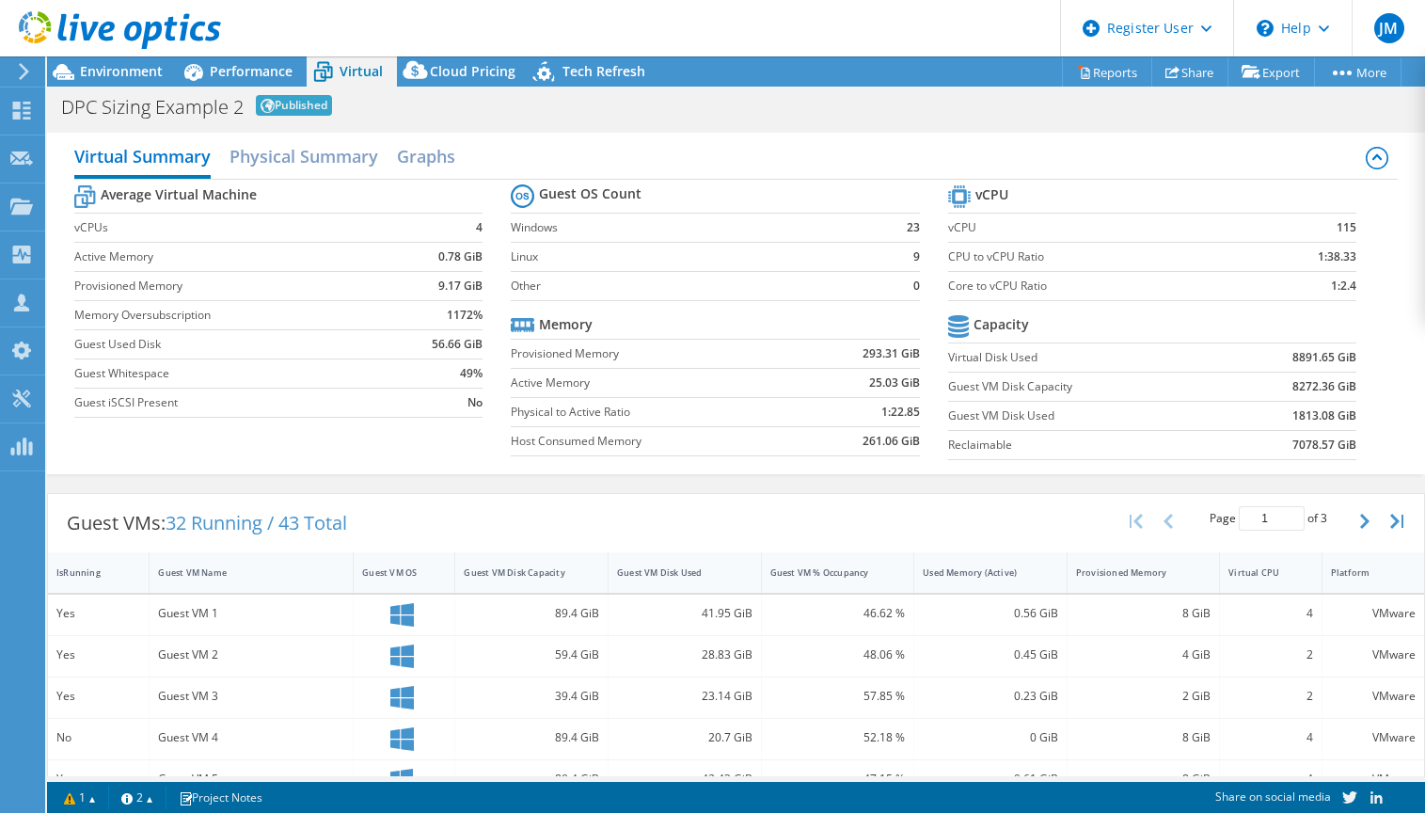
click at [145, 62] on div at bounding box center [110, 31] width 221 height 63
click at [140, 71] on span "Environment" at bounding box center [121, 71] width 83 height 18
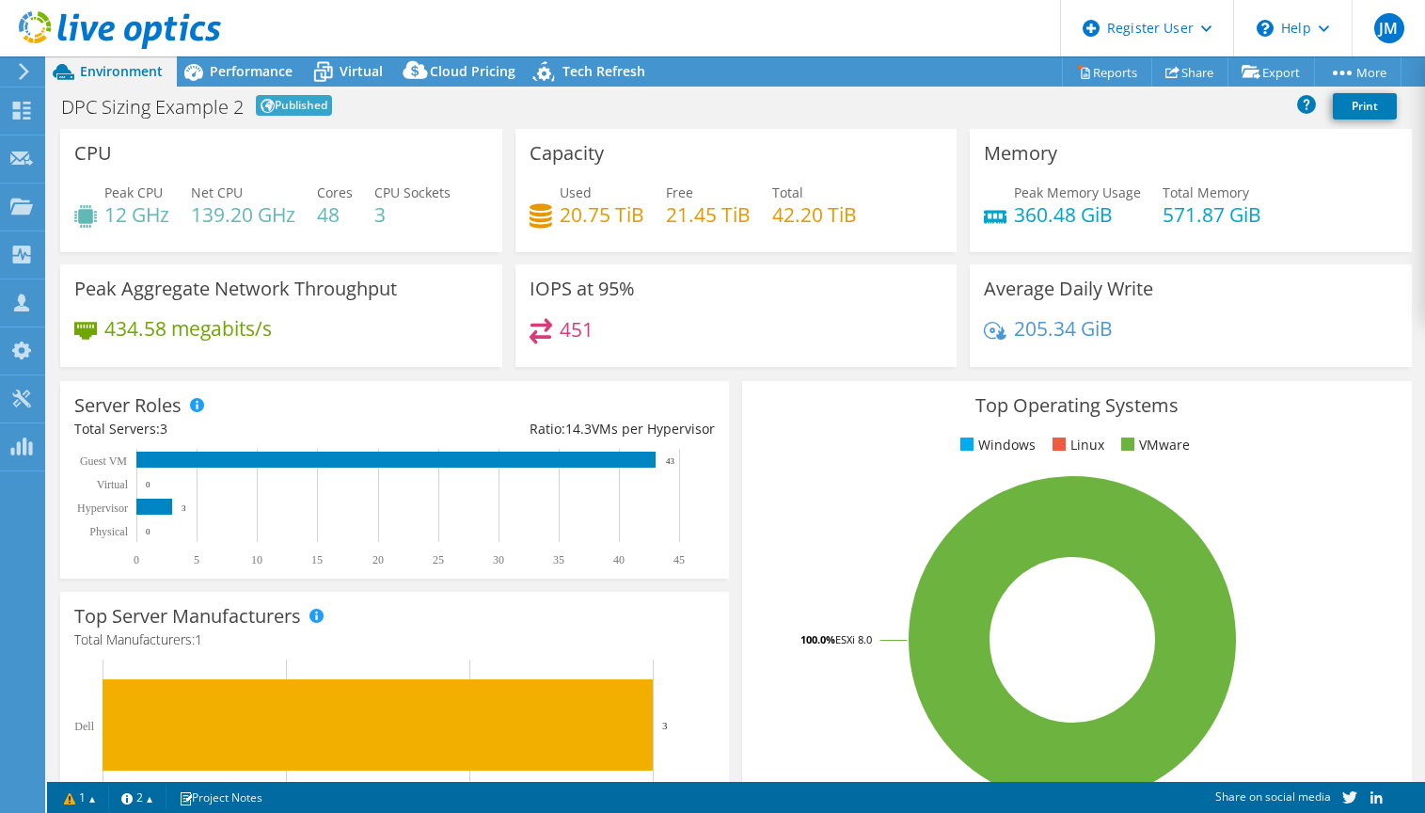
click at [908, 305] on div "IOPS at 95% 451" at bounding box center [737, 315] width 442 height 103
click at [225, 65] on span "Performance" at bounding box center [251, 71] width 83 height 18
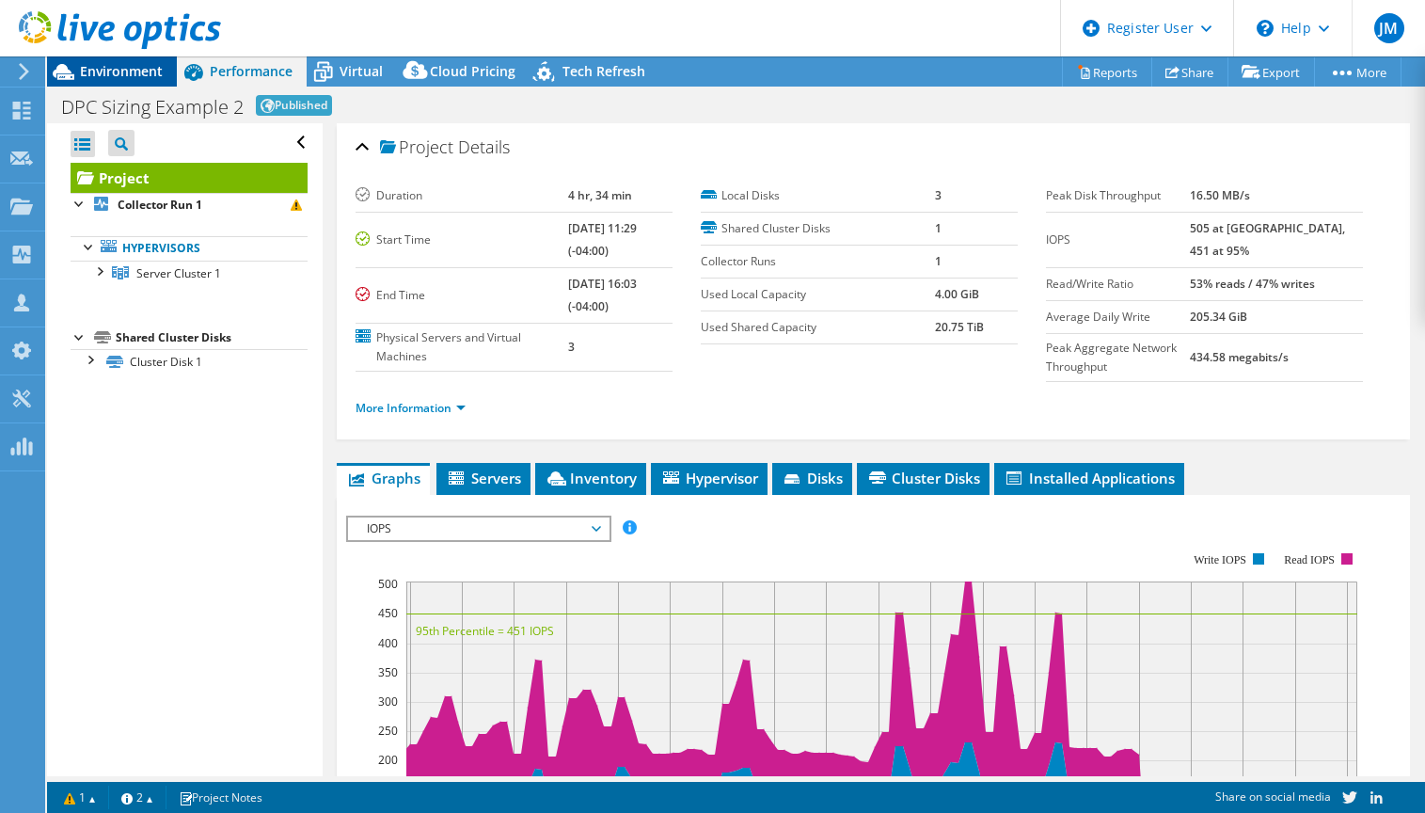
click at [106, 69] on span "Environment" at bounding box center [121, 71] width 83 height 18
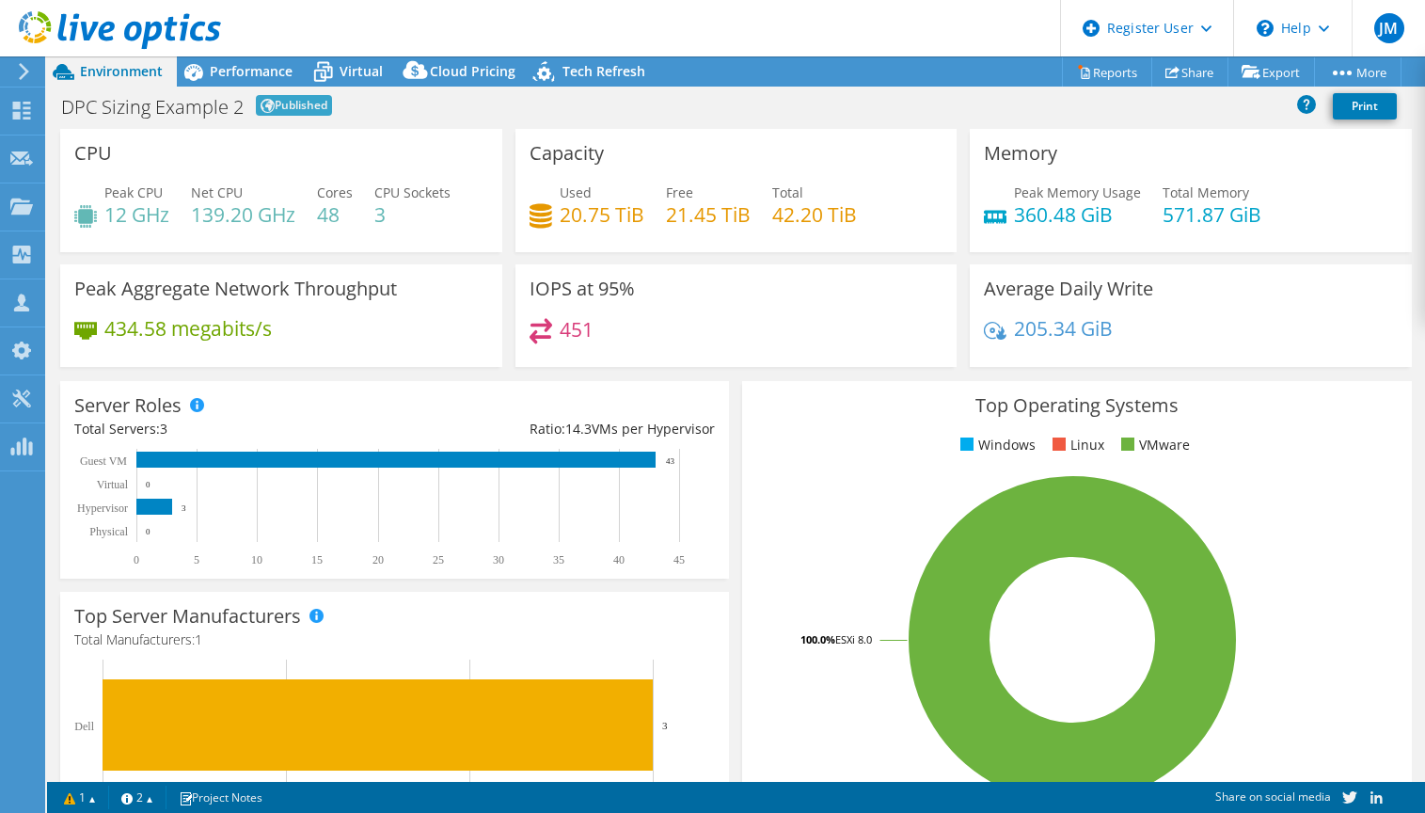
click at [382, 45] on header "JM Dell User John Mensik John.Mensik@dell.com Dell My Profile Log Out \n Help E…" at bounding box center [712, 28] width 1425 height 56
click at [362, 72] on span "Virtual" at bounding box center [361, 71] width 43 height 18
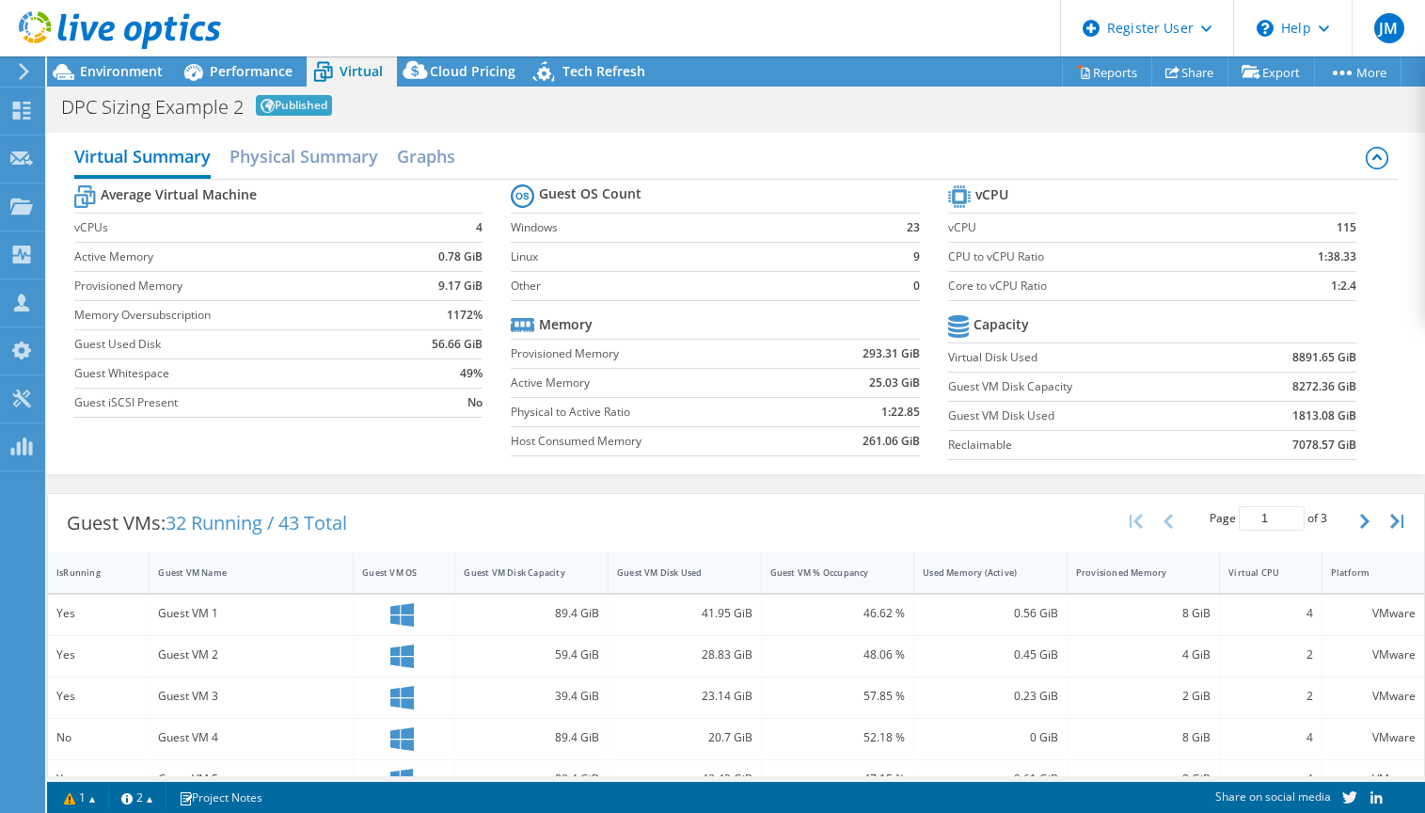
click at [908, 494] on div "Guest VMs: 32 Running / 43 Total Page 1 of 3 5 rows 10 rows 20 rows 25 rows 50 …" at bounding box center [736, 523] width 1377 height 58
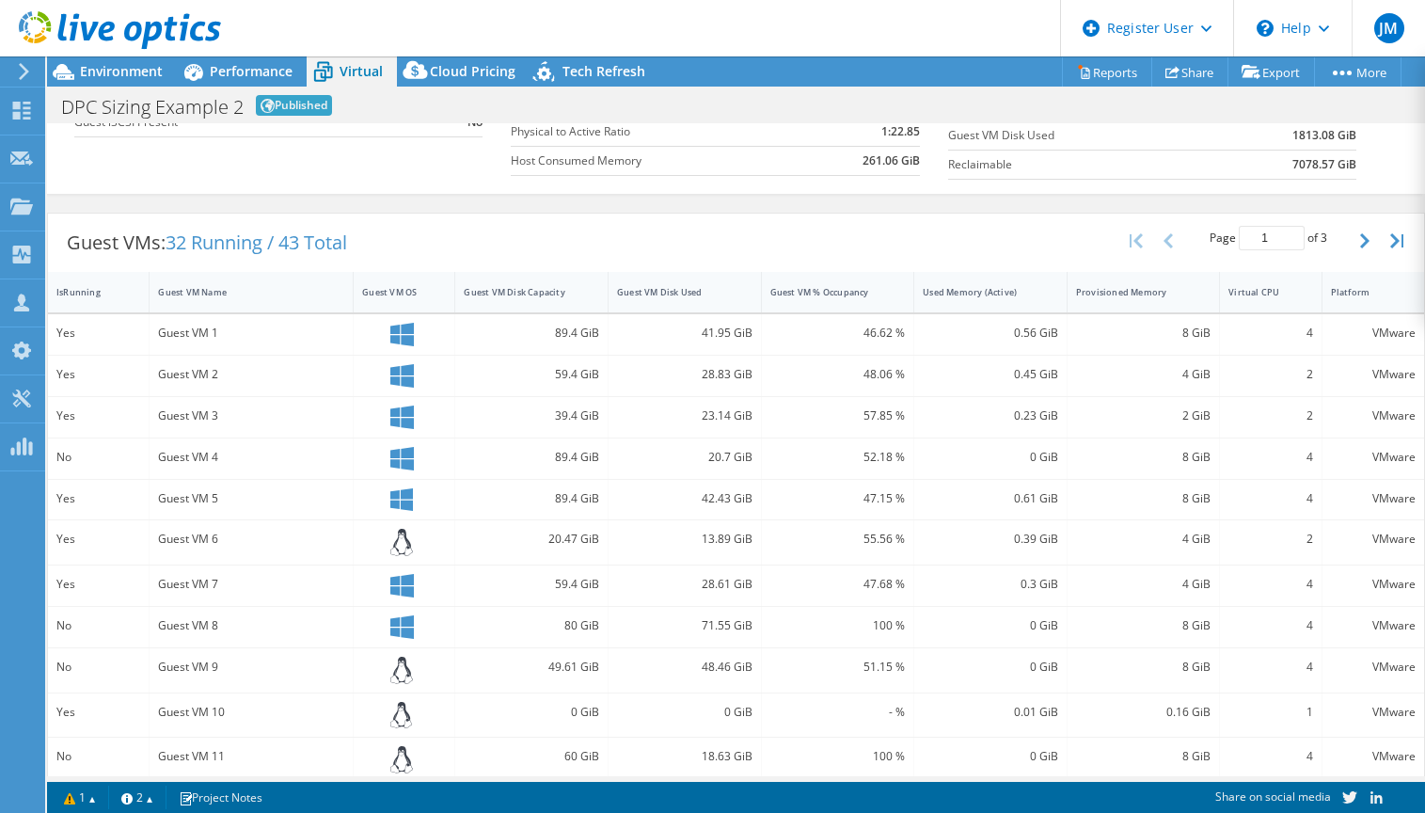
scroll to position [92, 0]
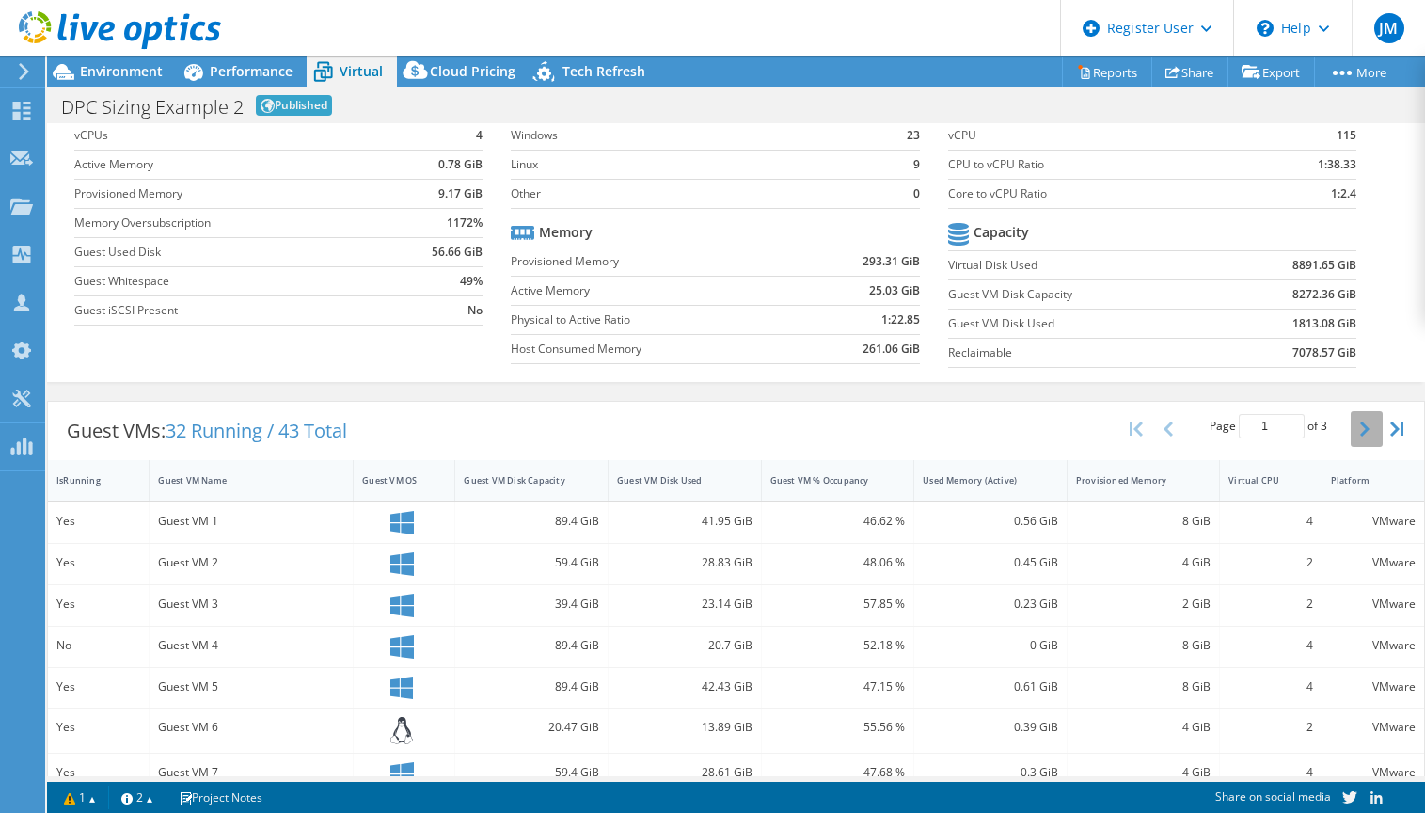
click at [969, 431] on button "button" at bounding box center [1367, 429] width 32 height 36
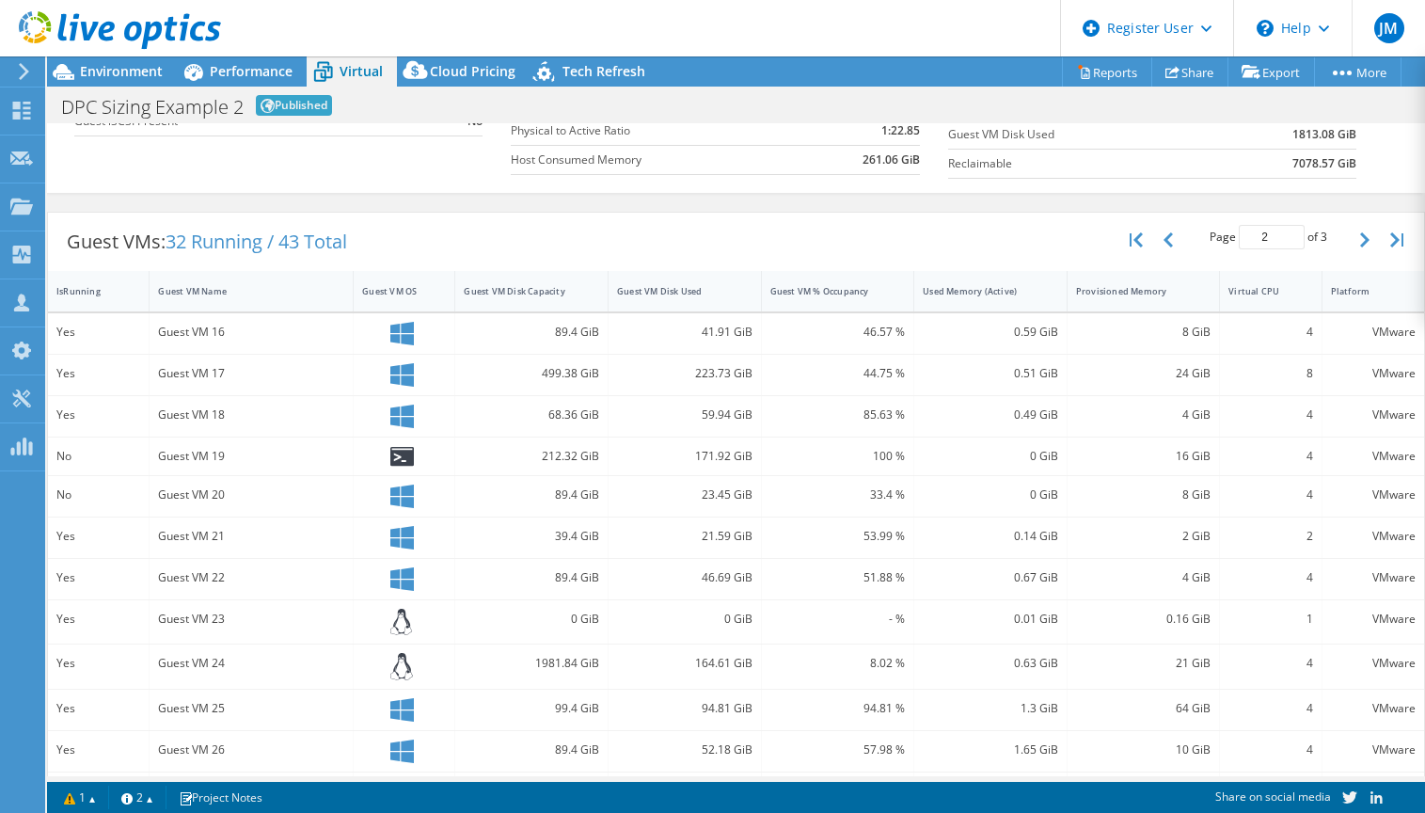
scroll to position [268, 0]
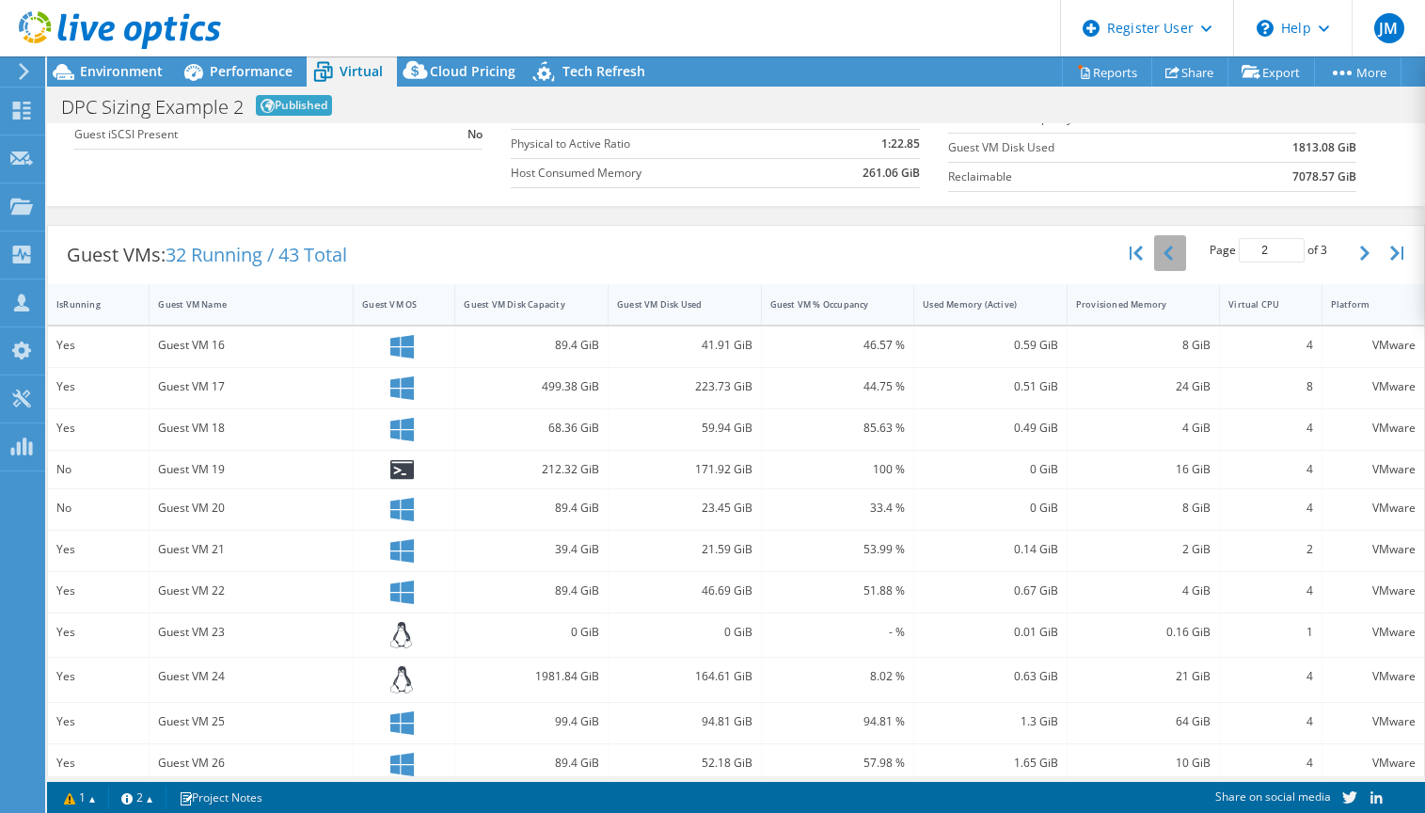
click at [969, 253] on button "button" at bounding box center [1170, 253] width 32 height 36
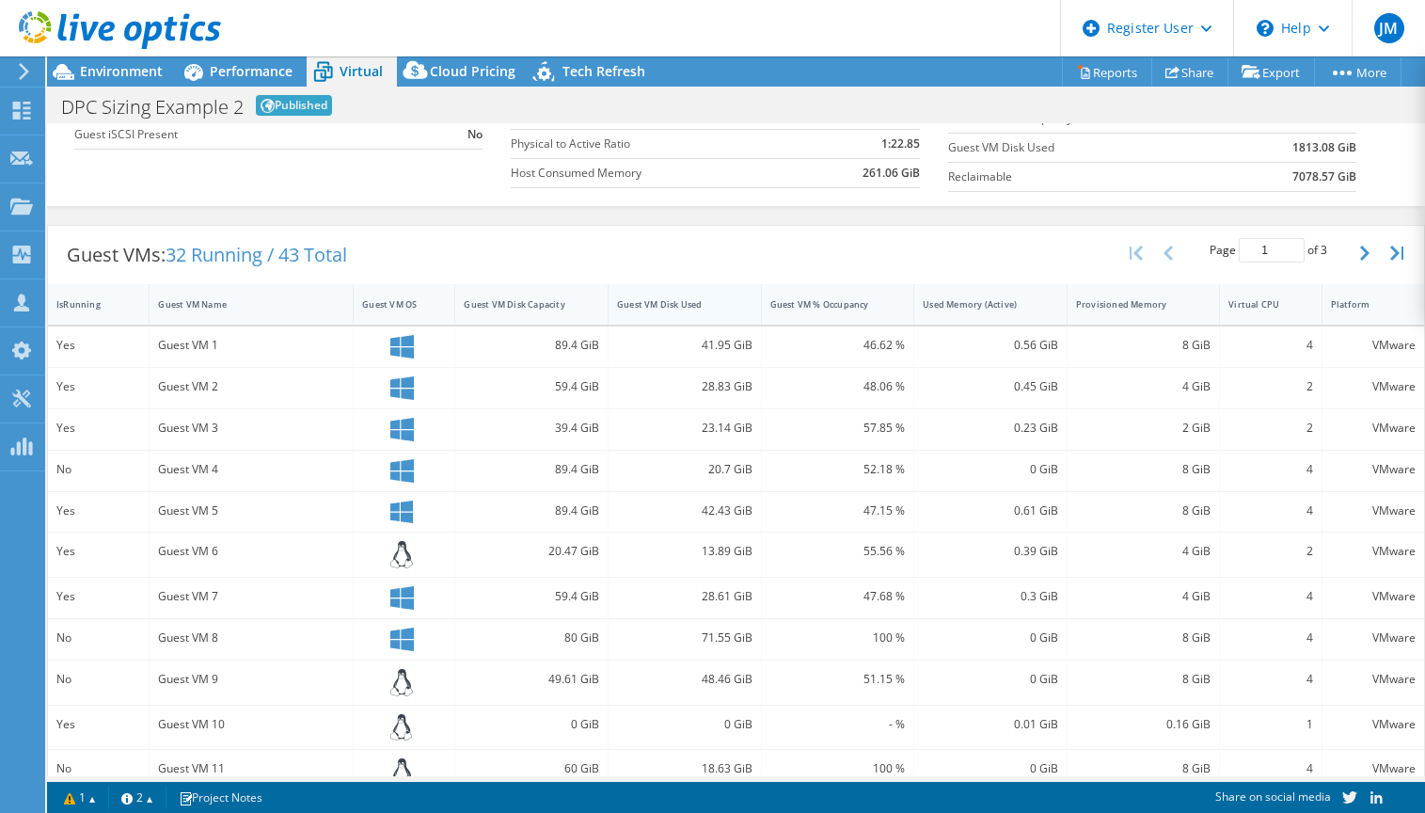
click at [672, 309] on div "Guest VM Disk Used" at bounding box center [673, 304] width 113 height 12
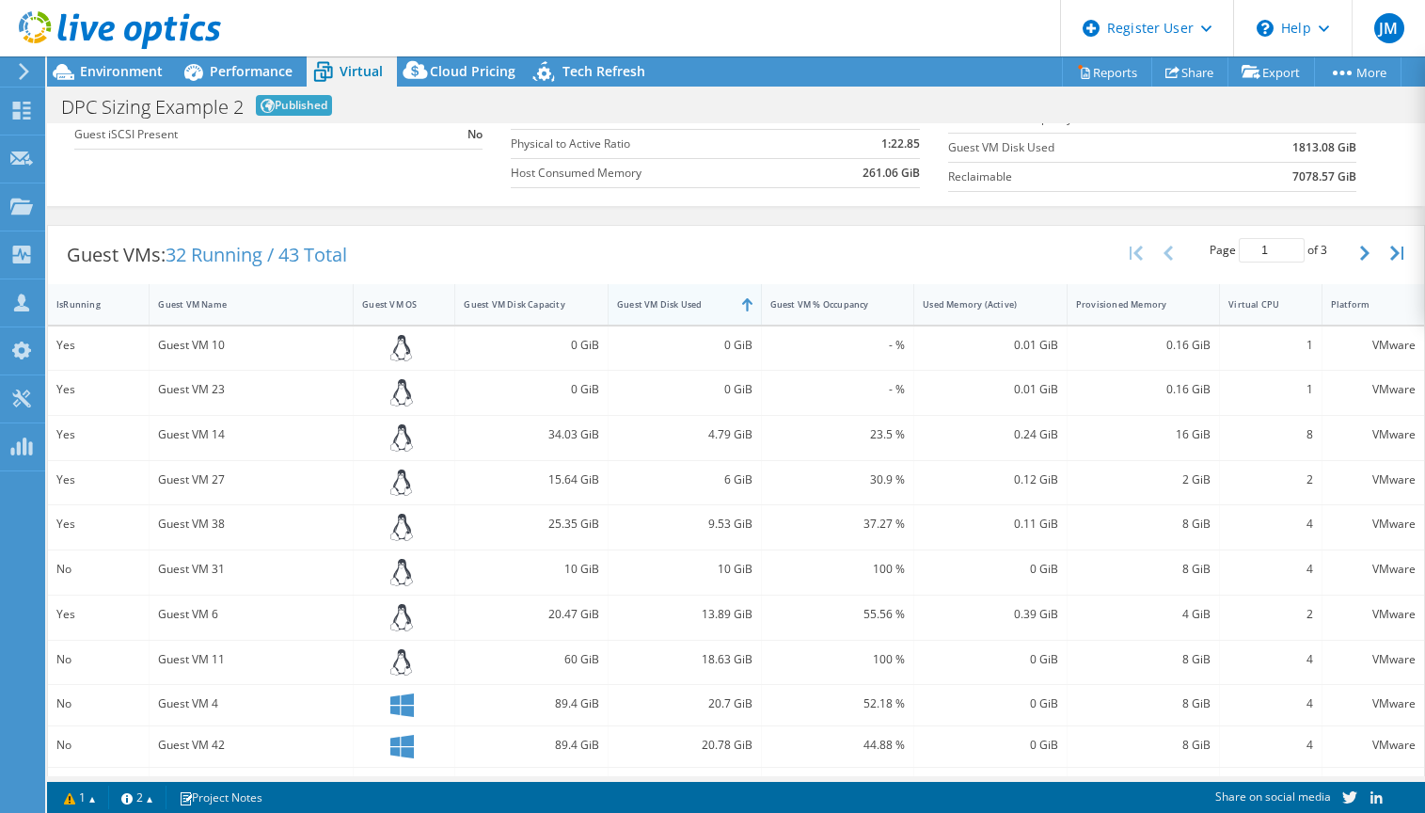
click at [672, 309] on div "Guest VM Disk Used" at bounding box center [673, 304] width 113 height 12
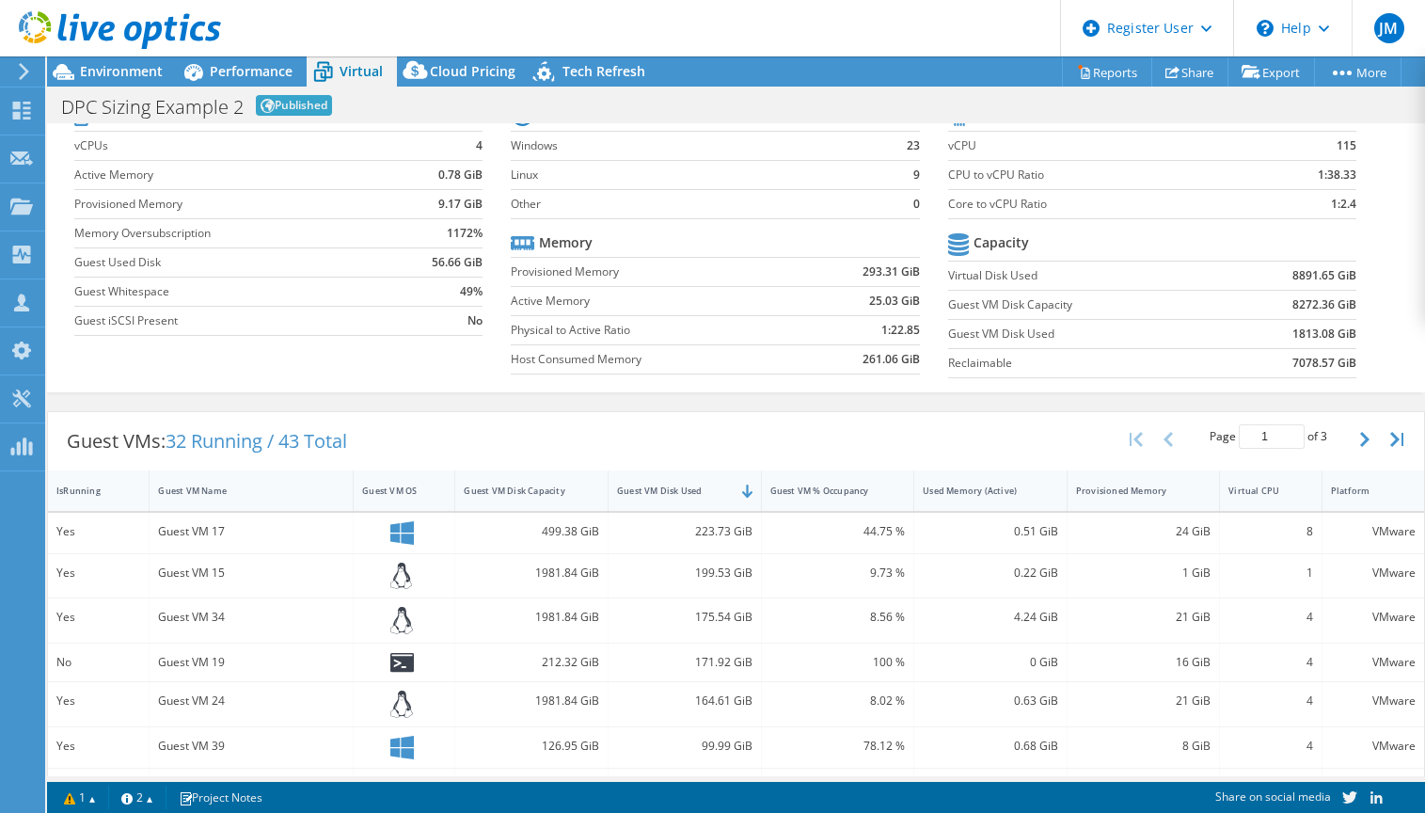
scroll to position [80, 0]
click at [826, 407] on div "Guest VMs: 32 Running / 43 Total Page 1 of 3 5 rows 10 rows 20 rows 25 rows 50 …" at bounding box center [736, 779] width 1378 height 750
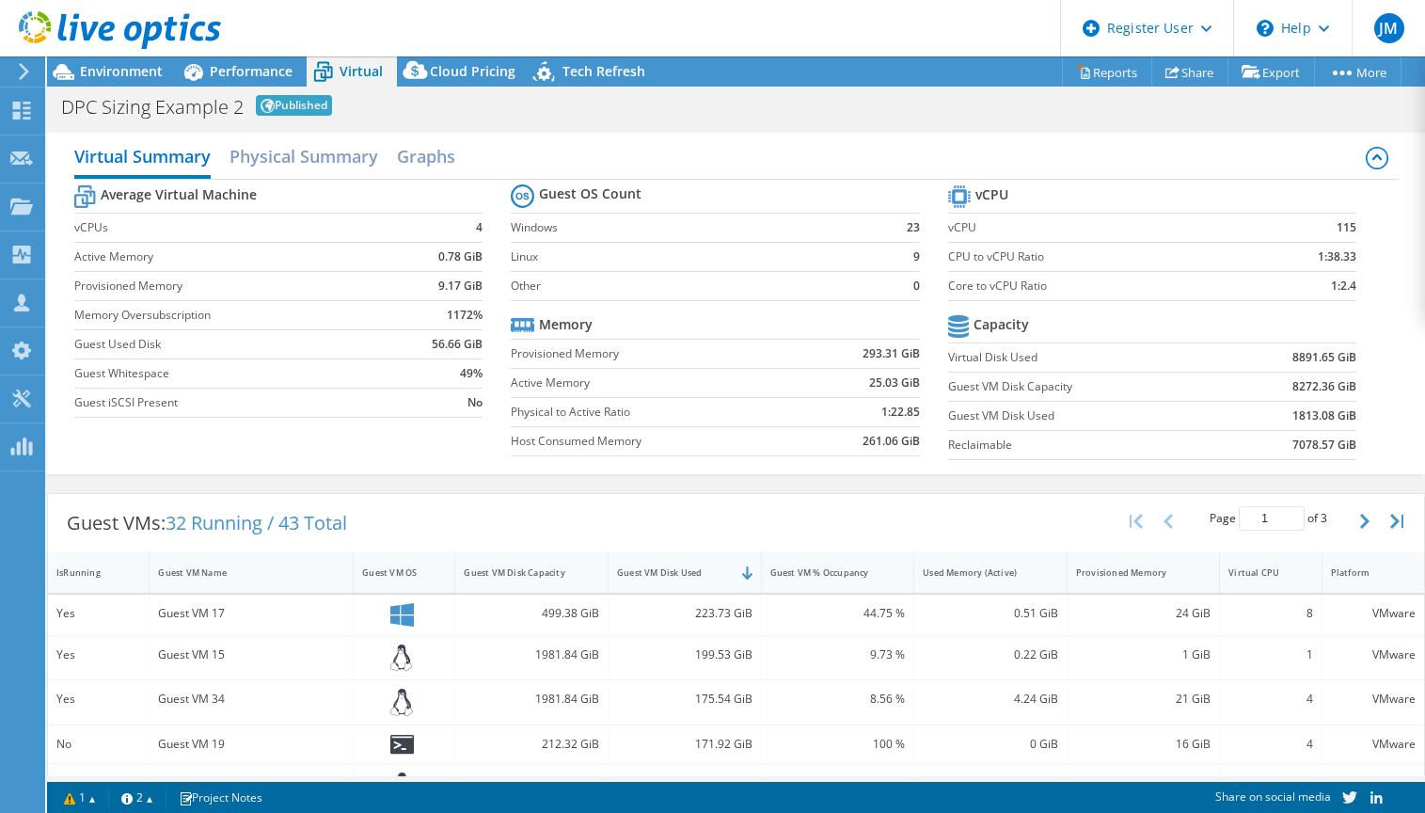
click at [883, 529] on div "Guest VMs: 32 Running / 43 Total Page 1 of 3 5 rows 10 rows 20 rows 25 rows 50 …" at bounding box center [736, 523] width 1377 height 58
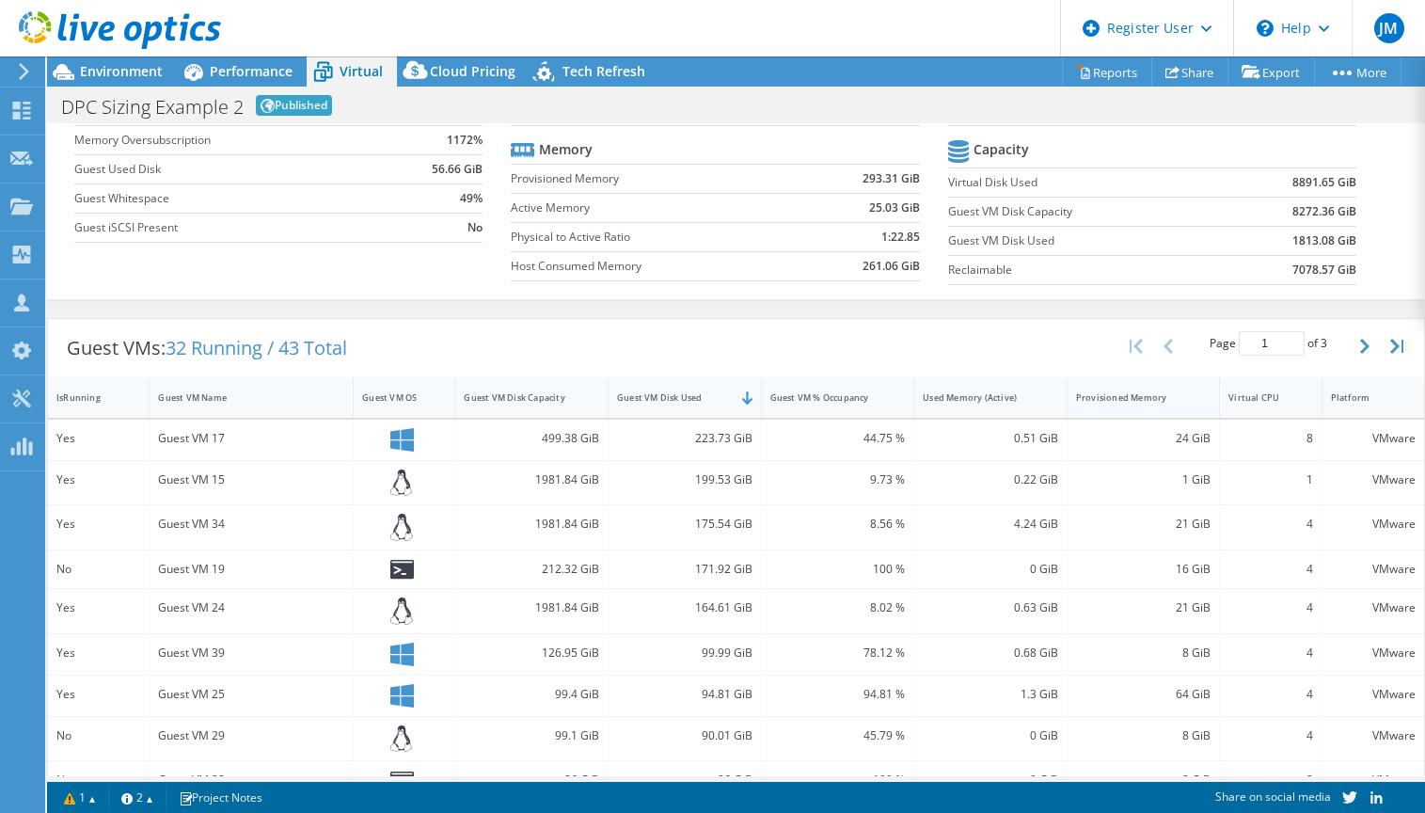
scroll to position [174, 0]
click at [969, 348] on icon "button" at bounding box center [1365, 347] width 9 height 15
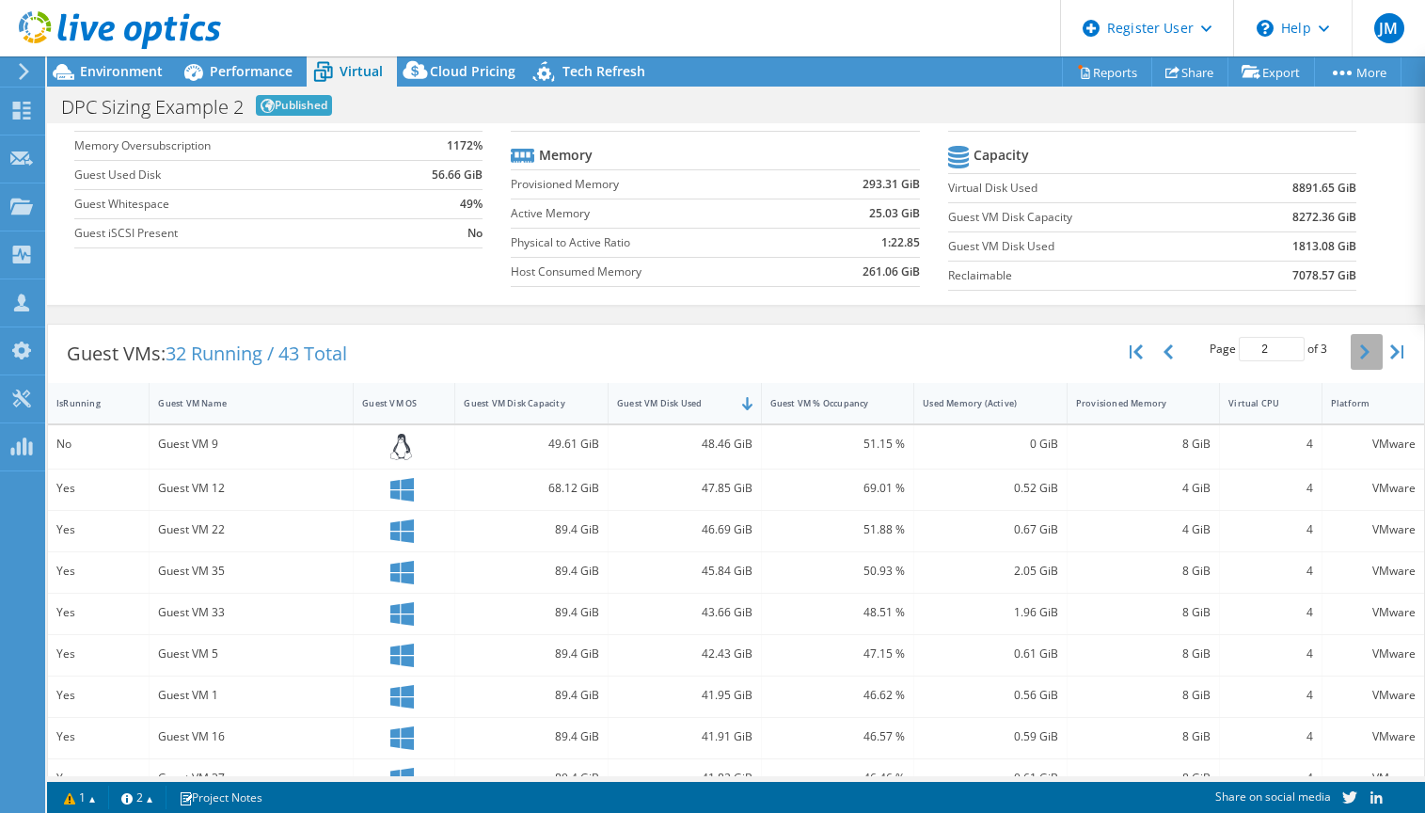
click at [969, 364] on button "button" at bounding box center [1367, 352] width 32 height 36
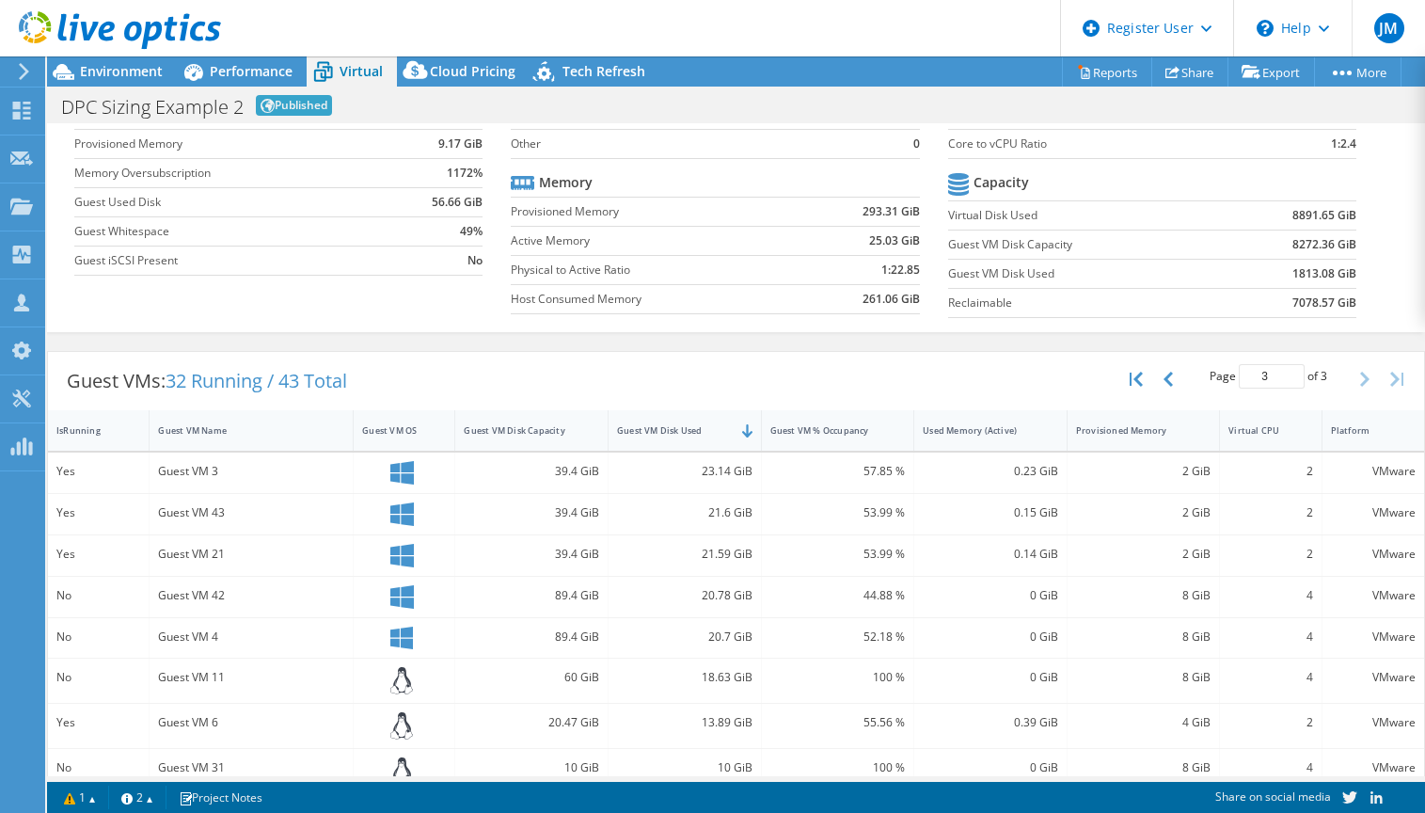
scroll to position [17, 0]
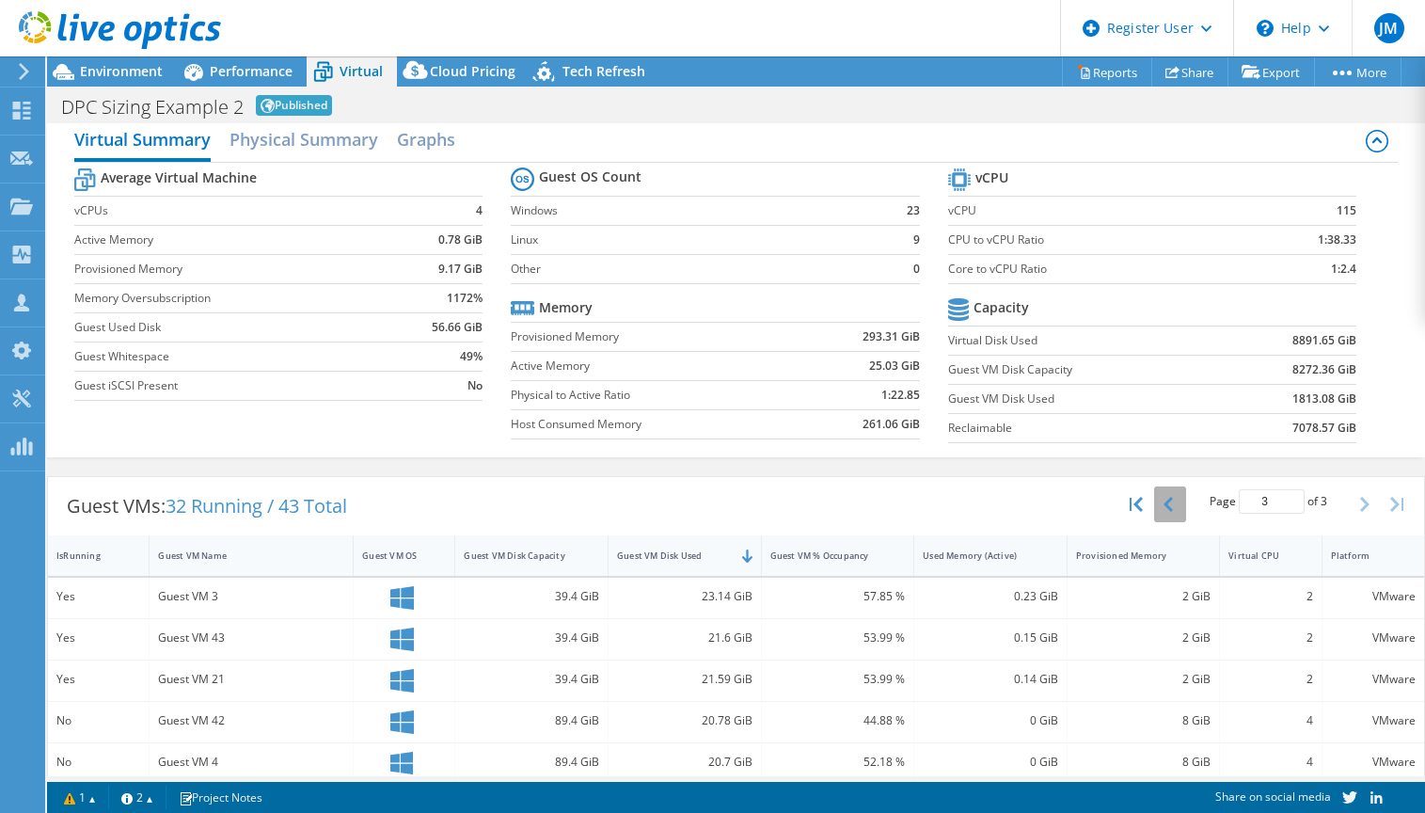
click at [969, 514] on button "button" at bounding box center [1170, 504] width 32 height 36
click at [969, 513] on button "button" at bounding box center [1170, 504] width 32 height 36
type input "1"
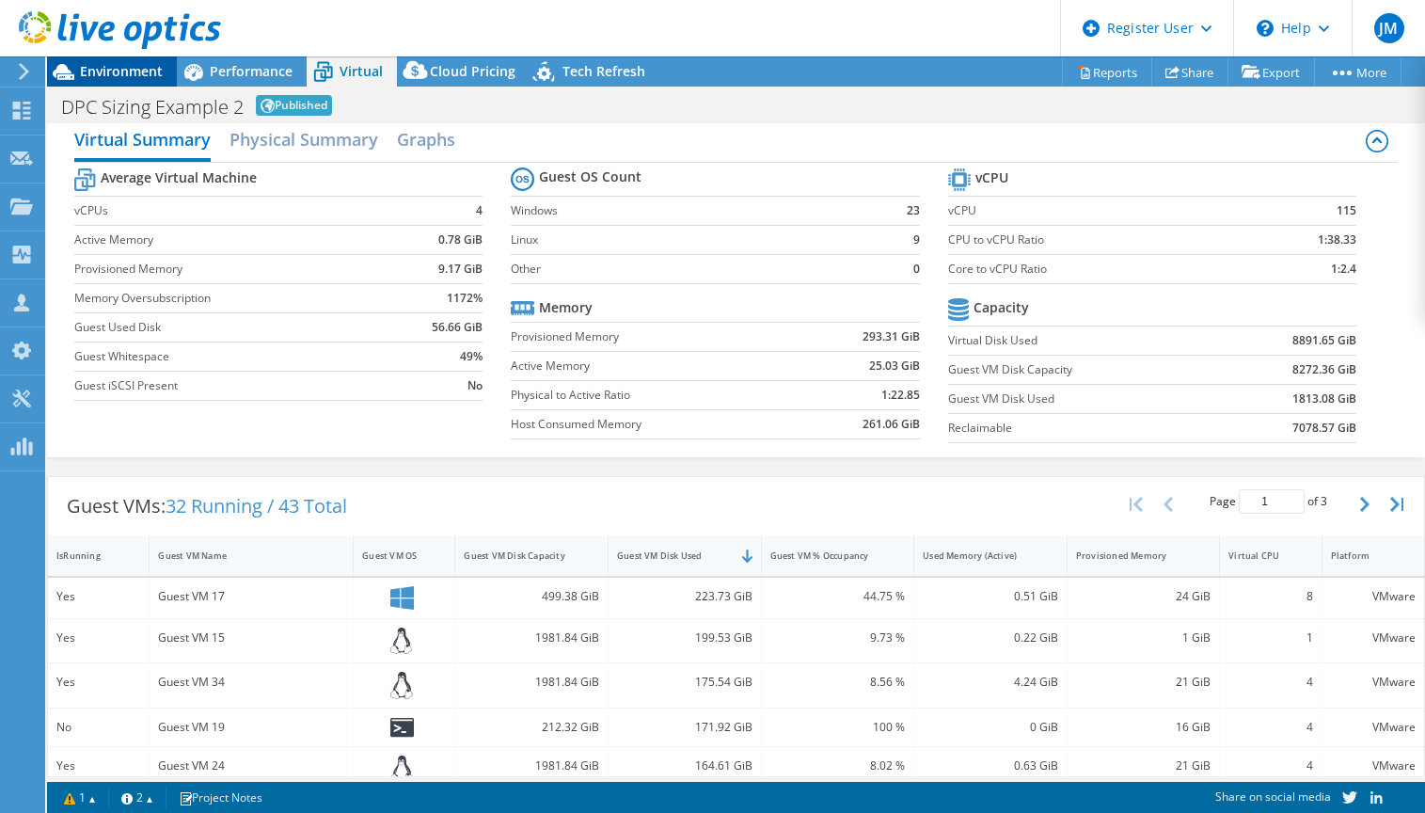
click at [127, 72] on span "Environment" at bounding box center [121, 71] width 83 height 18
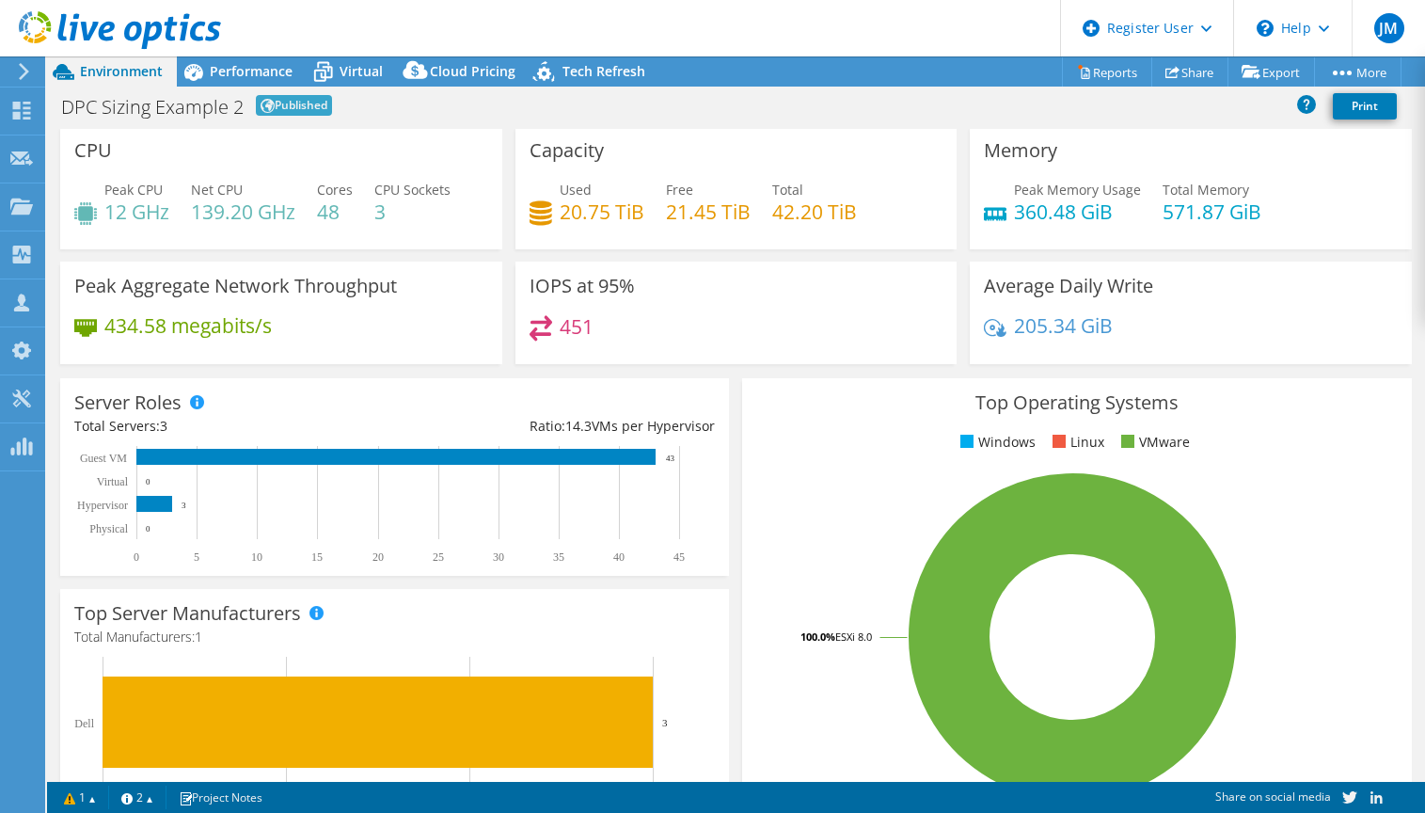
scroll to position [0, 0]
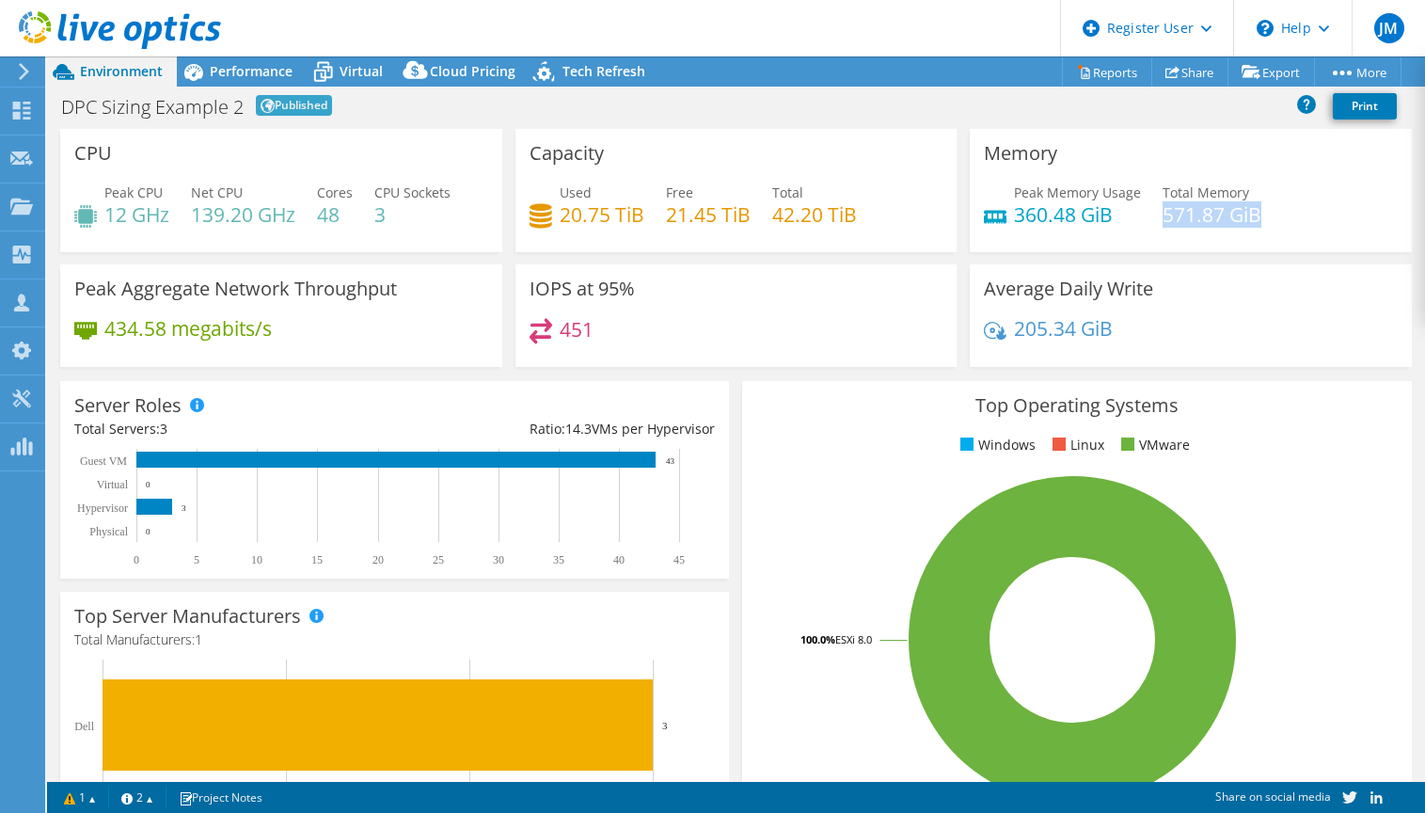
drag, startPoint x: 1154, startPoint y: 218, endPoint x: 1256, endPoint y: 214, distance: 102.7
click at [969, 214] on div "Peak Memory Usage 360.48 GiB Total Memory 571.87 GiB" at bounding box center [1191, 213] width 414 height 61
click at [963, 157] on div "Memory Peak Memory Usage 360.48 GiB Total Memory 571.87 GiB" at bounding box center [1190, 190] width 455 height 123
click at [903, 377] on div "Top Operating Systems Windows Linux VMware 100.0% ESXi 8.0" at bounding box center [1077, 606] width 682 height 464
click at [358, 73] on span "Virtual" at bounding box center [361, 71] width 43 height 18
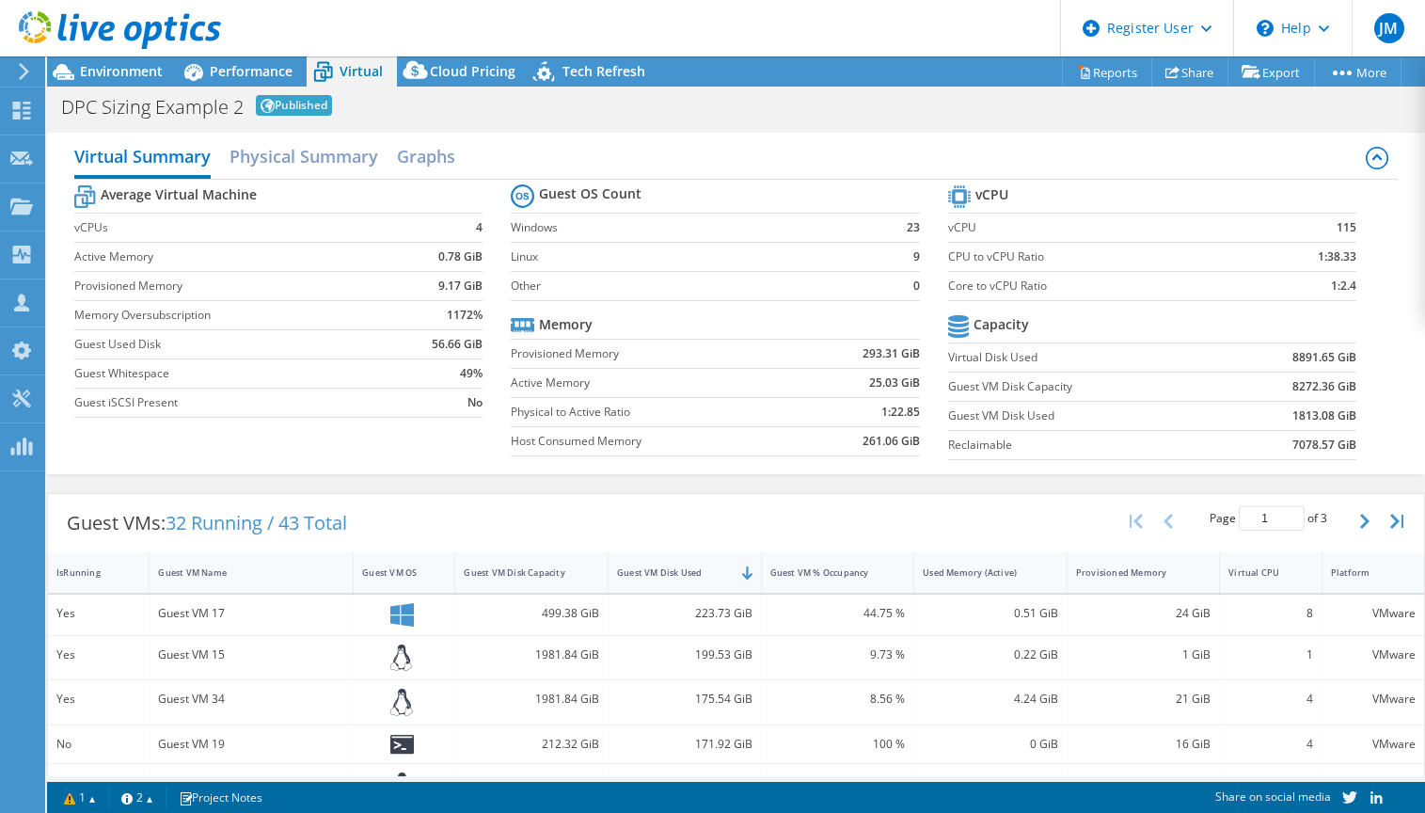
click at [900, 174] on div "Virtual Summary Physical Summary Graphs" at bounding box center [735, 158] width 1323 height 42
click at [135, 77] on span "Environment" at bounding box center [121, 71] width 83 height 18
